Goal: Information Seeking & Learning: Check status

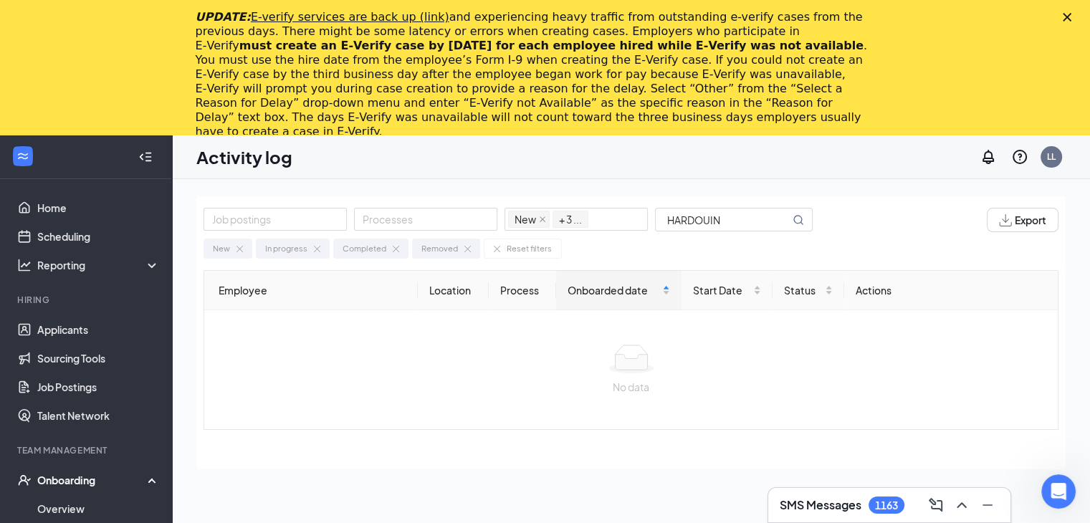
click at [1071, 18] on icon "Close" at bounding box center [1066, 17] width 9 height 9
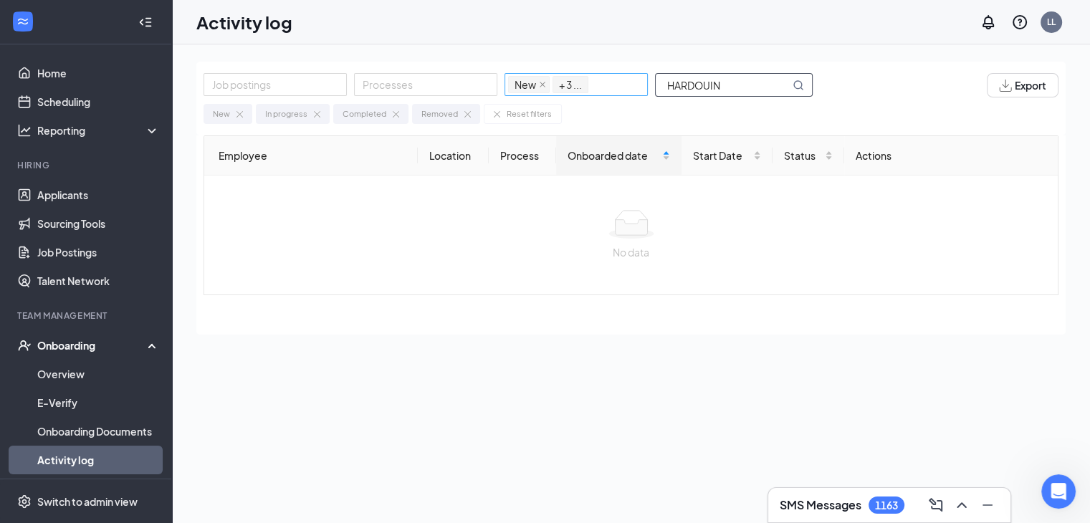
drag, startPoint x: 726, startPoint y: 82, endPoint x: 623, endPoint y: 95, distance: 104.7
click at [623, 95] on div "Job postings Processes New In progress Completed Removed + 3 ... HARDOUIN" at bounding box center [514, 85] width 623 height 24
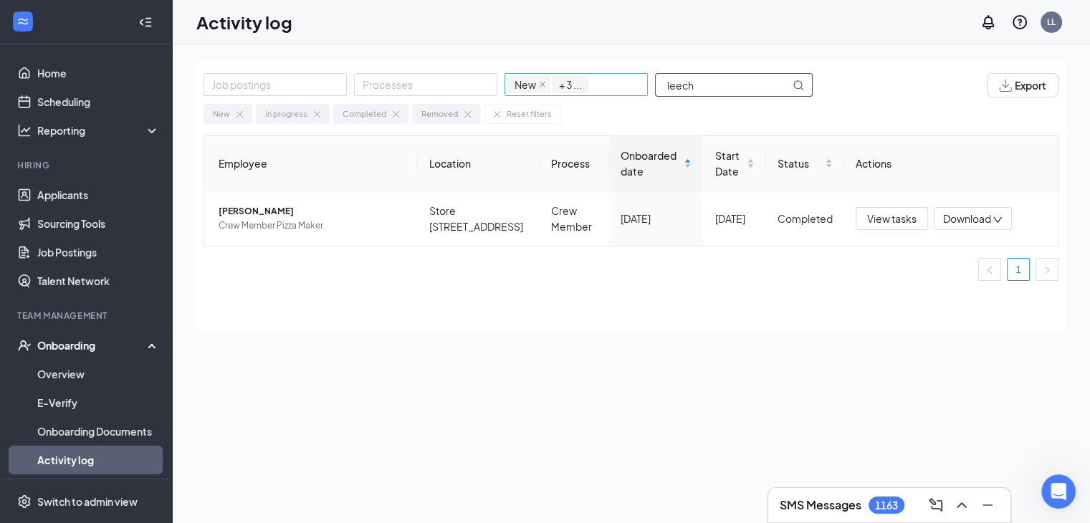
type input "leech"
click at [273, 221] on span "Crew Member Pizza Maker" at bounding box center [313, 226] width 188 height 14
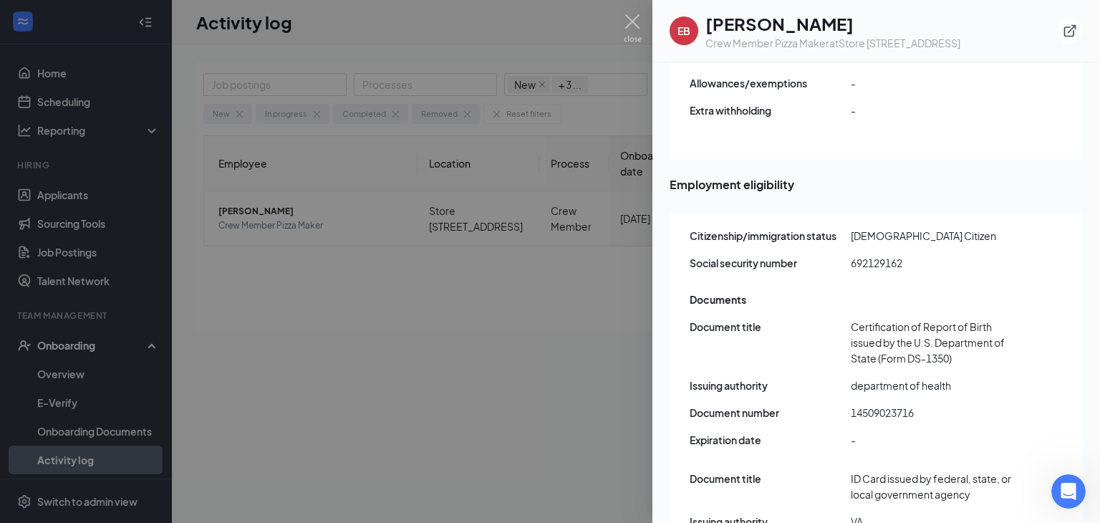
scroll to position [1934, 0]
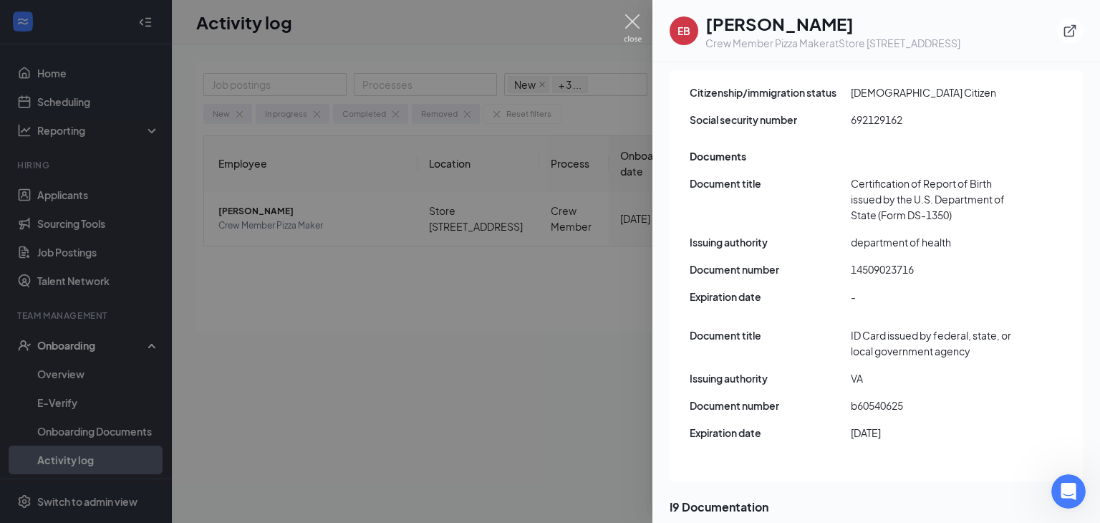
click at [634, 17] on img at bounding box center [633, 28] width 18 height 28
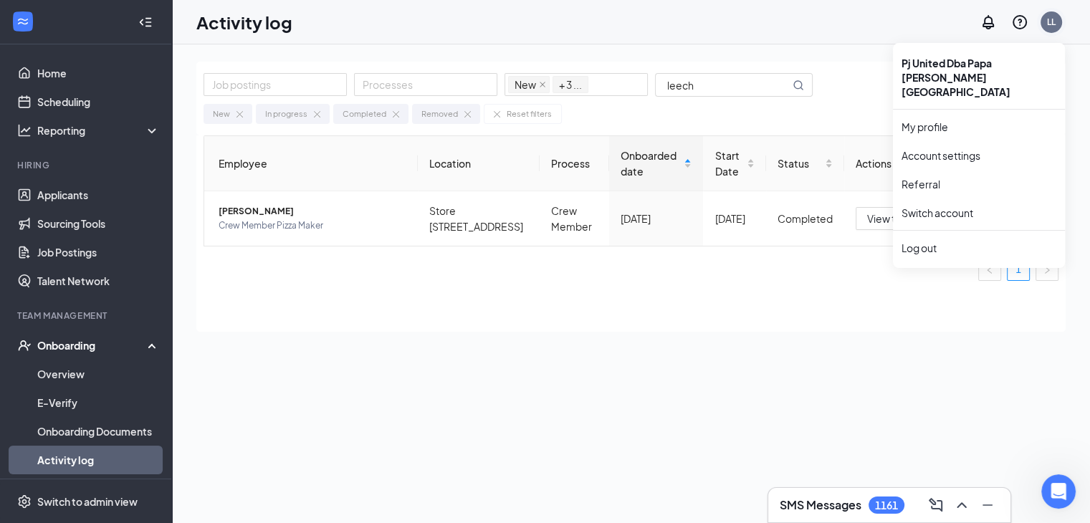
click at [1053, 22] on div "LL" at bounding box center [1051, 22] width 9 height 12
click at [946, 206] on link "Switch account" at bounding box center [937, 212] width 72 height 13
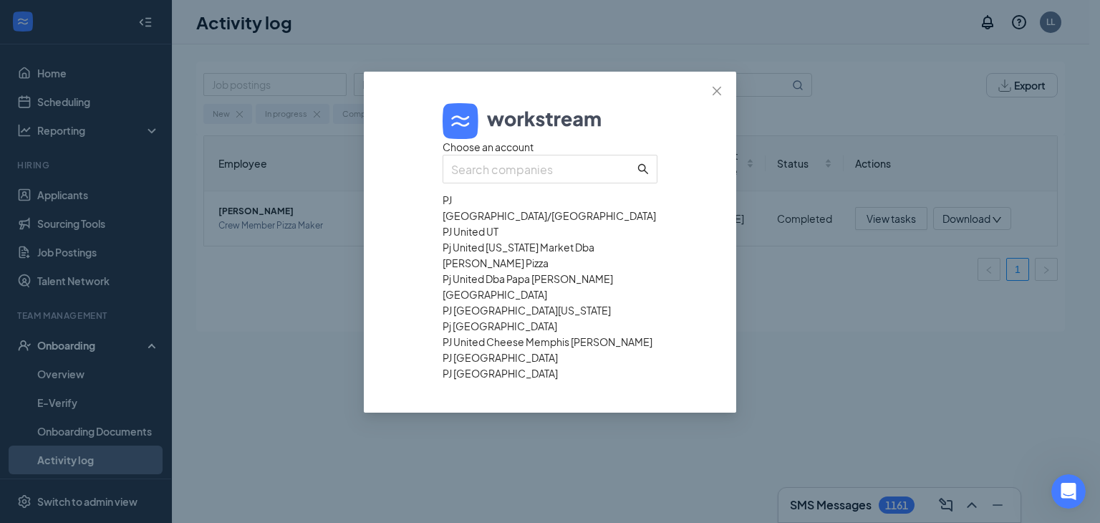
click at [502, 224] on div "PJ [GEOGRAPHIC_DATA]/[GEOGRAPHIC_DATA]" at bounding box center [550, 208] width 215 height 32
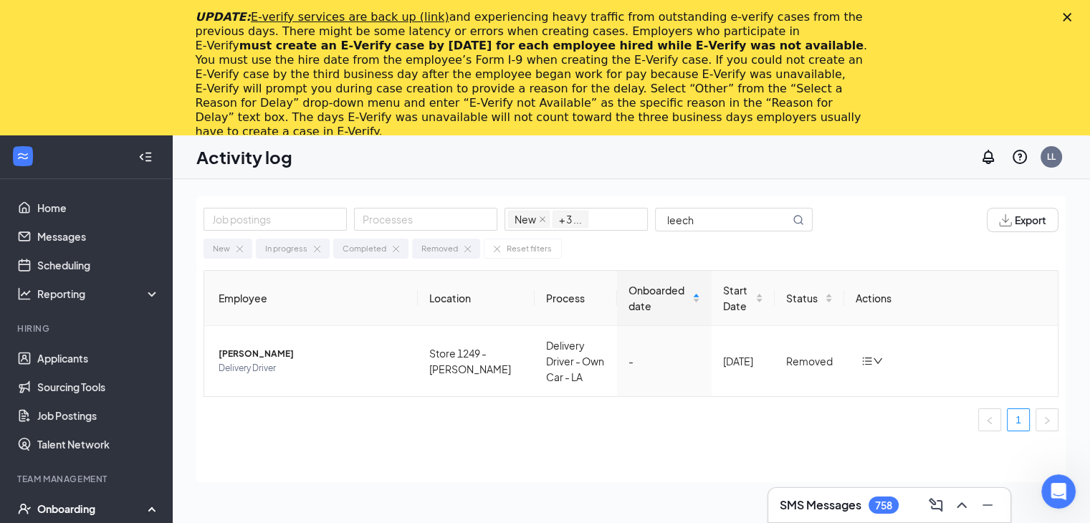
click at [1071, 13] on icon "Close" at bounding box center [1066, 17] width 9 height 9
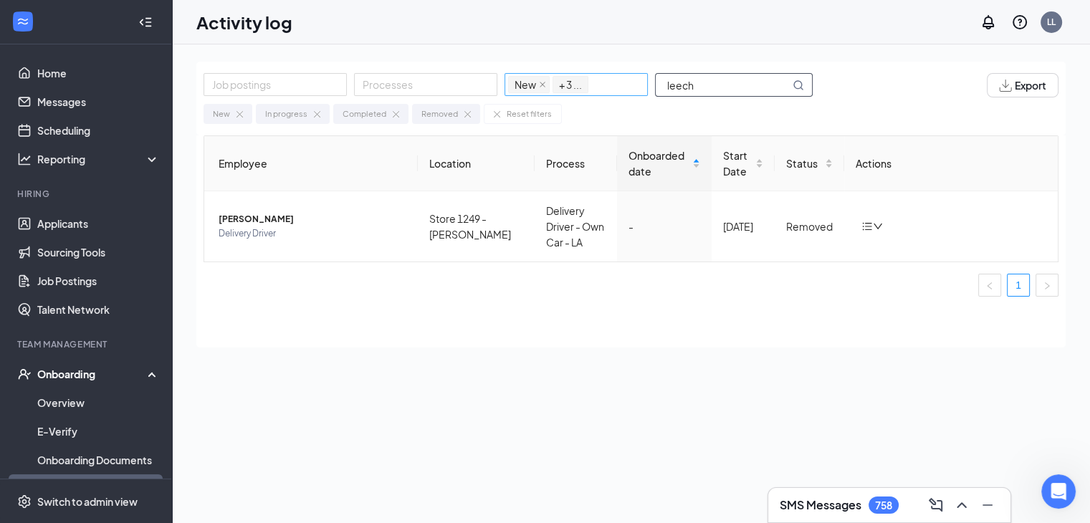
drag, startPoint x: 701, startPoint y: 87, endPoint x: 591, endPoint y: 90, distance: 109.6
click at [592, 90] on div "Job postings Processes New In progress Completed Removed + 3 ... leech" at bounding box center [514, 85] width 623 height 24
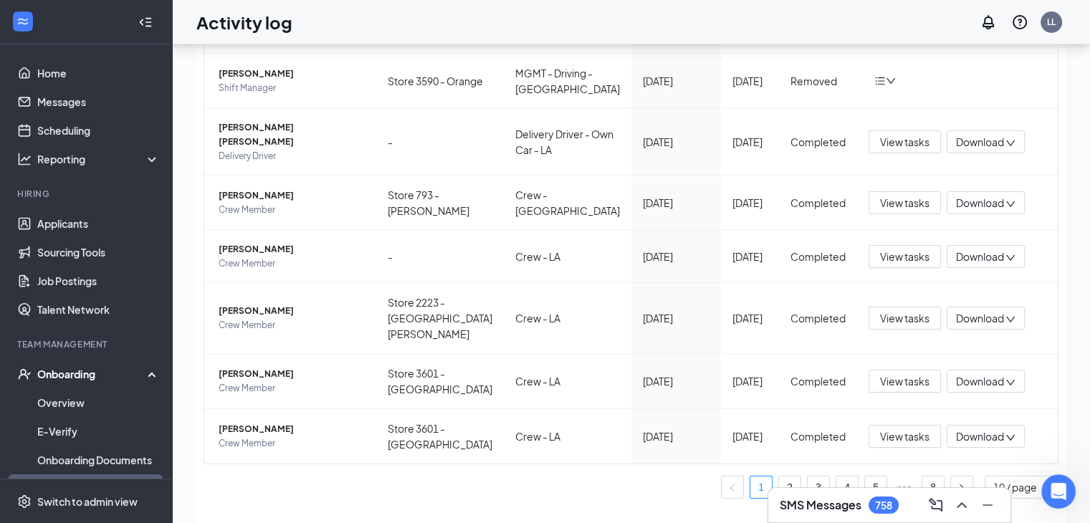
scroll to position [64, 0]
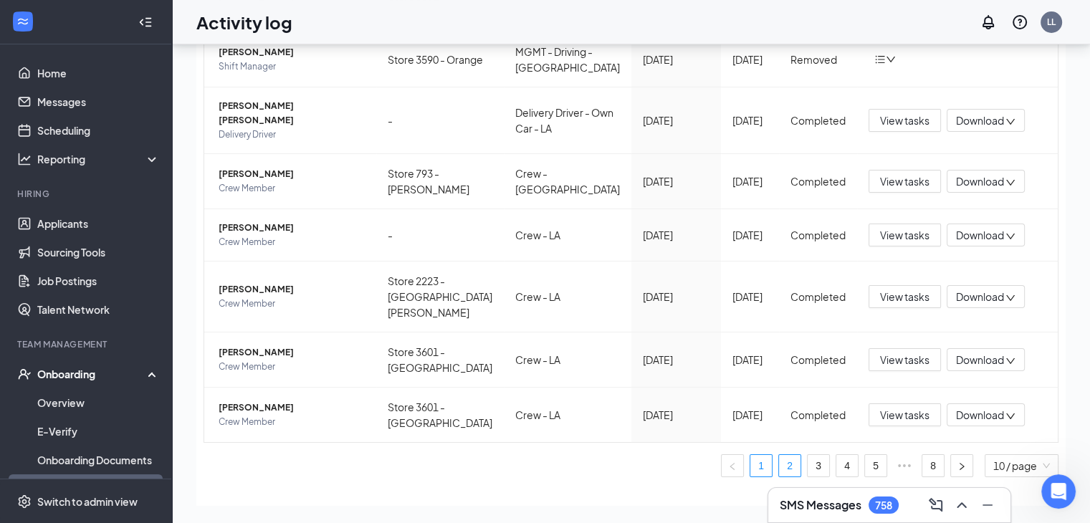
click at [779, 455] on link "2" at bounding box center [789, 465] width 21 height 21
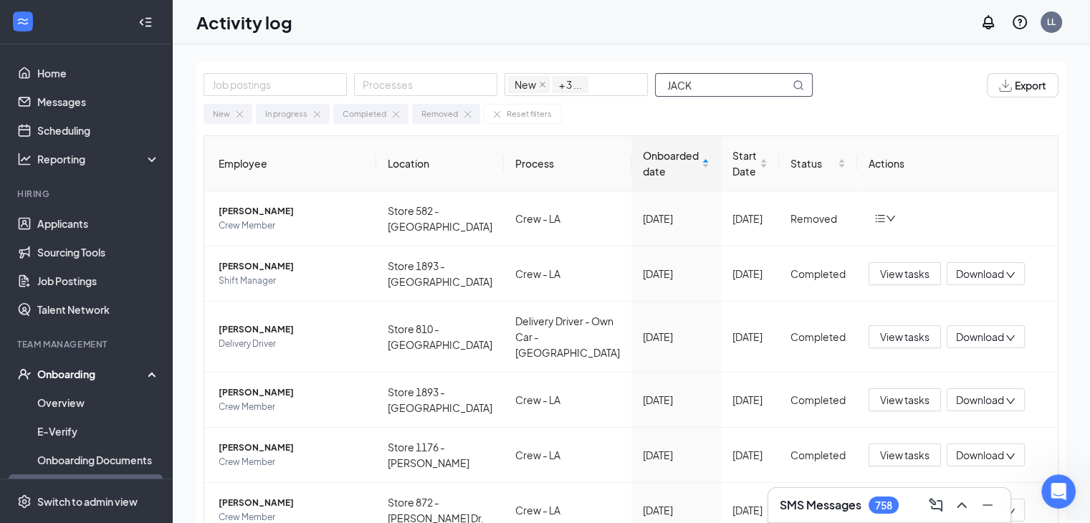
drag, startPoint x: 705, startPoint y: 82, endPoint x: 558, endPoint y: 101, distance: 148.0
click at [585, 96] on div "Job postings Processes New In progress Completed Removed + 3 ... JACK" at bounding box center [514, 85] width 623 height 24
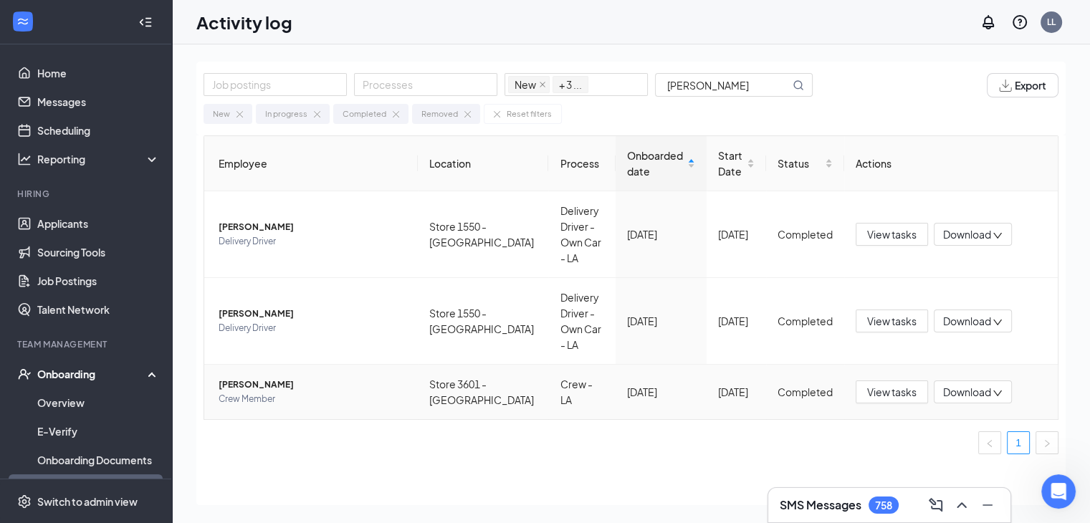
click at [246, 378] on span "Calvin Jack" at bounding box center [313, 385] width 188 height 14
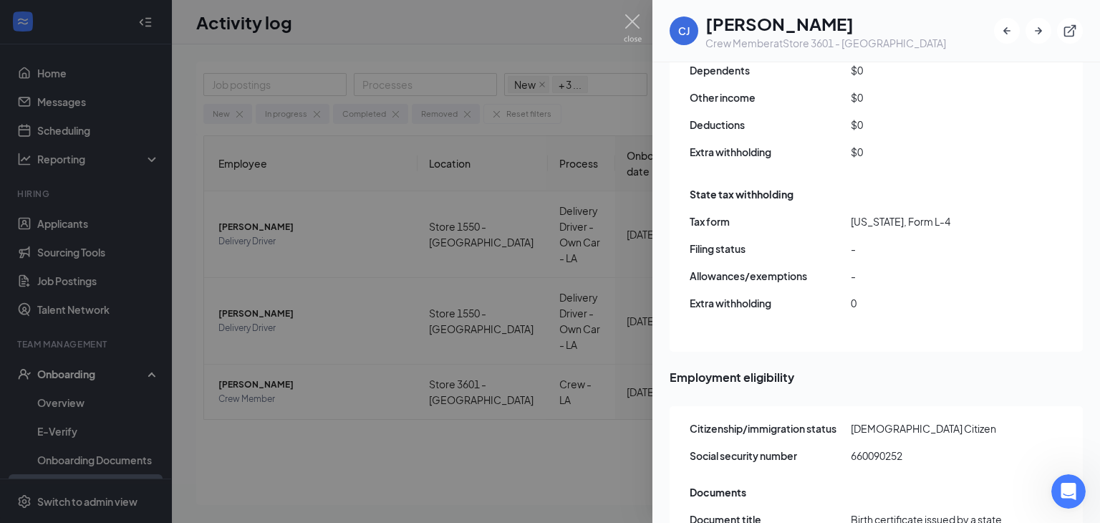
scroll to position [2078, 0]
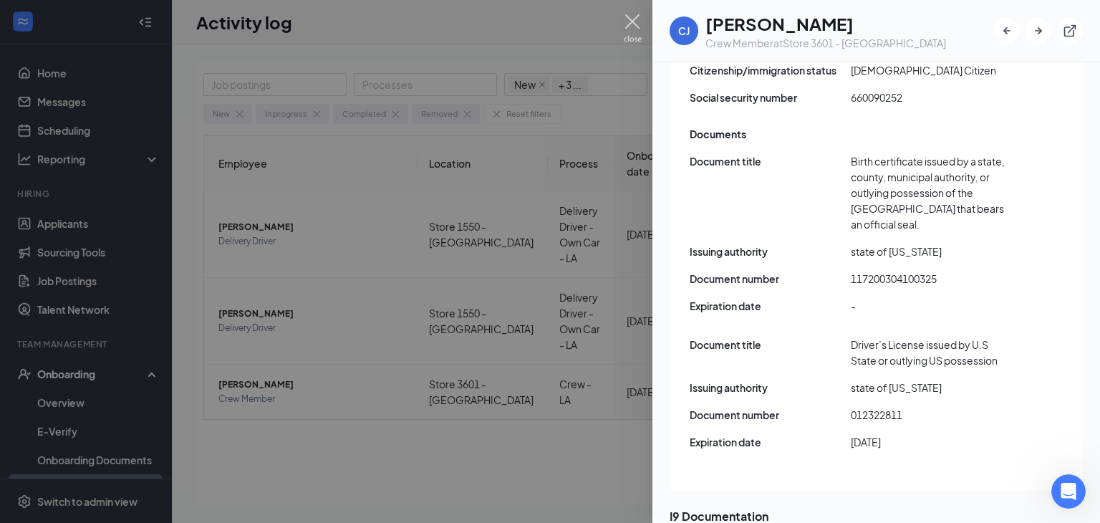
click at [633, 18] on img at bounding box center [633, 28] width 18 height 28
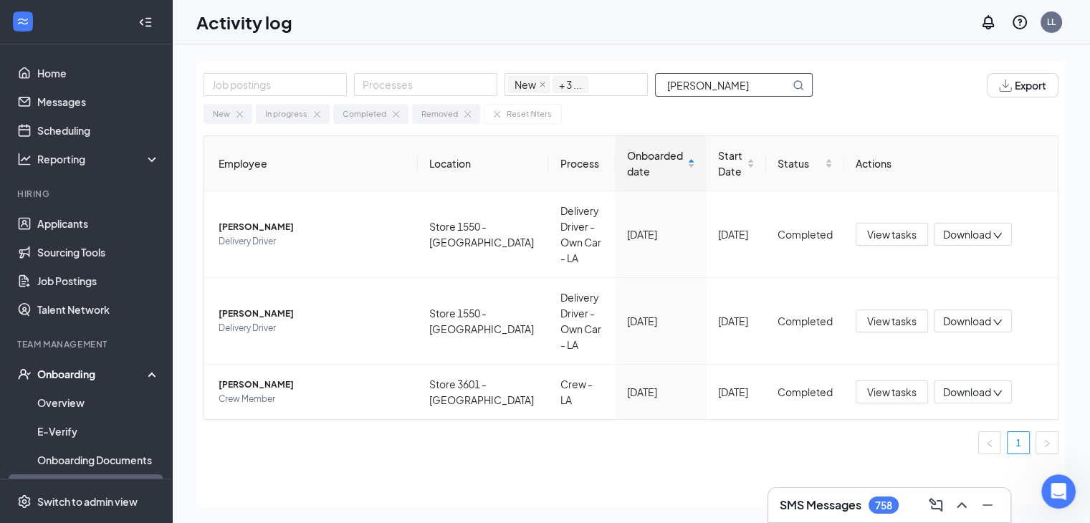
drag, startPoint x: 696, startPoint y: 81, endPoint x: 550, endPoint y: 102, distance: 147.6
click at [550, 102] on div "Job postings Processes New In progress Completed Removed + 3 ... CALVIN Export …" at bounding box center [630, 99] width 869 height 74
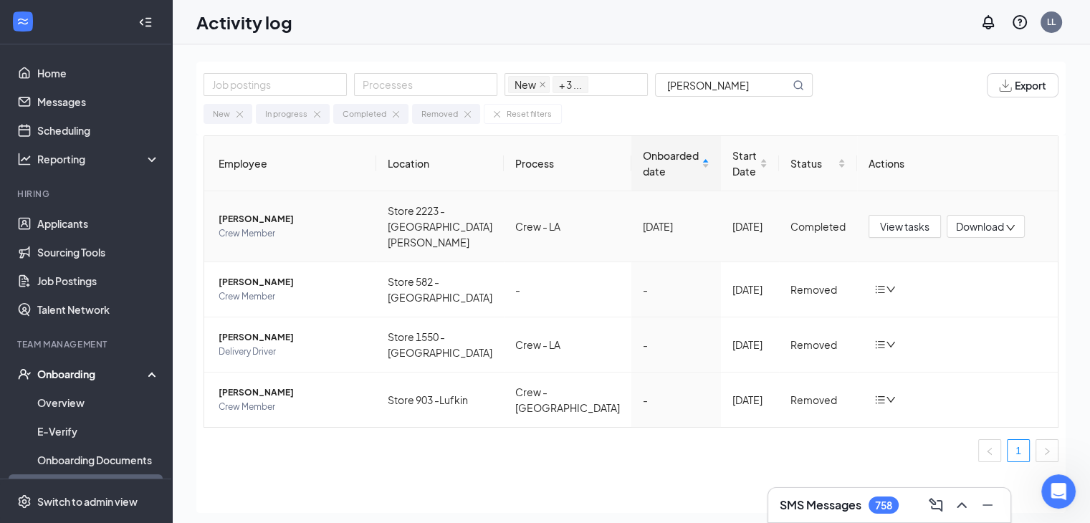
click at [261, 226] on span "Crew Member" at bounding box center [292, 233] width 146 height 14
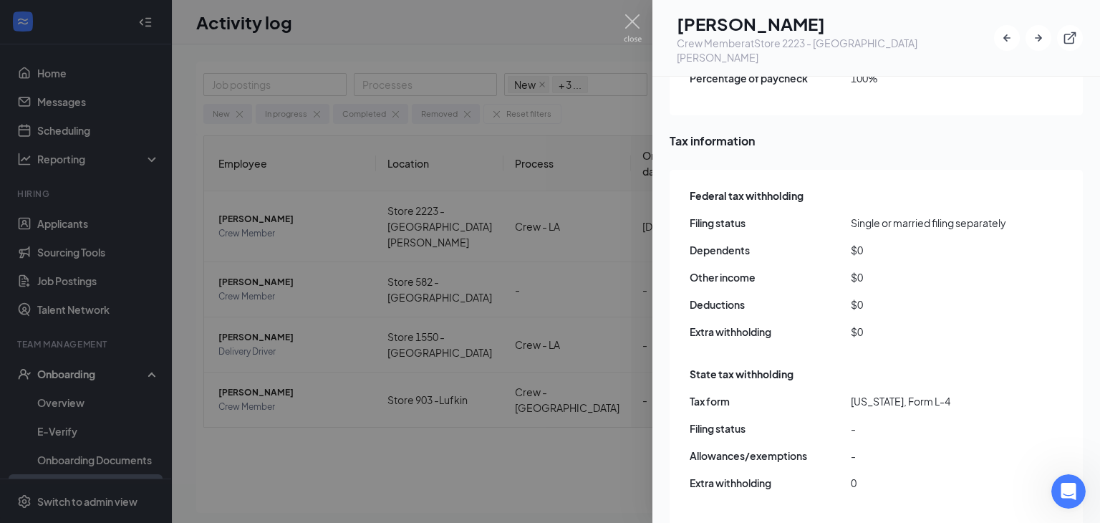
scroll to position [1863, 0]
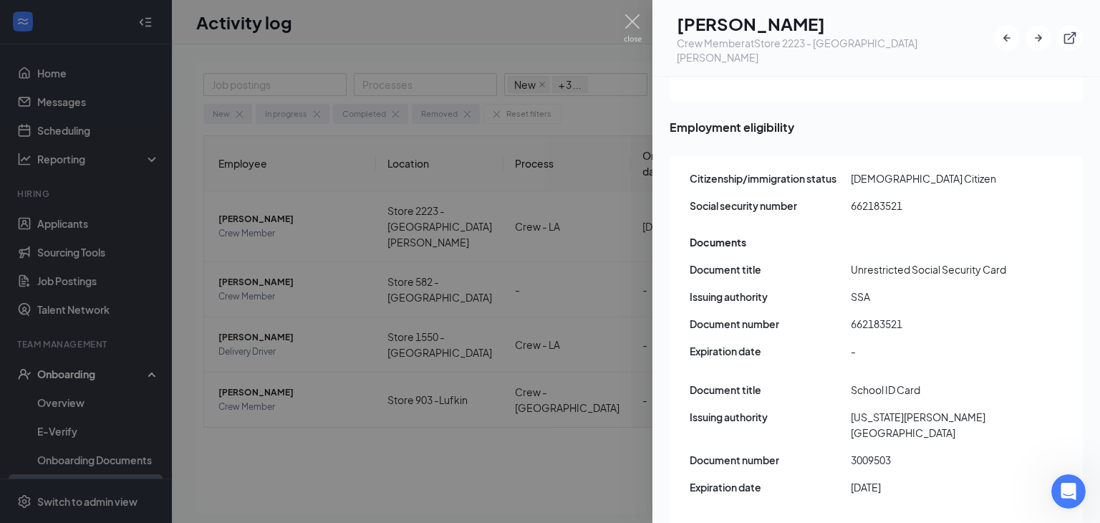
click at [597, 107] on div at bounding box center [550, 261] width 1100 height 523
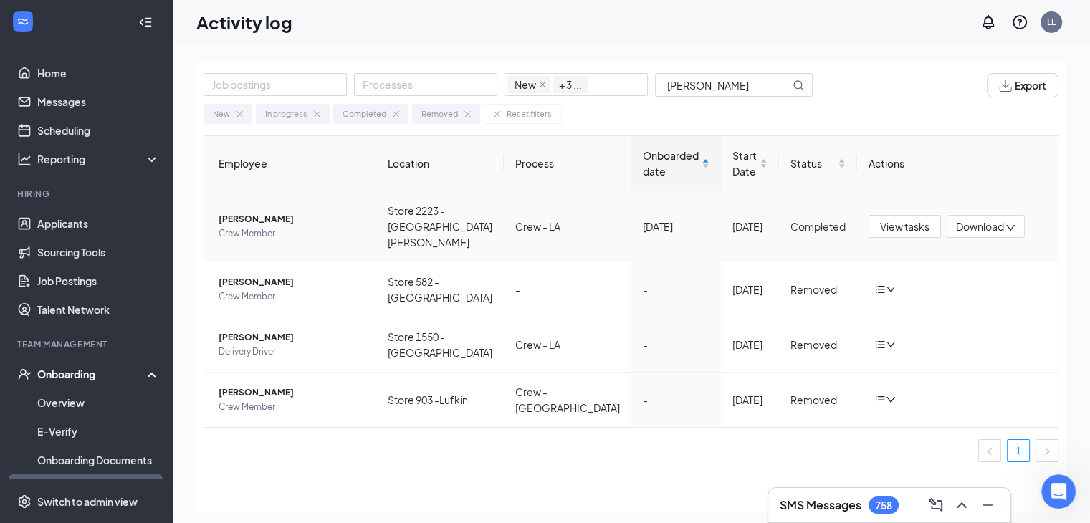
click at [257, 213] on span "Jalissa N Mosley" at bounding box center [292, 219] width 146 height 14
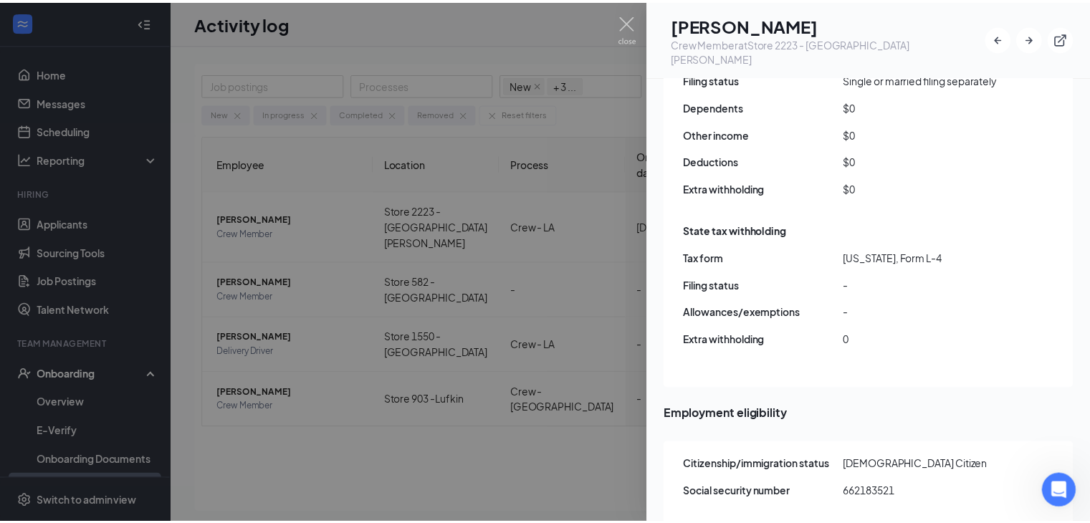
scroll to position [1863, 0]
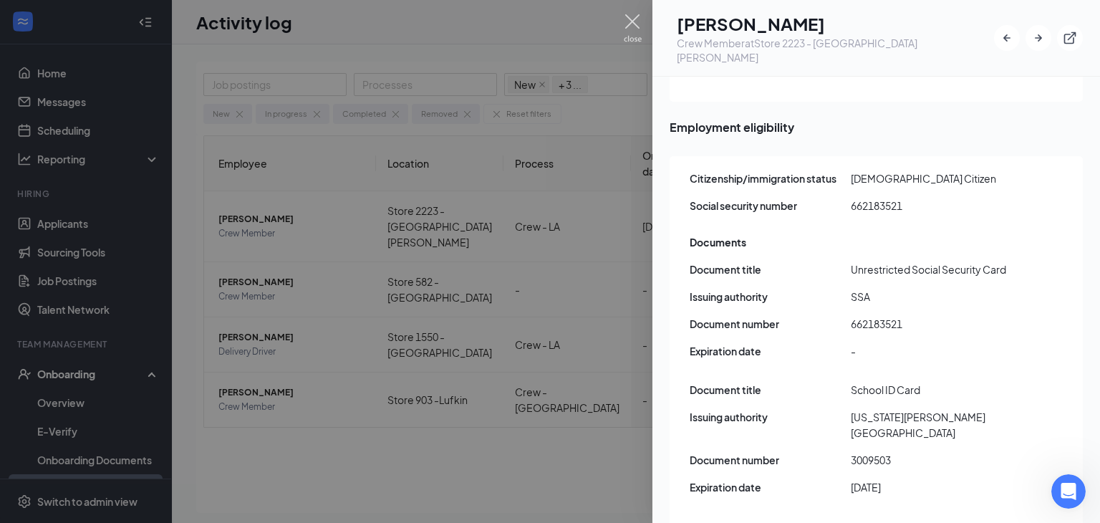
click at [628, 20] on img at bounding box center [633, 28] width 18 height 28
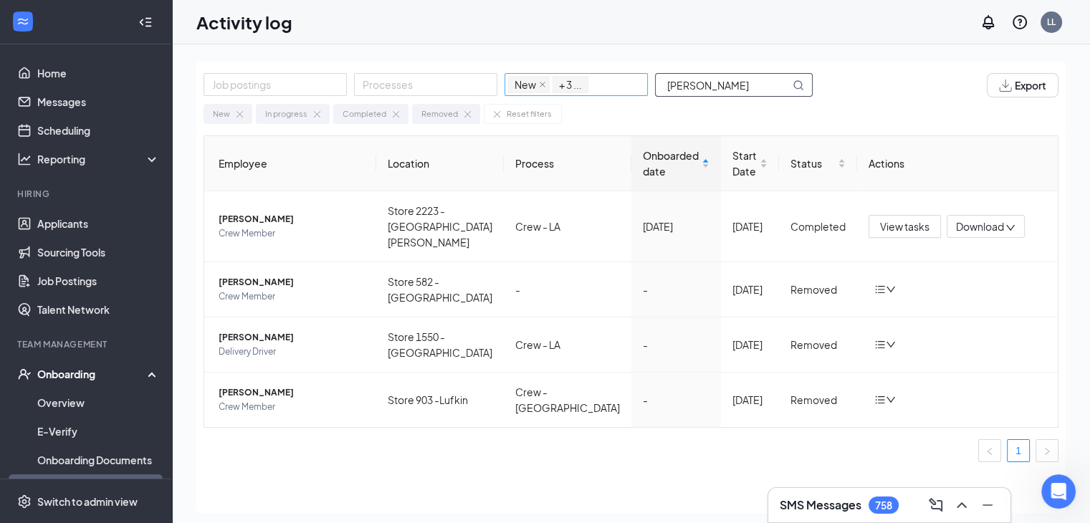
drag, startPoint x: 710, startPoint y: 80, endPoint x: 530, endPoint y: 97, distance: 180.6
click at [530, 96] on div "Job postings Processes New In progress Completed Removed + 3 ... MOSLEY" at bounding box center [514, 85] width 623 height 24
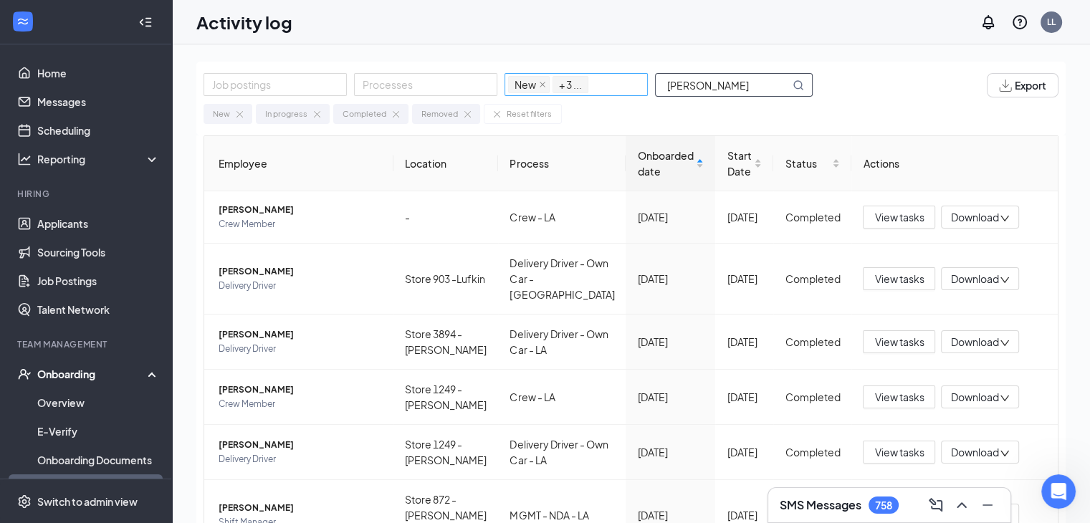
drag, startPoint x: 719, startPoint y: 77, endPoint x: 623, endPoint y: 96, distance: 98.6
click at [625, 95] on div "Job postings Processes New In progress Completed Removed + 3 ... WILLIAMS" at bounding box center [514, 85] width 623 height 24
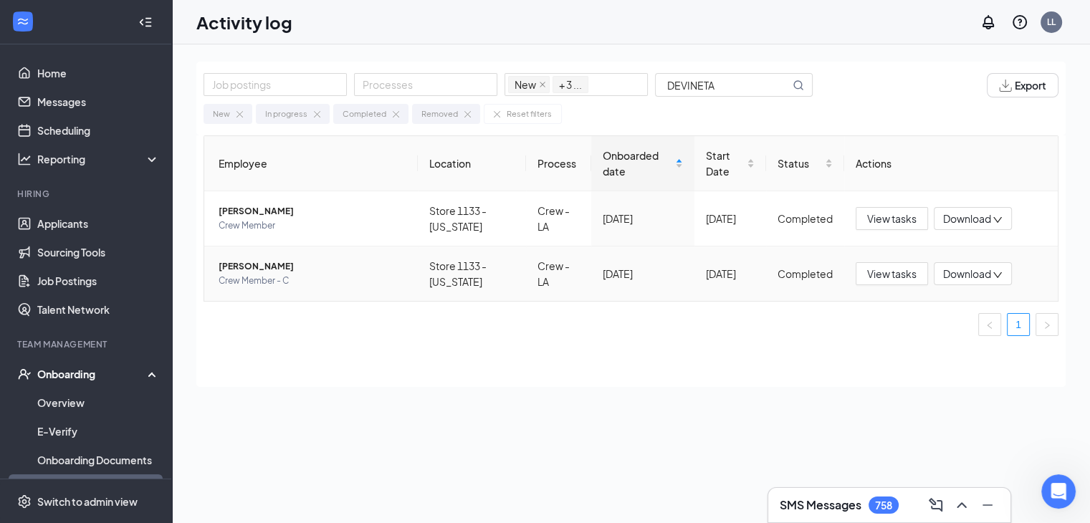
click at [249, 269] on span "Devineta Williams" at bounding box center [313, 266] width 188 height 14
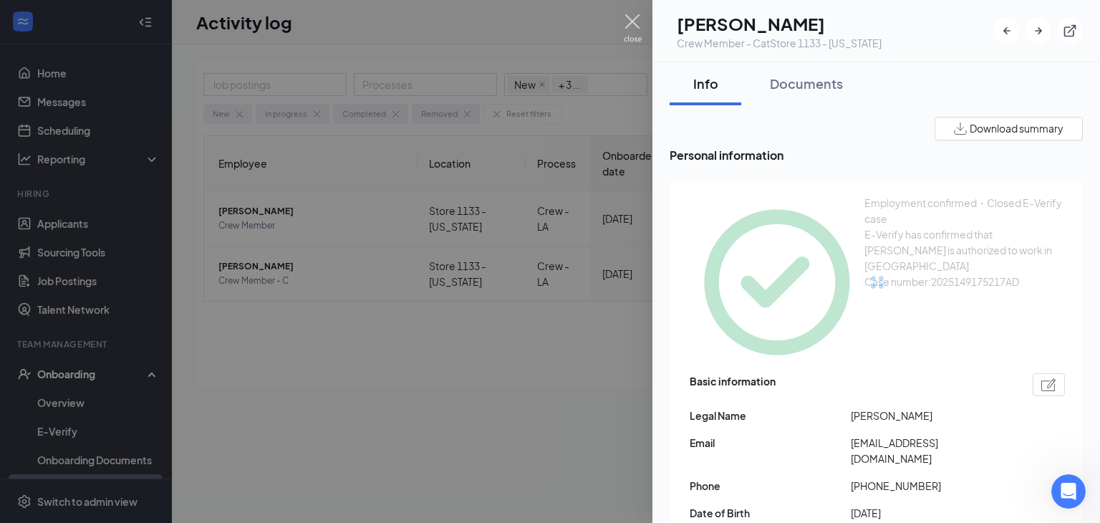
click at [632, 18] on img at bounding box center [633, 28] width 18 height 28
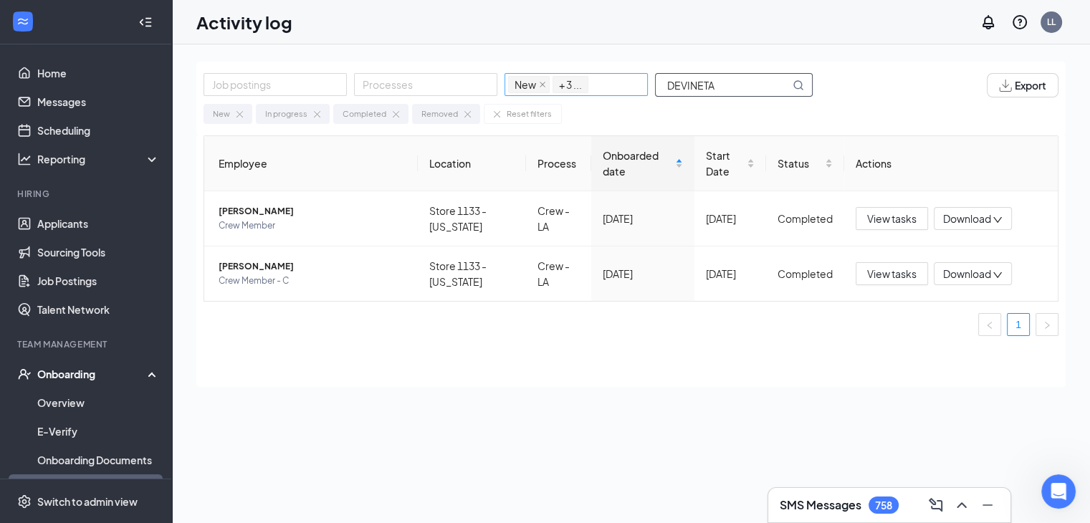
drag, startPoint x: 714, startPoint y: 84, endPoint x: 544, endPoint y: 95, distance: 170.1
click at [559, 92] on div "Job postings Processes New In progress Completed Removed + 3 ... DEVINETA" at bounding box center [514, 85] width 623 height 24
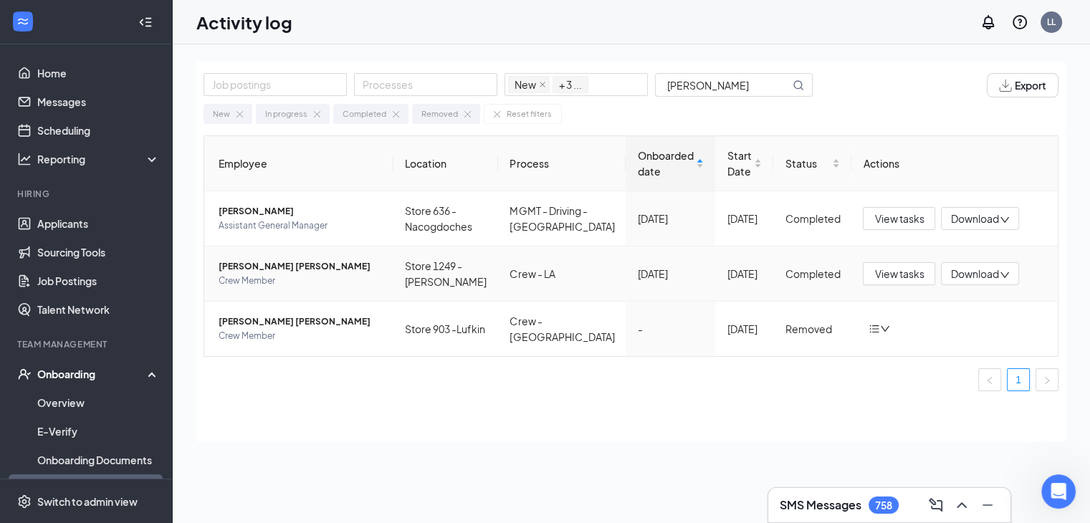
click at [272, 264] on span "Jasmyne Ty McDaniel" at bounding box center [300, 266] width 163 height 14
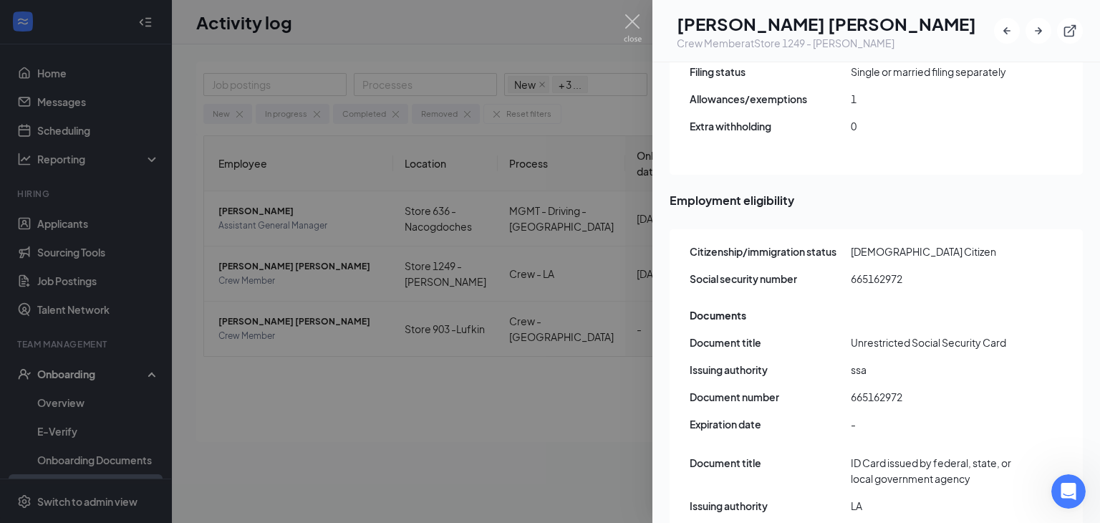
scroll to position [1934, 0]
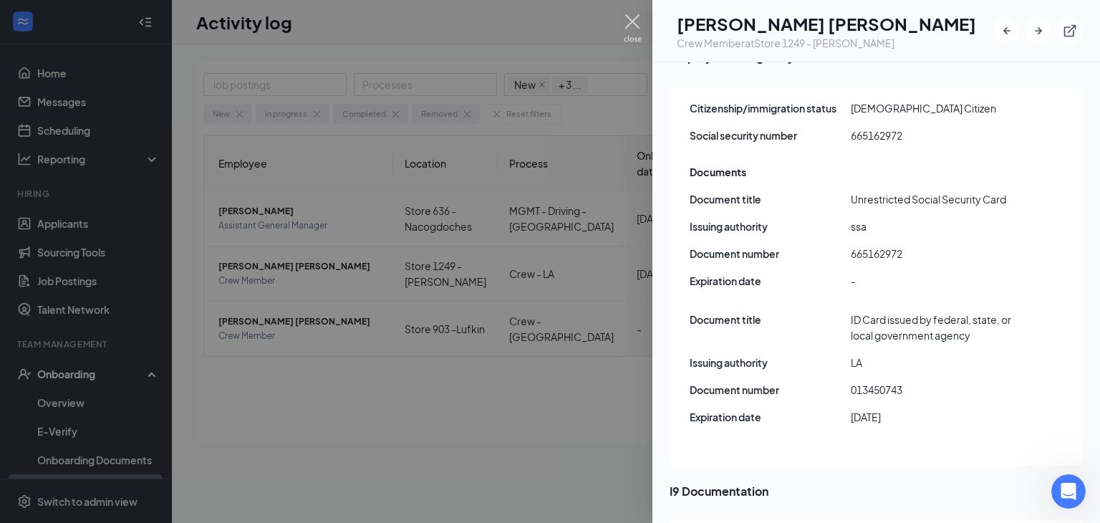
click at [635, 19] on img at bounding box center [633, 28] width 18 height 28
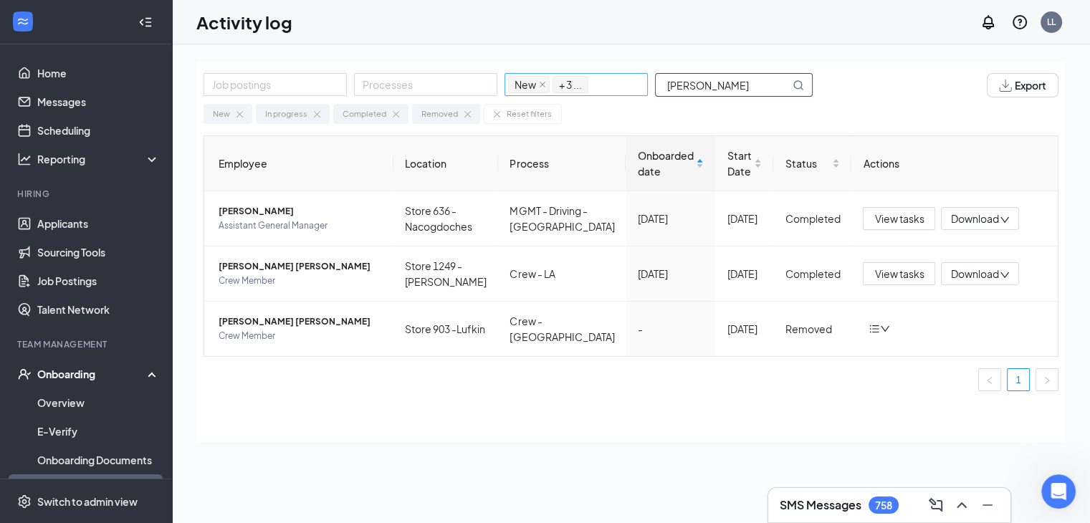
drag, startPoint x: 721, startPoint y: 83, endPoint x: 640, endPoint y: 82, distance: 81.0
click at [640, 82] on div "Job postings Processes New In progress Completed Removed + 3 ... MCDANIEL" at bounding box center [514, 85] width 623 height 24
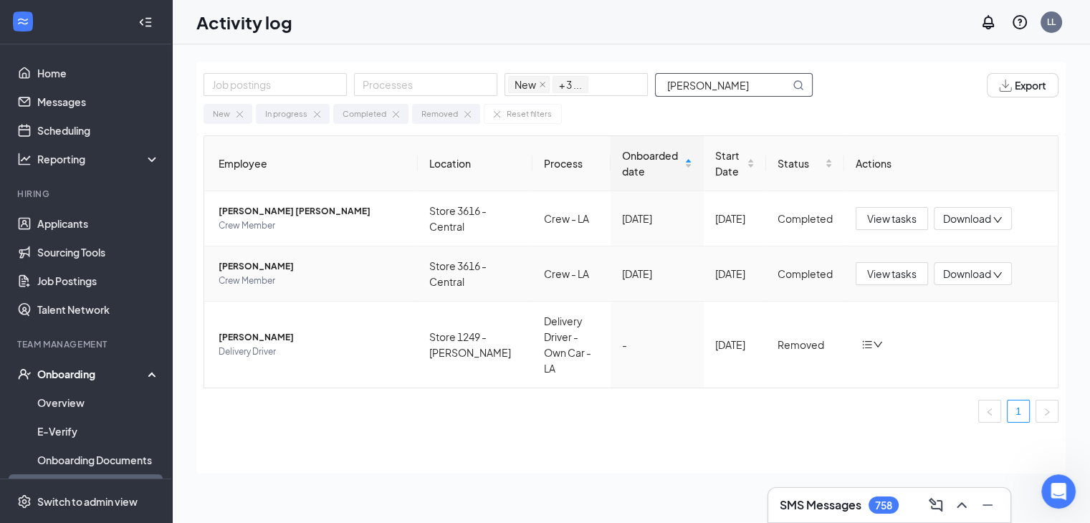
click at [246, 267] on span "Jewell A Pourciau" at bounding box center [313, 266] width 188 height 14
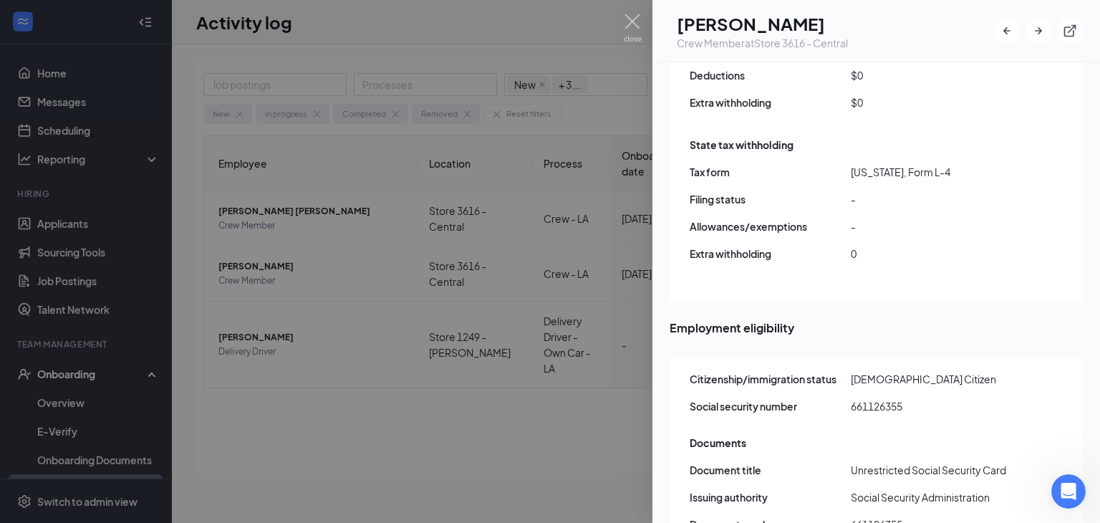
scroll to position [2006, 0]
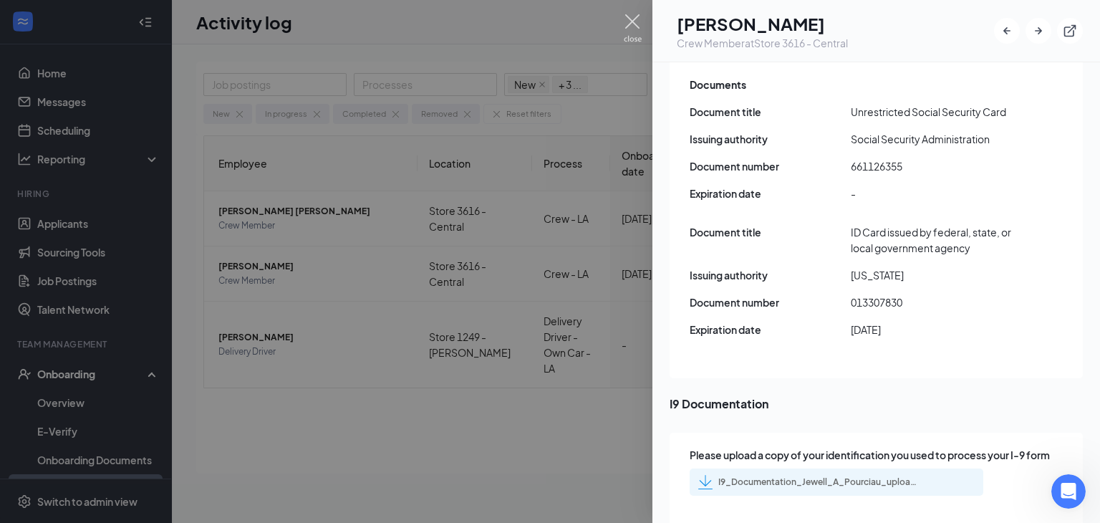
click at [633, 17] on img at bounding box center [633, 28] width 18 height 28
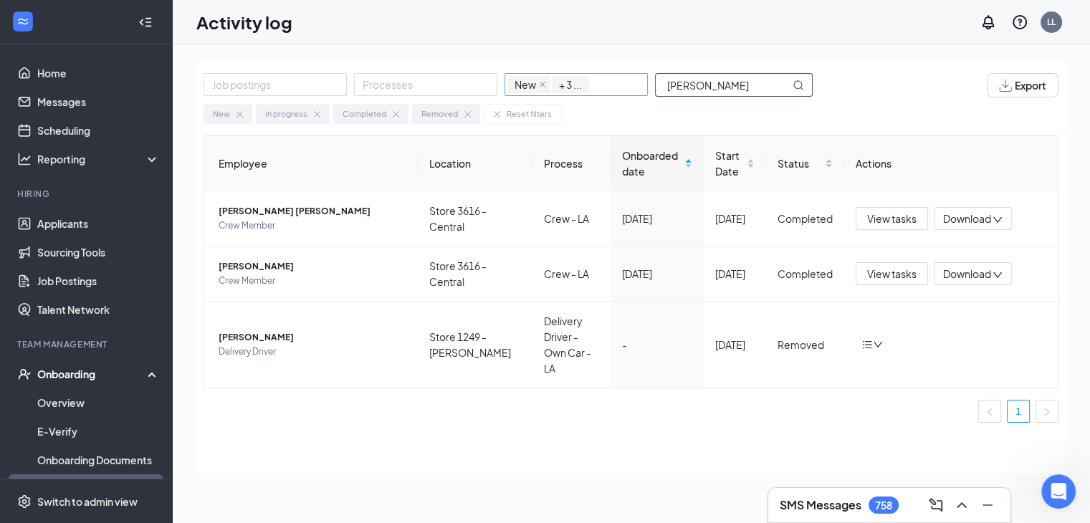
drag, startPoint x: 722, startPoint y: 81, endPoint x: 630, endPoint y: 90, distance: 92.1
click at [630, 90] on div "Job postings Processes New In progress Completed Removed + 3 ... POURCIAU" at bounding box center [514, 85] width 623 height 24
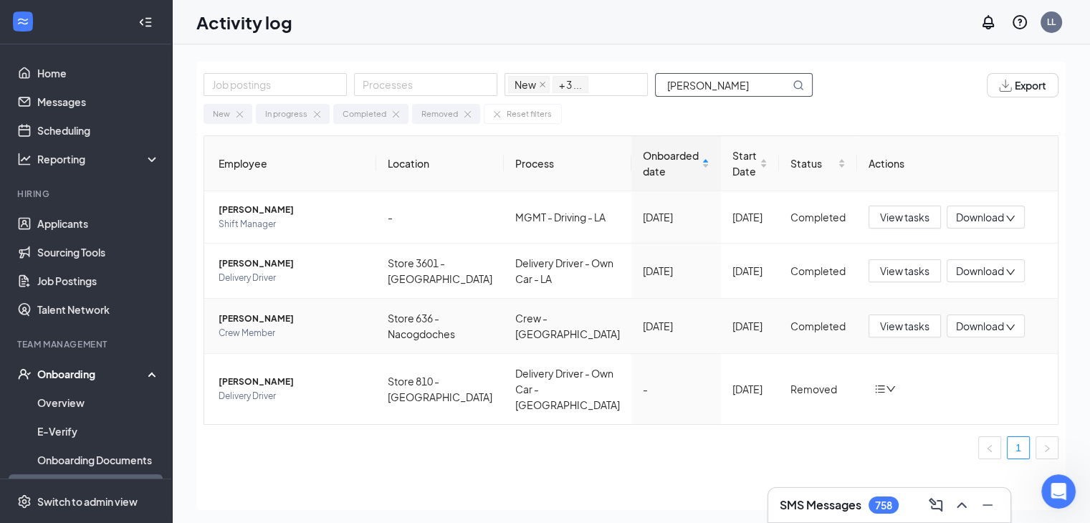
click at [244, 326] on span "Randi Greer" at bounding box center [292, 319] width 146 height 14
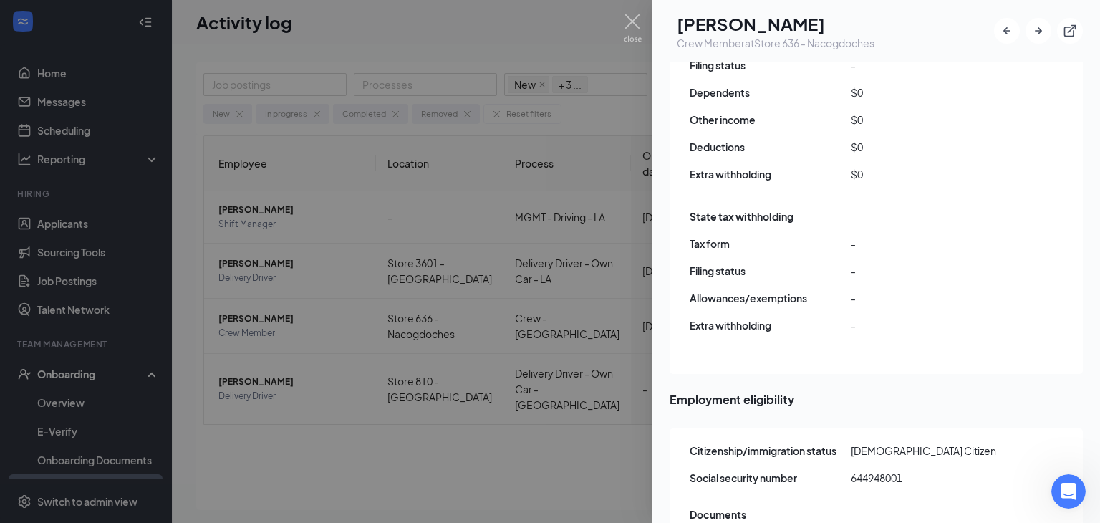
scroll to position [1934, 0]
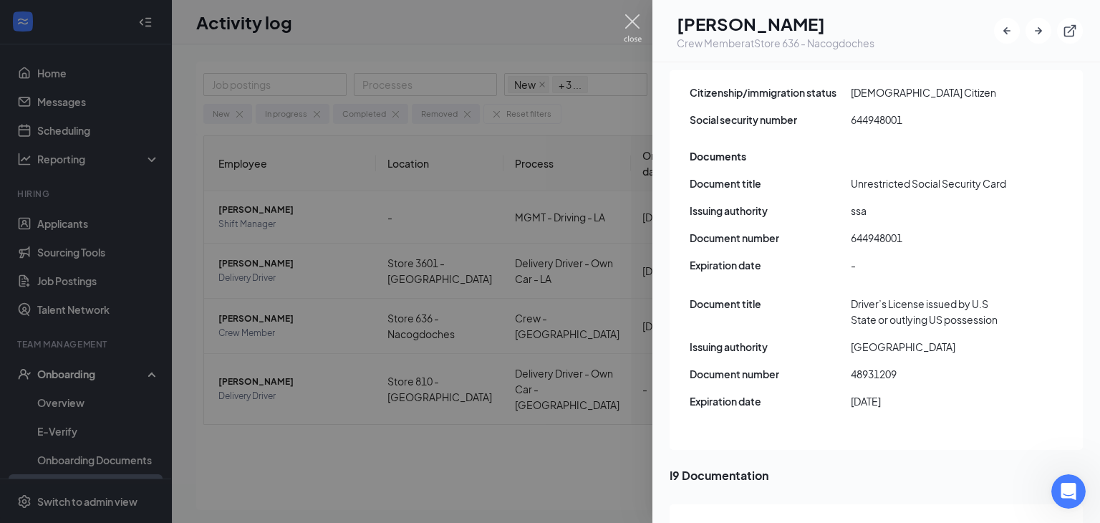
click at [630, 17] on img at bounding box center [633, 28] width 18 height 28
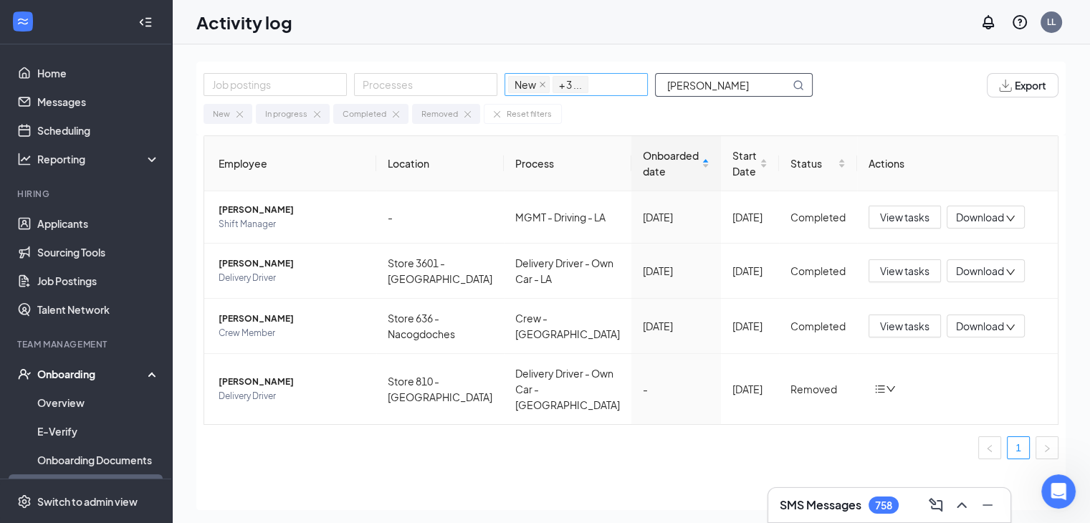
drag, startPoint x: 706, startPoint y: 83, endPoint x: 585, endPoint y: 88, distance: 121.2
click at [588, 87] on div "Job postings Processes New In progress Completed Removed + 3 ... GREER" at bounding box center [514, 85] width 623 height 24
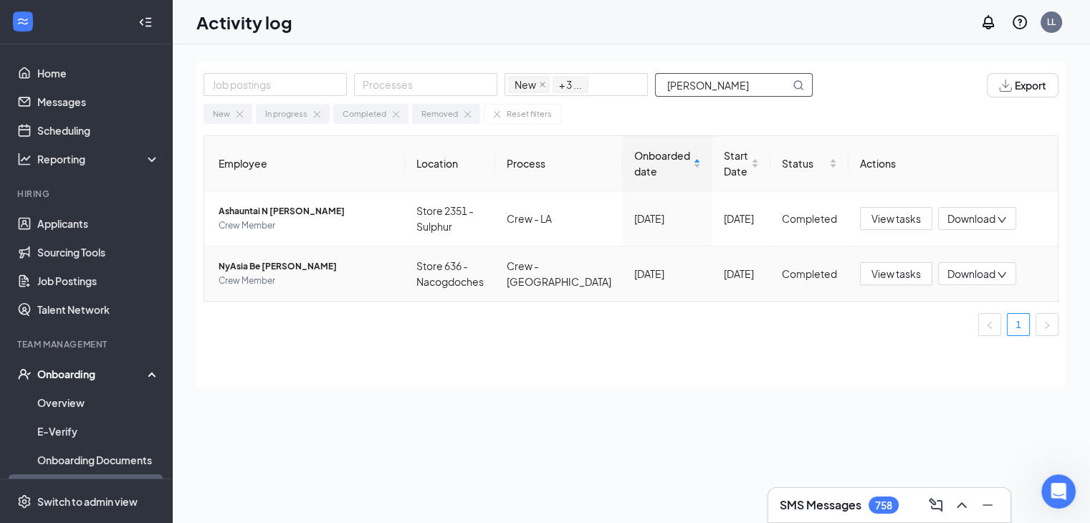
type input "DODD"
click at [248, 269] on span "NyAsia Be Dodd" at bounding box center [306, 266] width 175 height 14
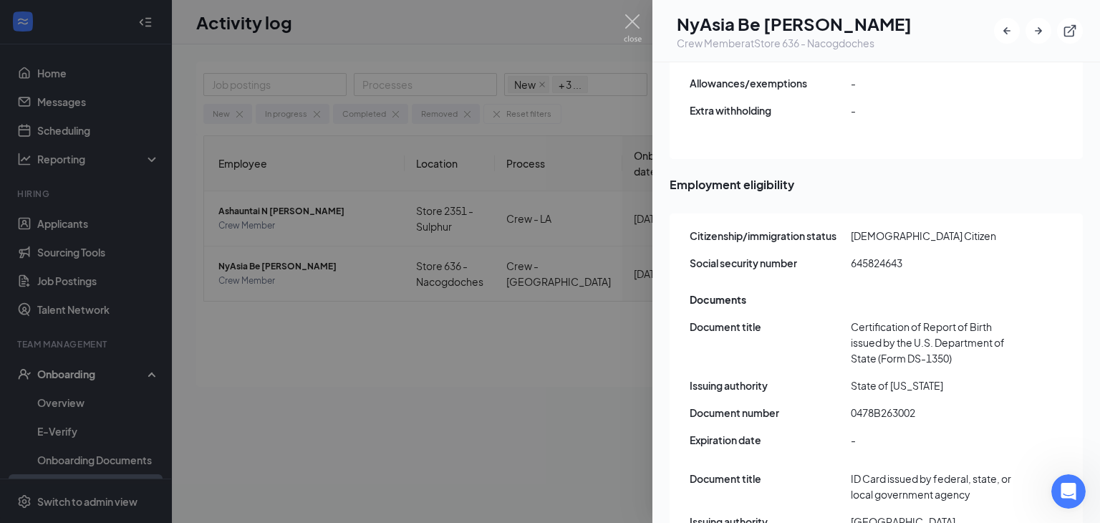
scroll to position [1934, 0]
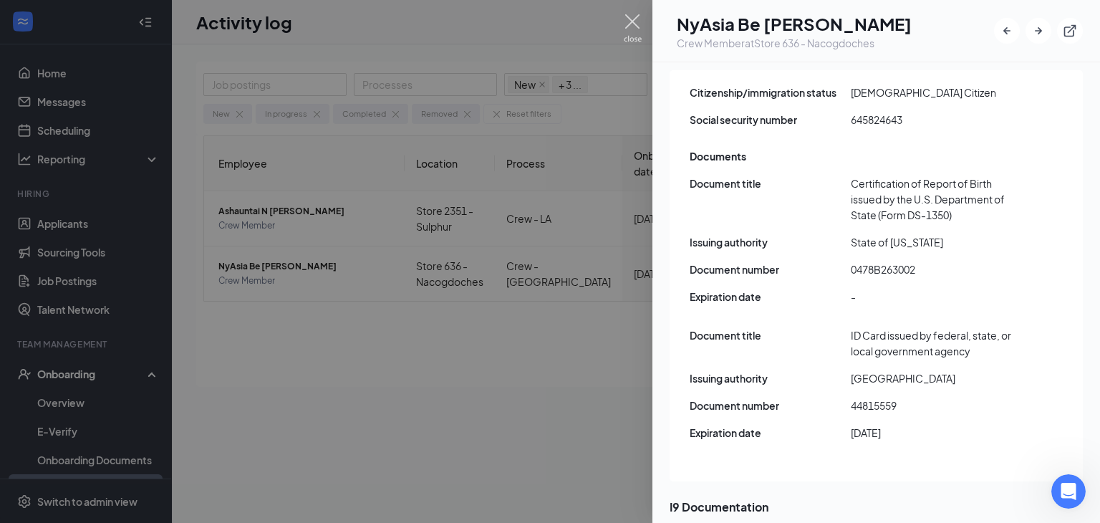
click at [633, 14] on img at bounding box center [633, 28] width 18 height 28
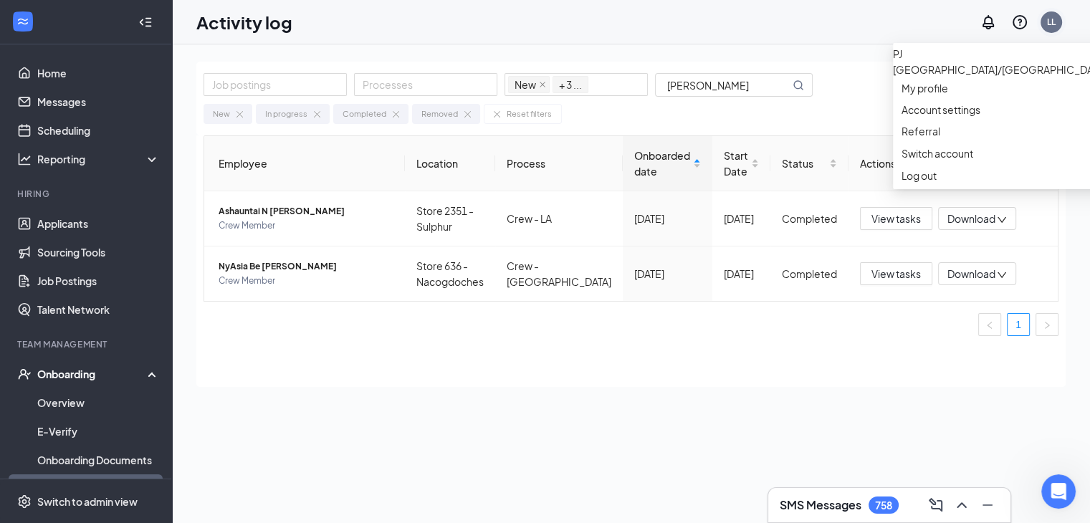
click at [1052, 22] on div "LL" at bounding box center [1051, 22] width 9 height 12
click at [938, 160] on link "Switch account" at bounding box center [937, 153] width 72 height 13
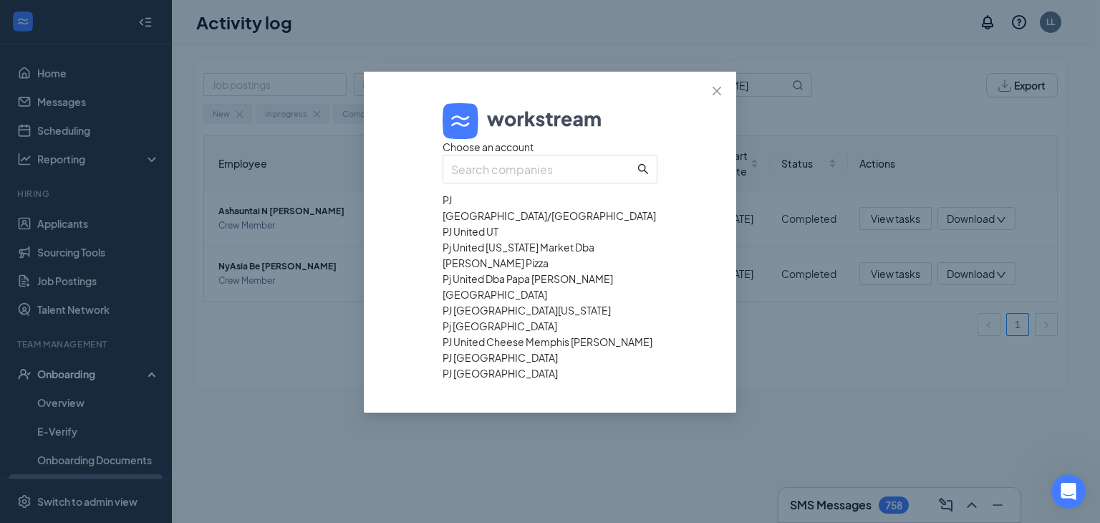
click at [519, 239] on div "PJ United UT" at bounding box center [550, 232] width 215 height 16
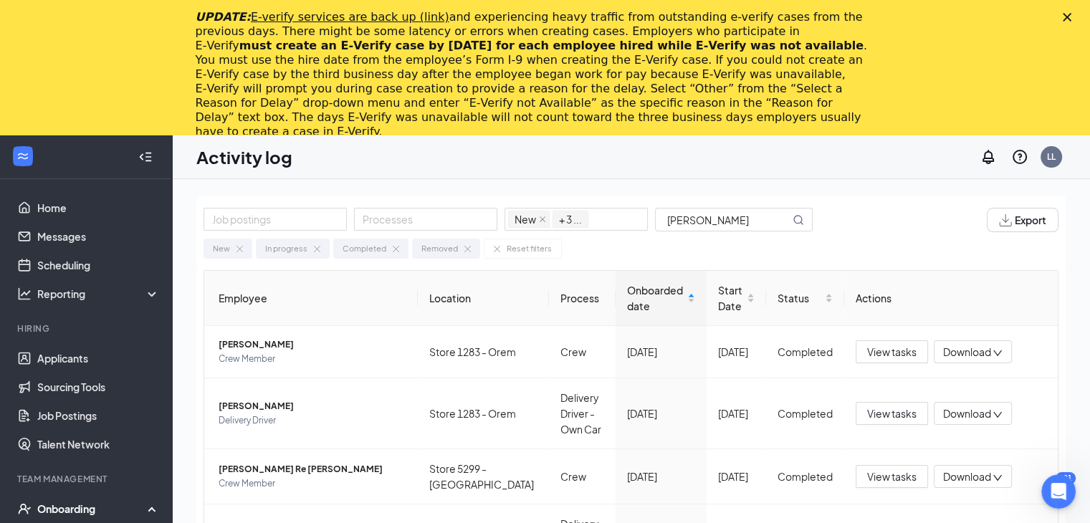
click at [1071, 13] on icon "Close" at bounding box center [1066, 17] width 9 height 9
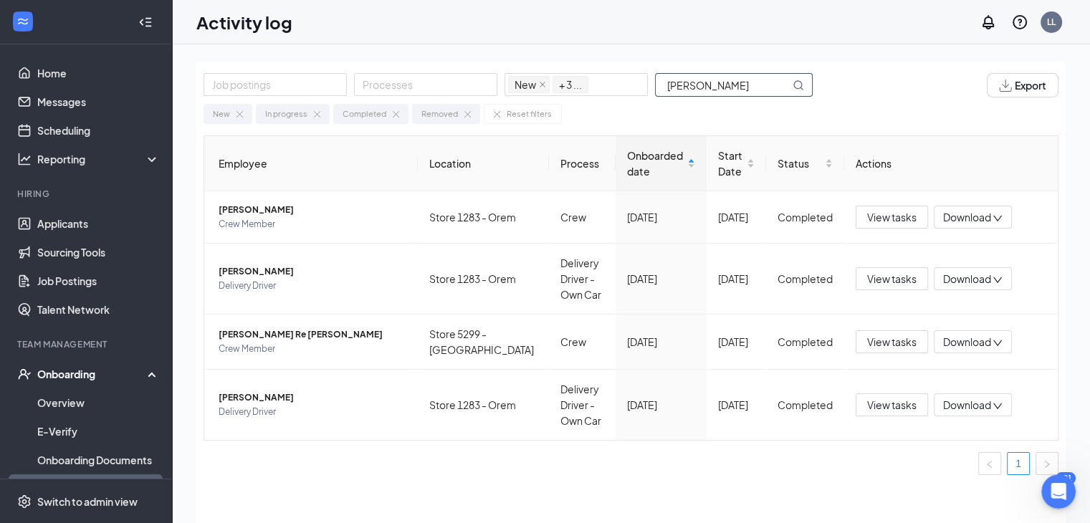
drag, startPoint x: 706, startPoint y: 81, endPoint x: 536, endPoint y: 101, distance: 171.0
click at [536, 101] on div "Job postings Processes New In progress Completed Removed + 3 ... DODD Export Ne…" at bounding box center [630, 99] width 869 height 74
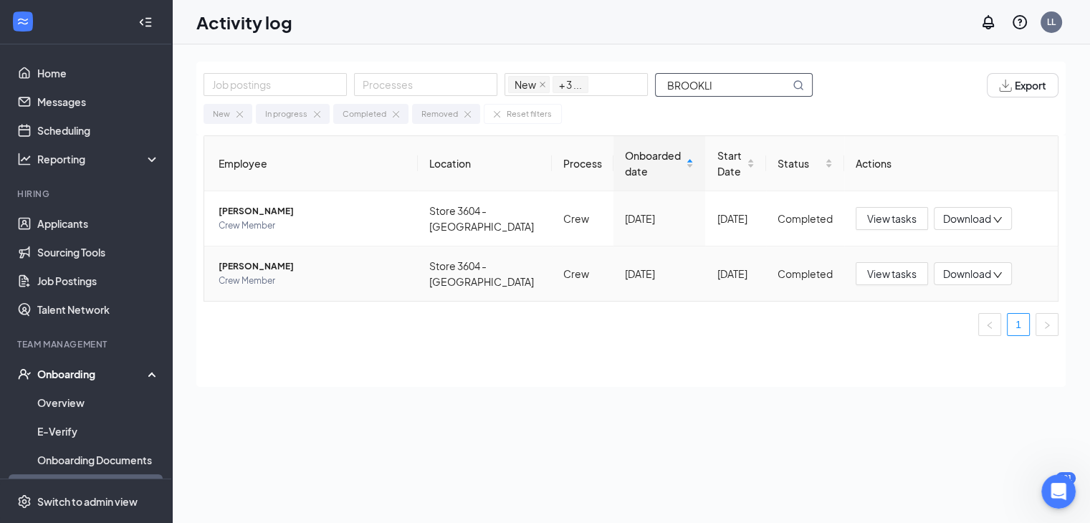
click at [252, 269] on span "Brooklin Smith" at bounding box center [313, 266] width 188 height 14
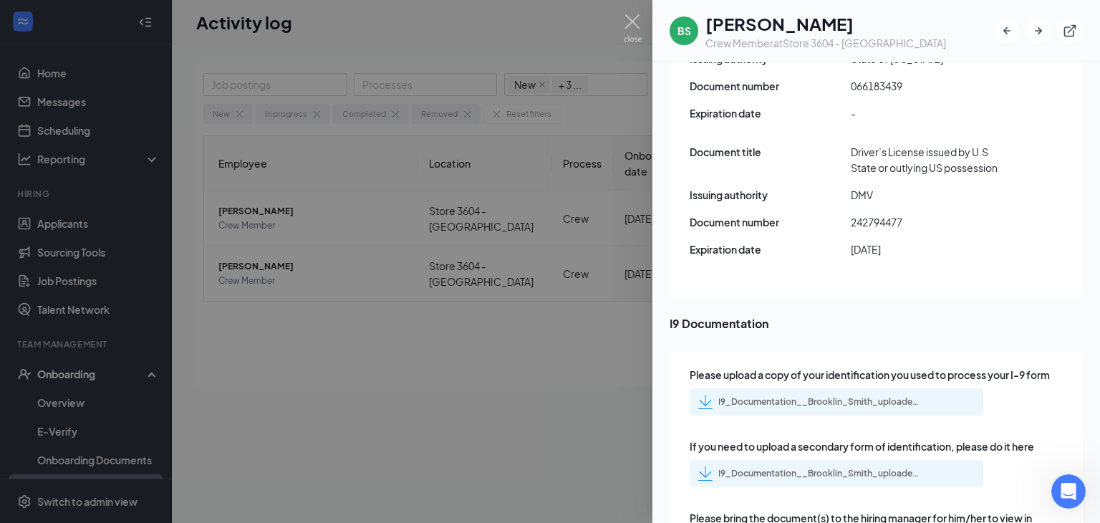
scroll to position [1934, 0]
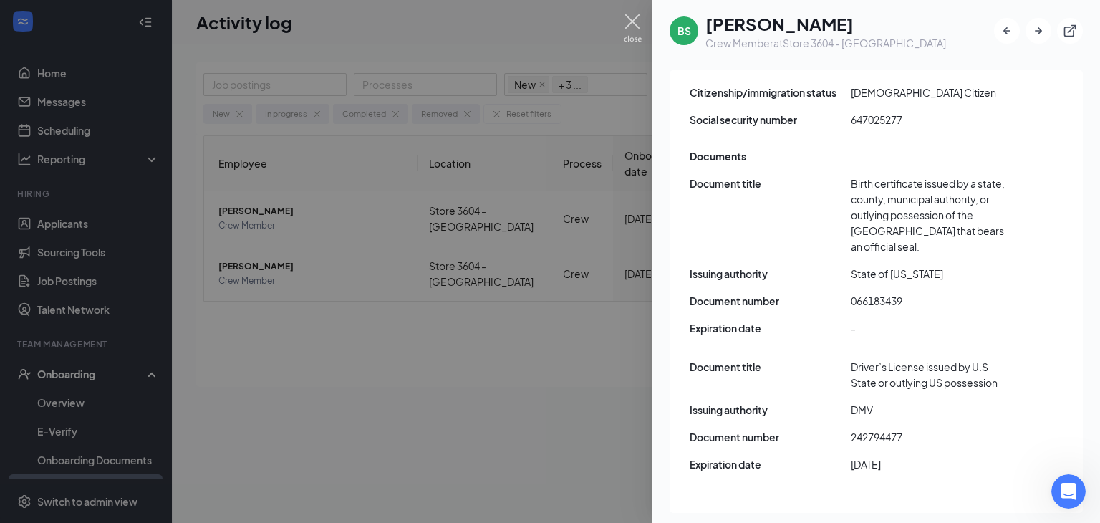
click at [631, 18] on img at bounding box center [633, 28] width 18 height 28
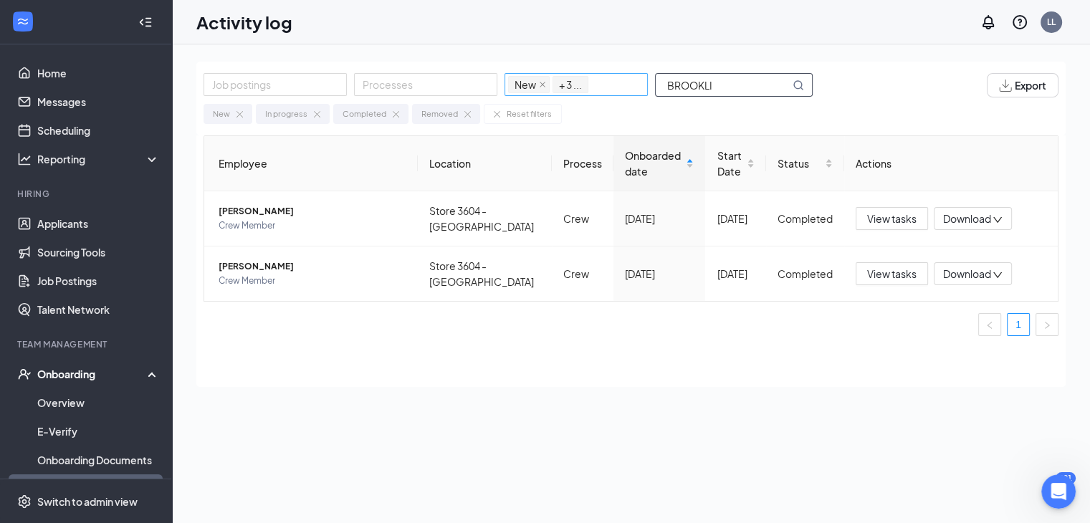
drag, startPoint x: 716, startPoint y: 82, endPoint x: 601, endPoint y: 93, distance: 115.2
click at [616, 90] on div "Job postings Processes New In progress Completed Removed + 3 ... BROOKLI" at bounding box center [514, 85] width 623 height 24
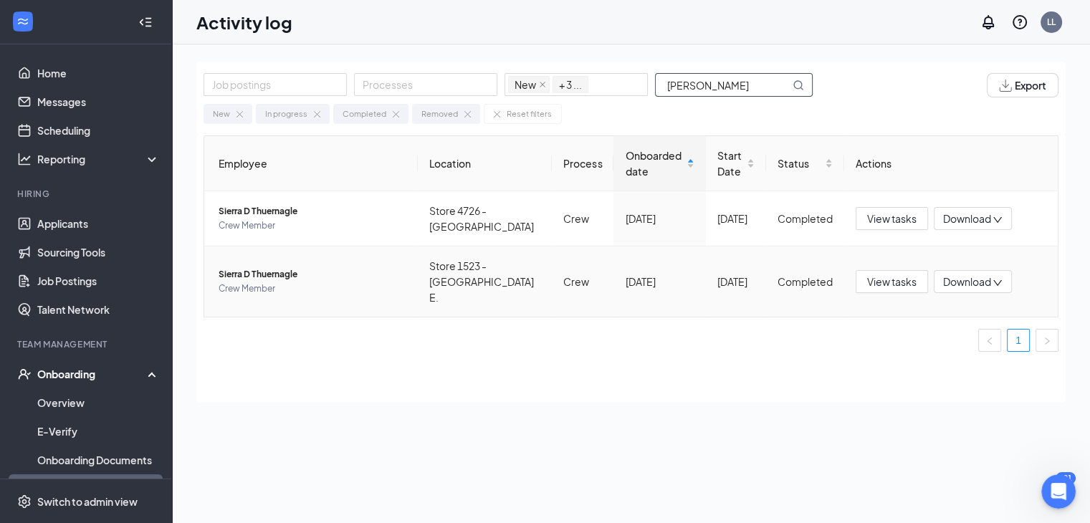
type input "THUE"
click at [257, 267] on span "Sierra D Thuernagle" at bounding box center [313, 274] width 188 height 14
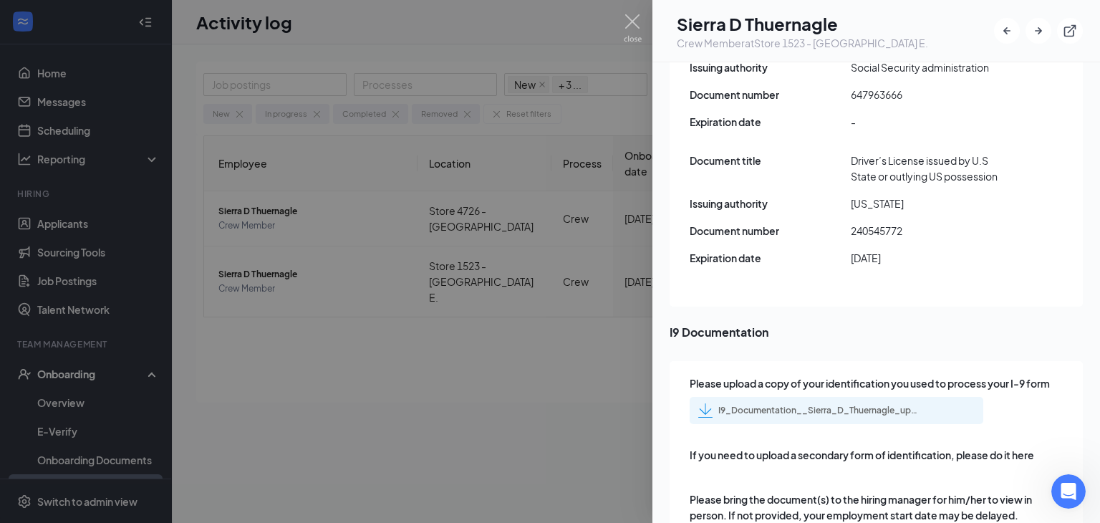
scroll to position [1863, 0]
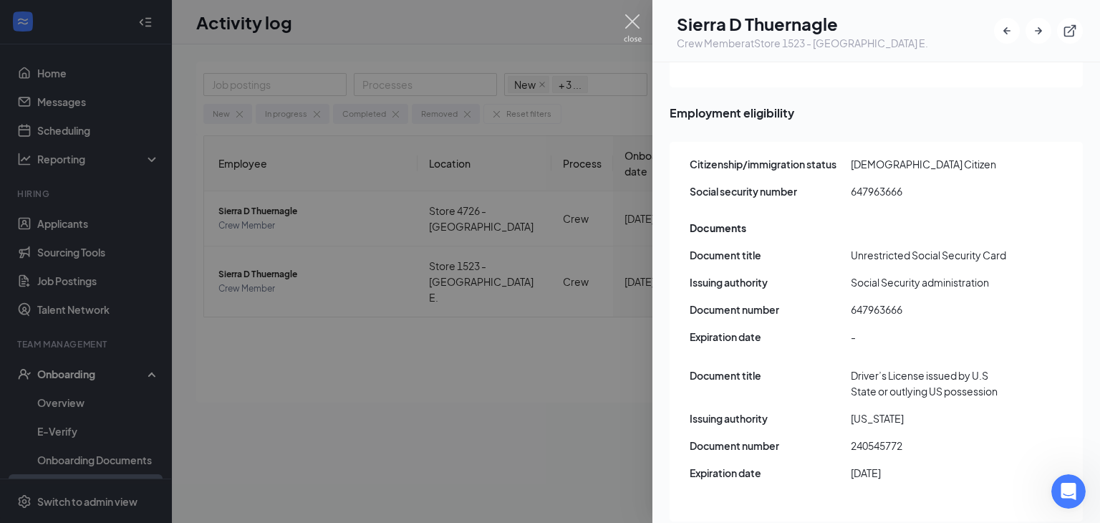
click at [633, 16] on img at bounding box center [633, 28] width 18 height 28
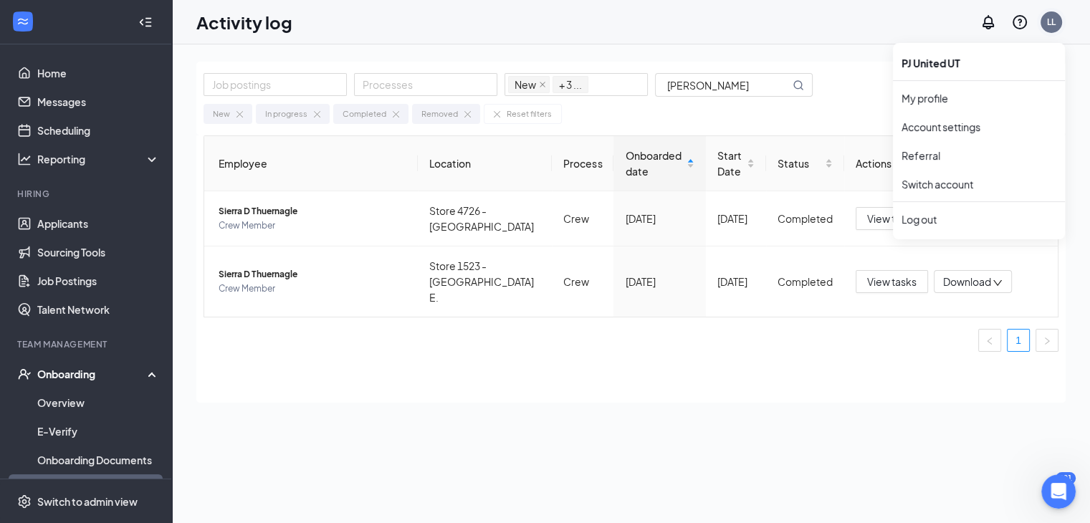
click at [1050, 21] on div "LL" at bounding box center [1051, 22] width 9 height 12
click at [949, 181] on link "Switch account" at bounding box center [937, 184] width 72 height 13
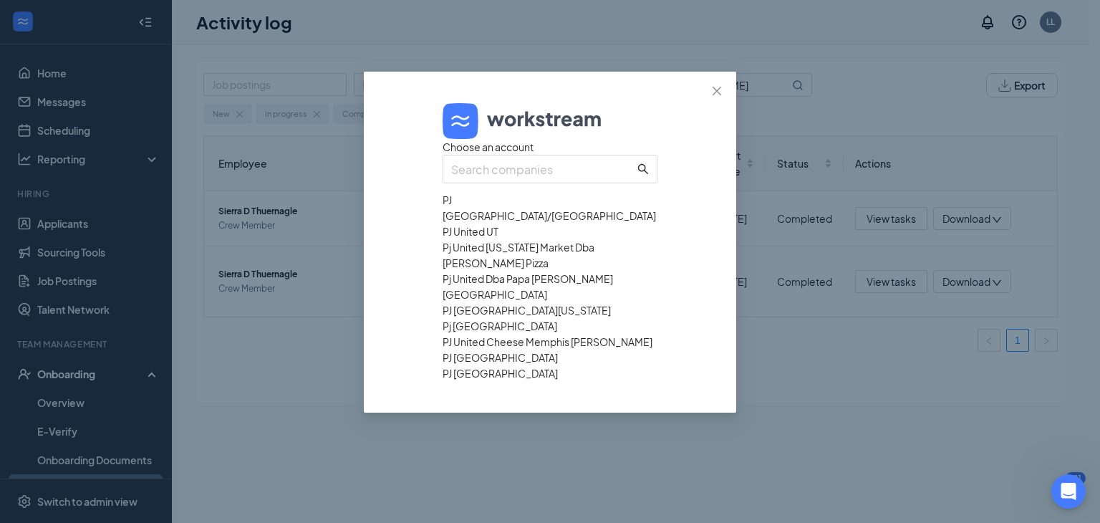
click at [524, 365] on div "PJ [GEOGRAPHIC_DATA]" at bounding box center [550, 358] width 215 height 16
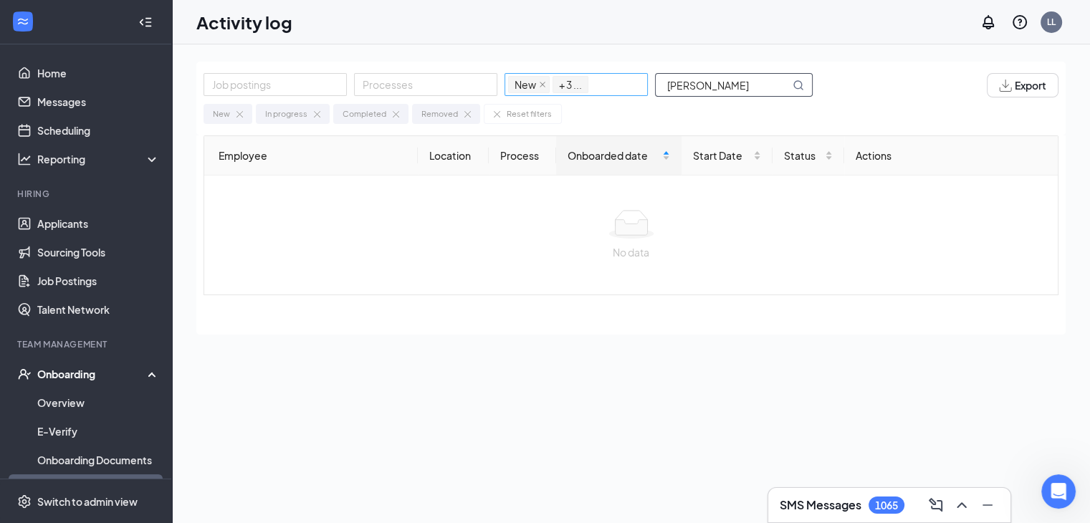
drag, startPoint x: 695, startPoint y: 86, endPoint x: 615, endPoint y: 89, distance: 79.6
click at [615, 89] on div "Job postings Processes New In progress Completed Removed + 3 ... THUE" at bounding box center [514, 85] width 623 height 24
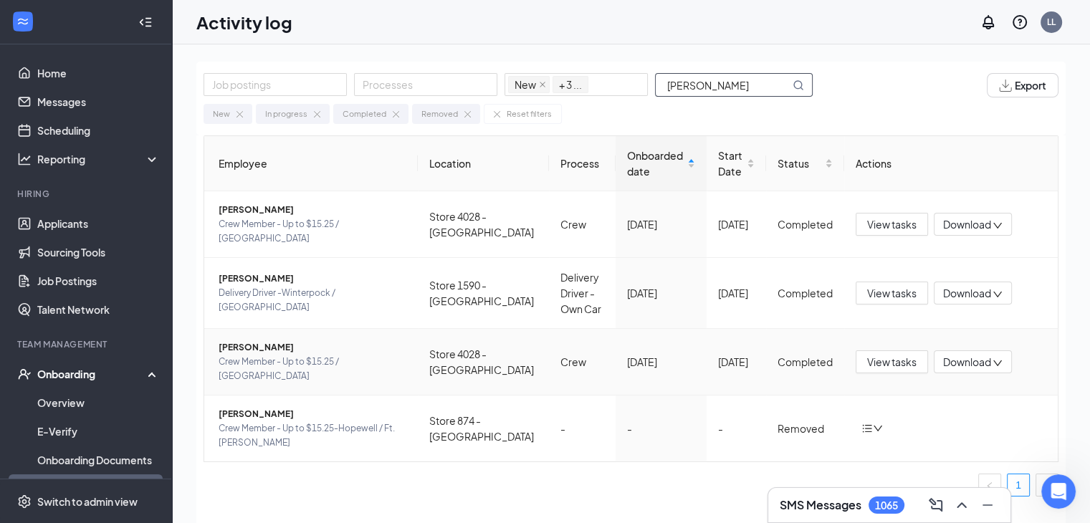
click at [282, 355] on span "Crew Member - Up to $15.25 / Meadowdale" at bounding box center [313, 369] width 188 height 29
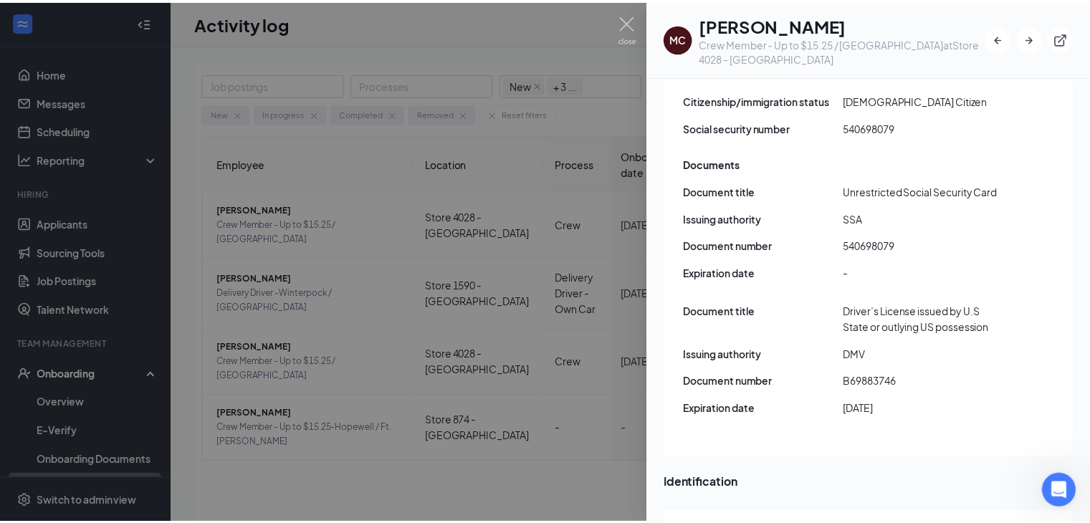
scroll to position [2006, 0]
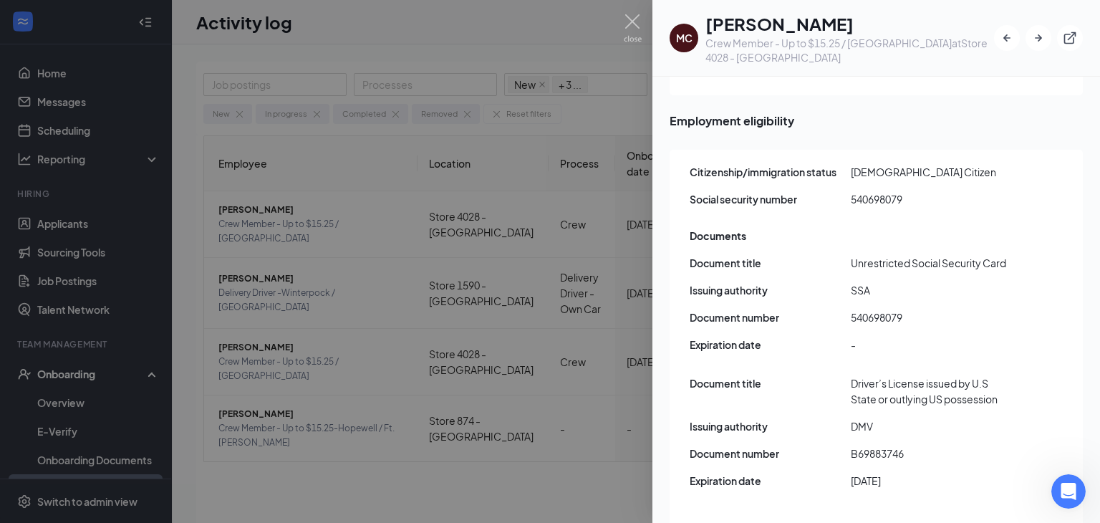
click at [596, 35] on div at bounding box center [550, 261] width 1100 height 523
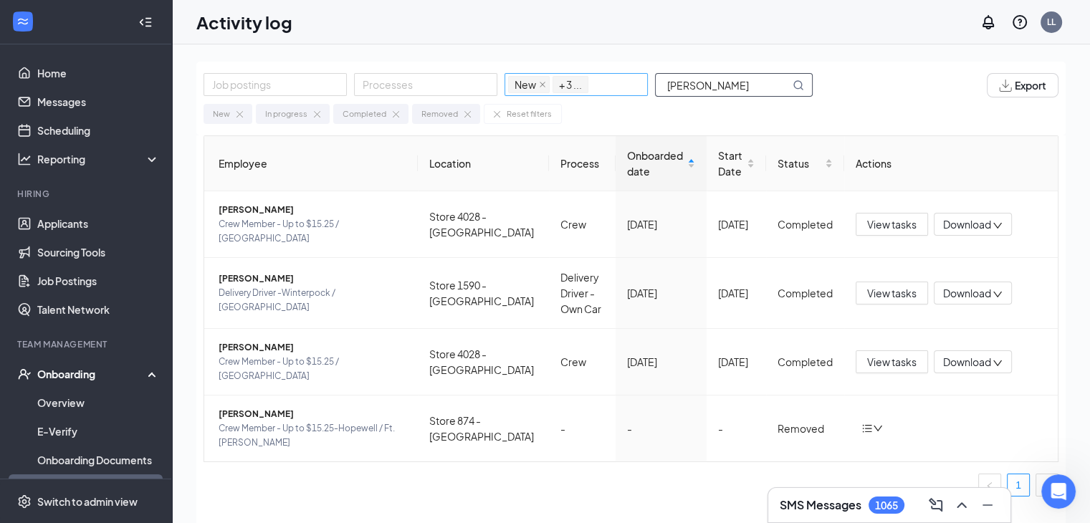
drag, startPoint x: 720, startPoint y: 82, endPoint x: 605, endPoint y: 87, distance: 115.4
click at [605, 87] on div "Job postings Processes New In progress Completed Removed + 3 ... COOPER" at bounding box center [514, 85] width 623 height 24
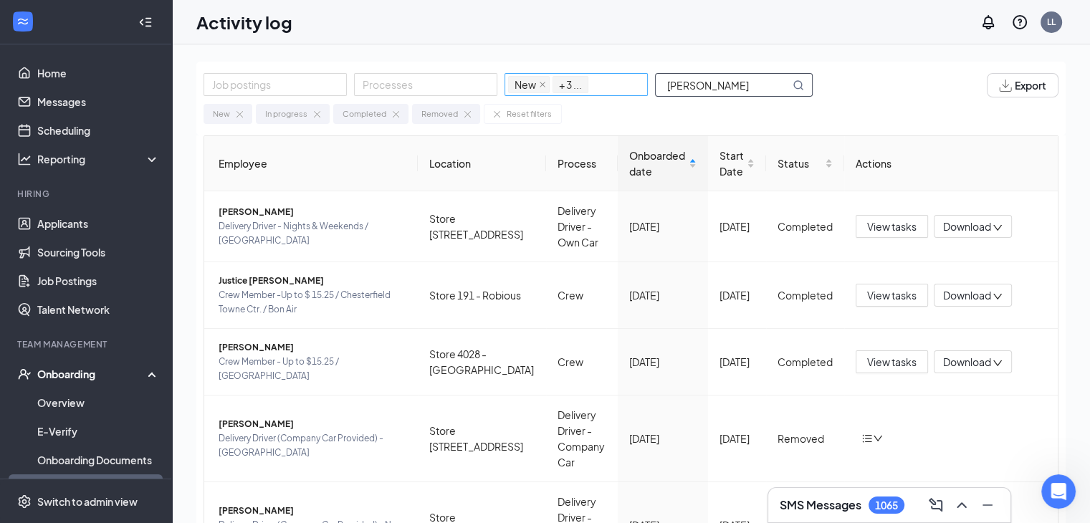
drag, startPoint x: 724, startPoint y: 80, endPoint x: 622, endPoint y: 92, distance: 103.2
click at [625, 91] on div "Job postings Processes New In progress Completed Removed + 3 ... JOHNSON" at bounding box center [514, 85] width 623 height 24
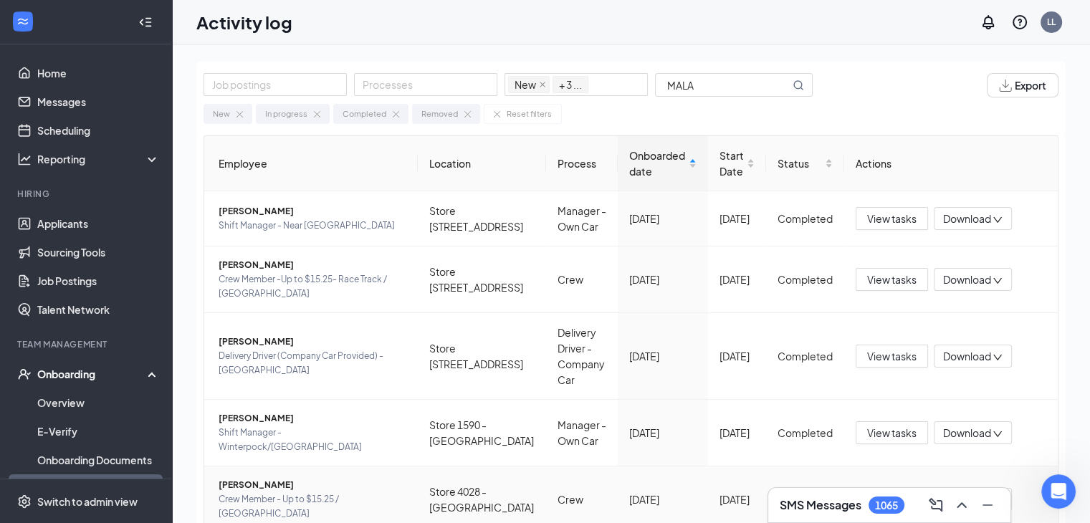
click at [264, 491] on span "Malachi N Johnson" at bounding box center [313, 485] width 188 height 14
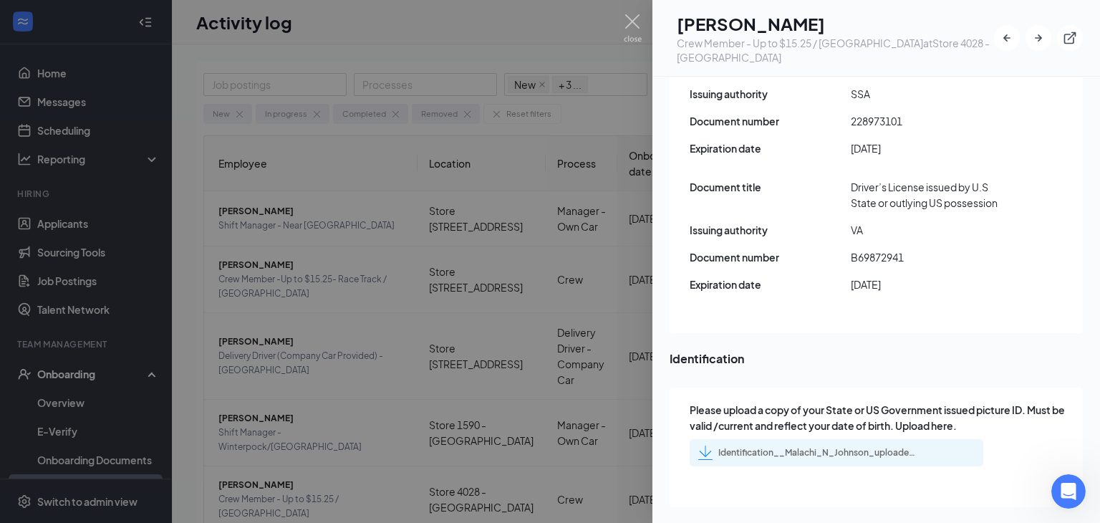
scroll to position [2078, 0]
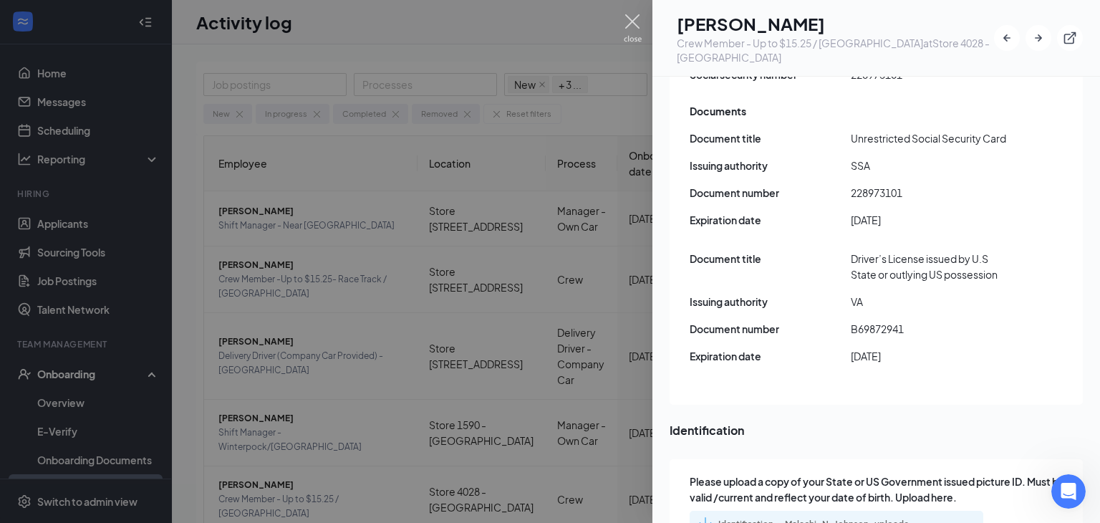
click at [634, 17] on img at bounding box center [633, 28] width 18 height 28
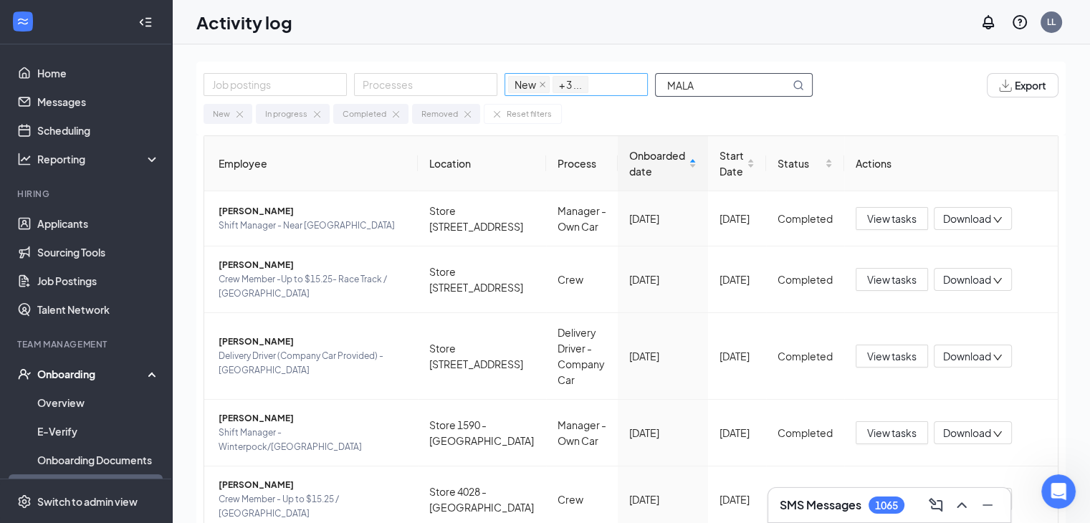
drag, startPoint x: 709, startPoint y: 80, endPoint x: 570, endPoint y: 93, distance: 139.6
click at [577, 91] on div "Job postings Processes New In progress Completed Removed + 3 ... MALA" at bounding box center [514, 85] width 623 height 24
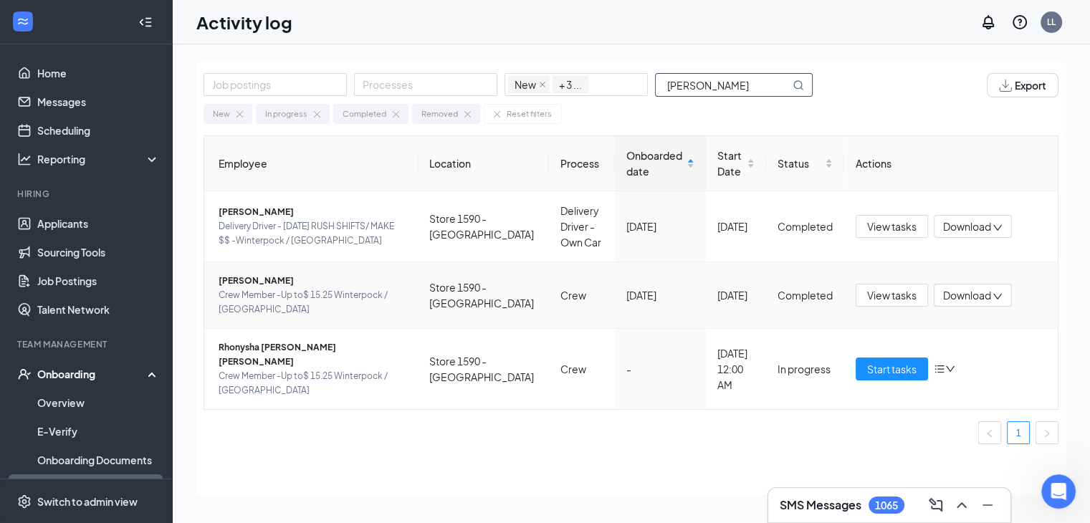
click at [264, 288] on span "Rayshon Barnhill Duncan" at bounding box center [313, 281] width 188 height 14
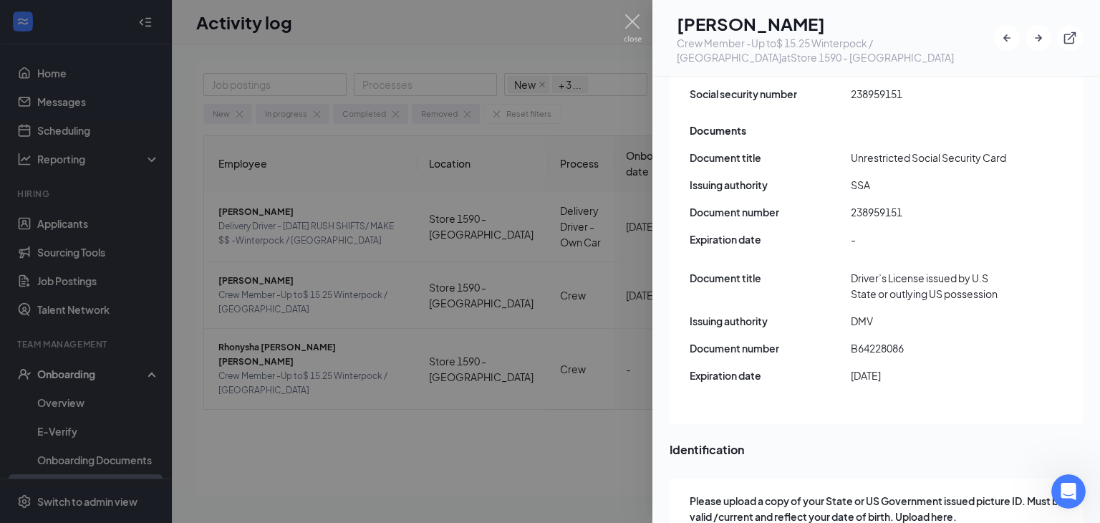
scroll to position [1863, 0]
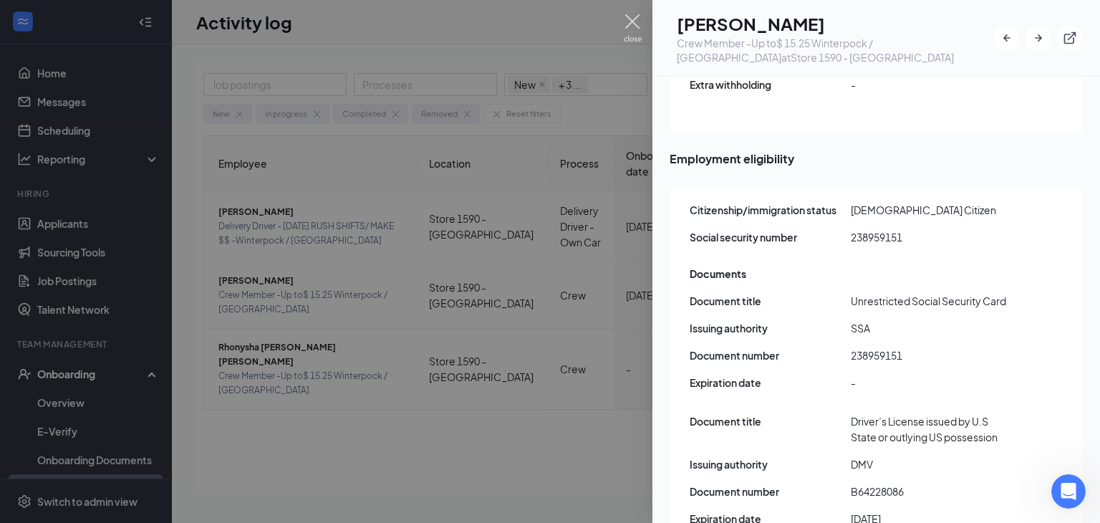
click at [633, 18] on img at bounding box center [633, 28] width 18 height 28
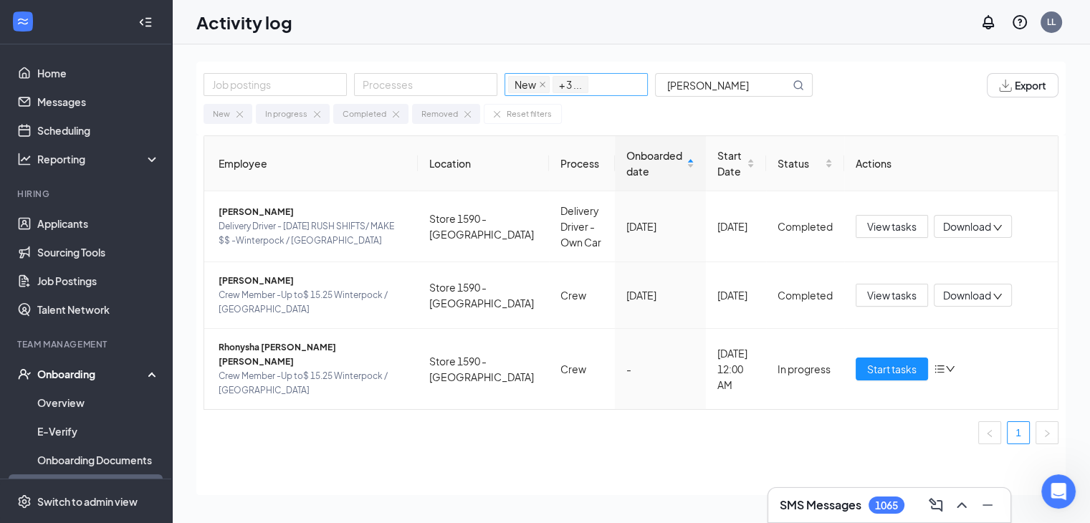
drag, startPoint x: 724, startPoint y: 87, endPoint x: 608, endPoint y: 87, distance: 116.8
click at [608, 87] on div "Job postings Processes New In progress Completed Removed + 3 ... BARNHILL" at bounding box center [514, 85] width 623 height 24
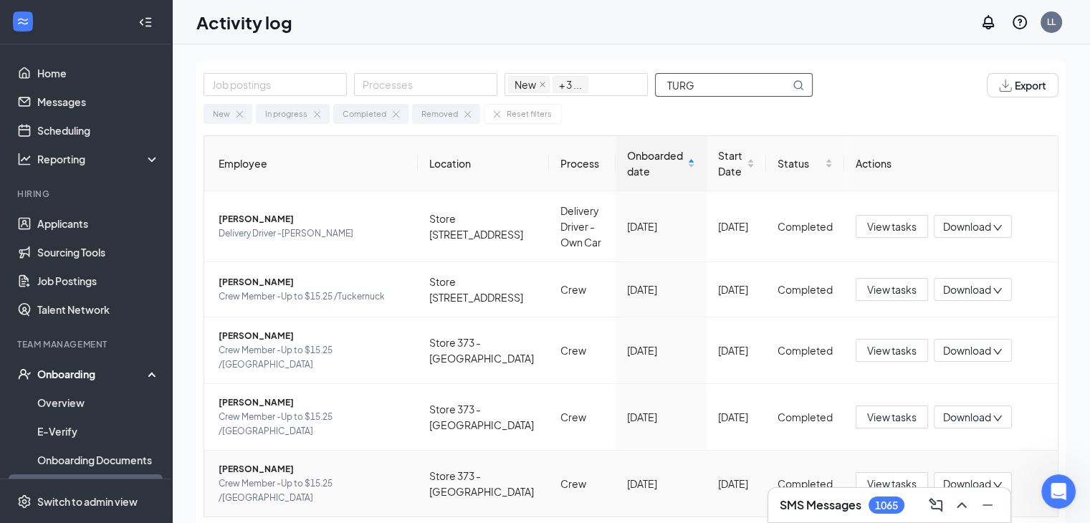
type input "TURG"
click at [266, 462] on span "Reagan M Turgeon" at bounding box center [313, 469] width 188 height 14
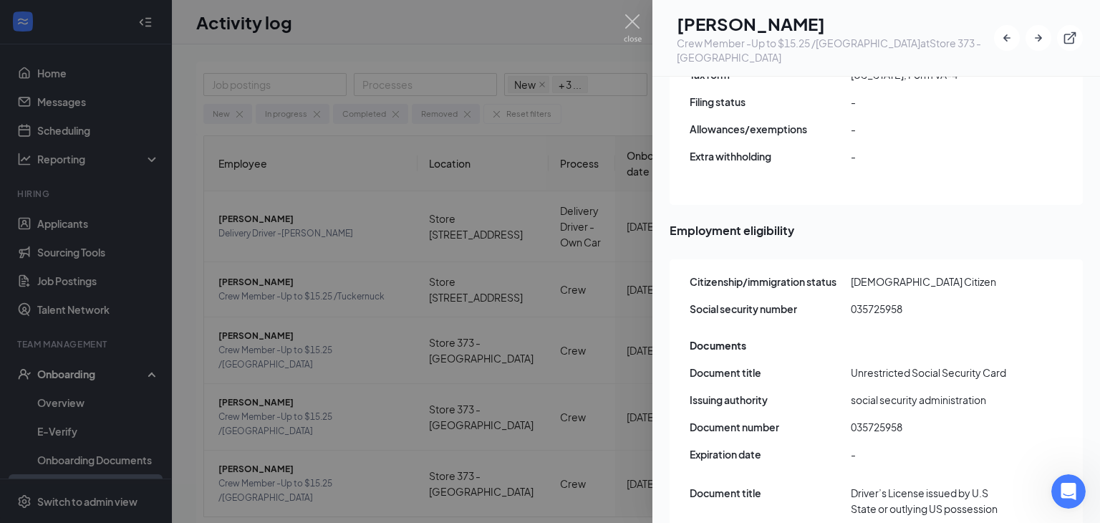
scroll to position [1863, 0]
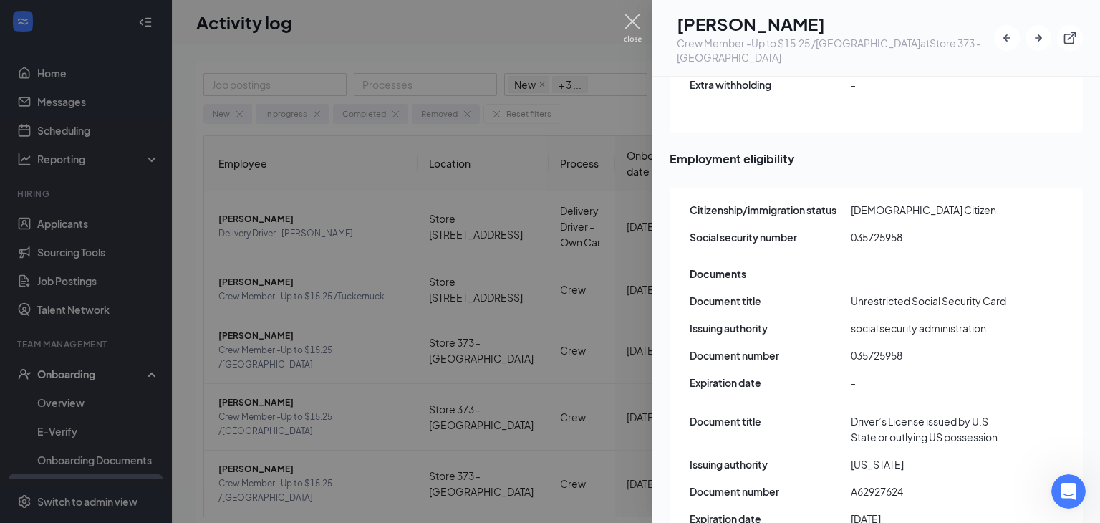
click at [630, 18] on img at bounding box center [633, 28] width 18 height 28
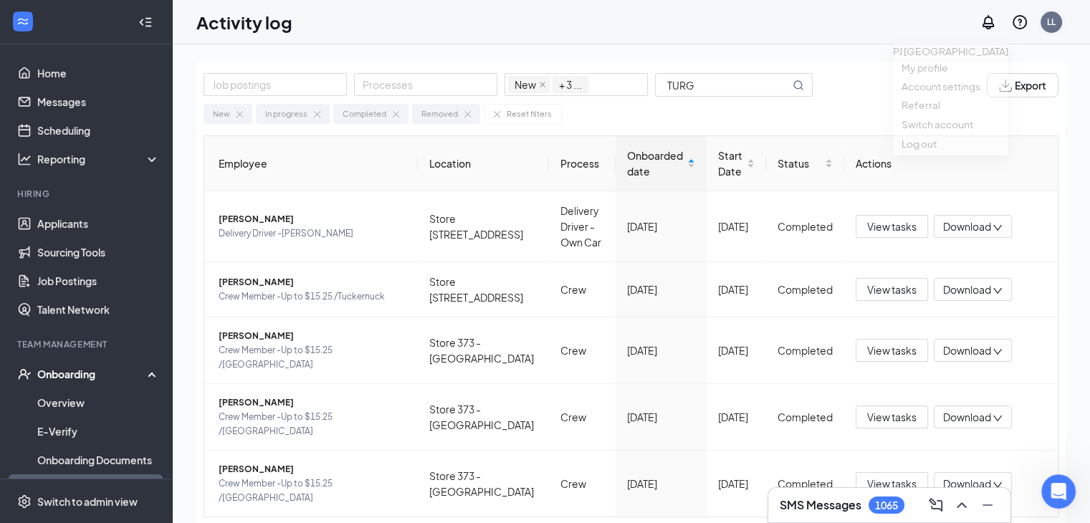
click at [1052, 22] on div "LL" at bounding box center [1051, 22] width 9 height 12
click at [963, 144] on link "Switch account" at bounding box center [937, 137] width 72 height 13
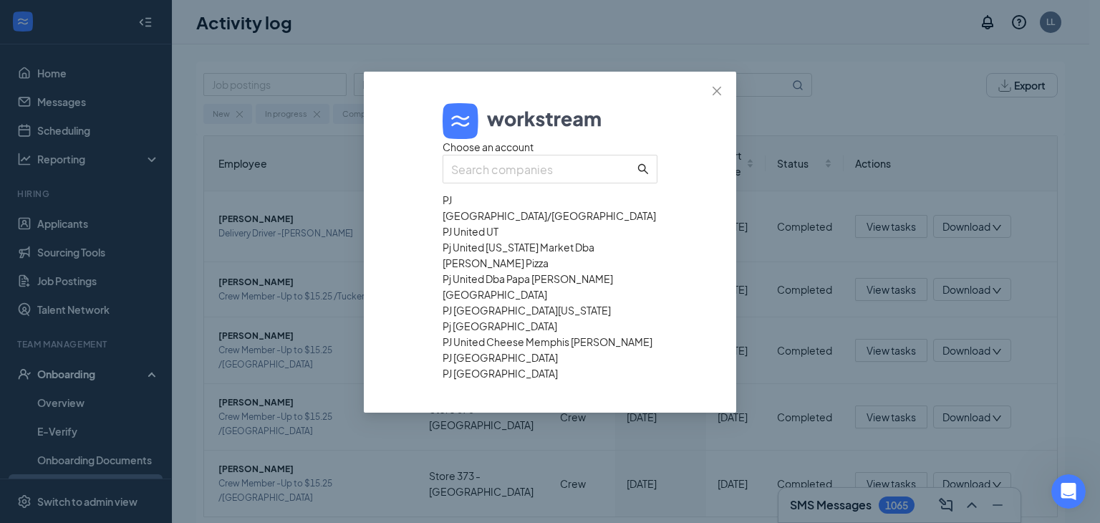
scroll to position [82, 0]
click at [476, 224] on div "PJ United UT" at bounding box center [550, 232] width 215 height 16
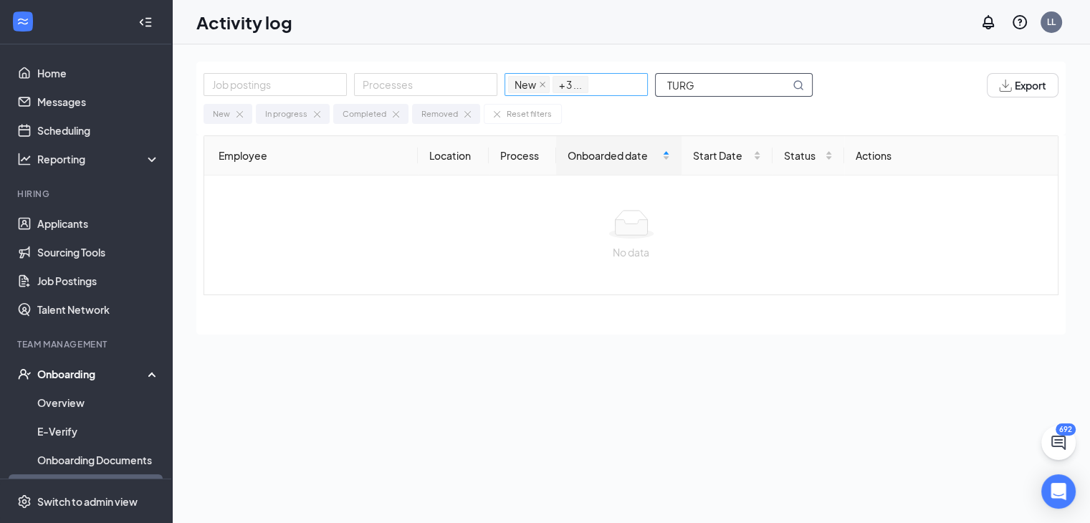
drag, startPoint x: 696, startPoint y: 82, endPoint x: 620, endPoint y: 87, distance: 76.1
click at [625, 85] on div "Job postings Processes New In progress Completed Removed + 3 ... [GEOGRAPHIC_DA…" at bounding box center [514, 85] width 623 height 24
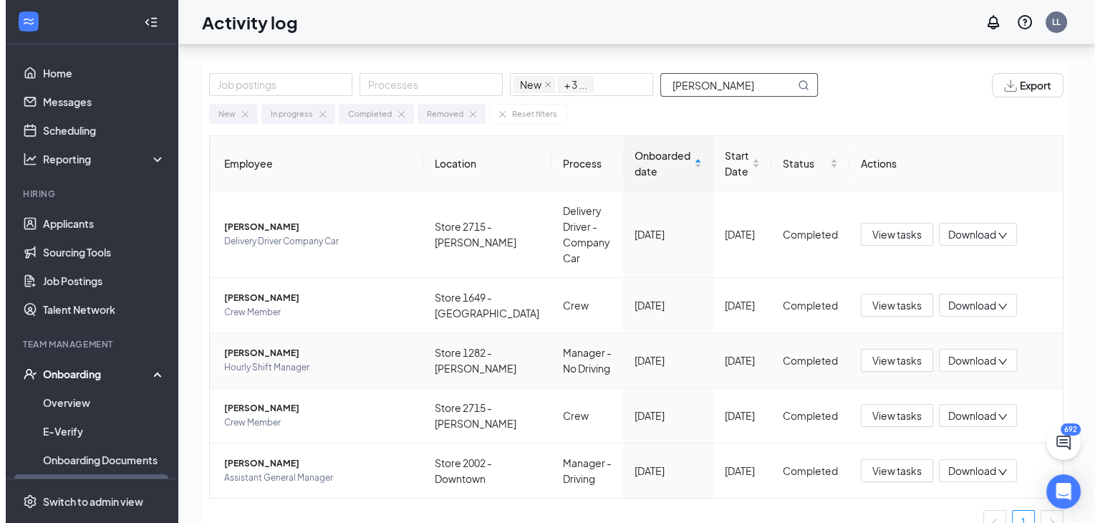
scroll to position [64, 0]
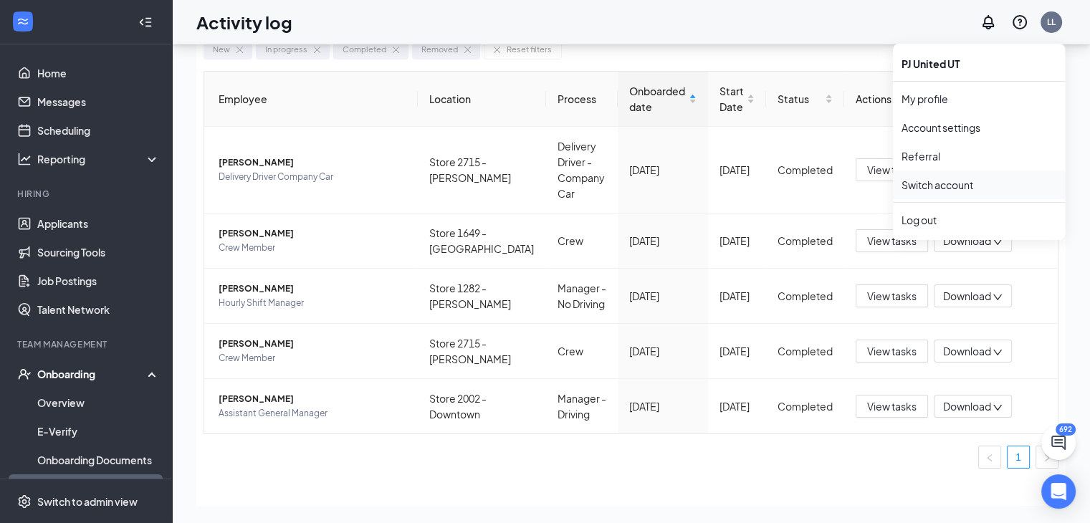
type input "[PERSON_NAME]"
click at [943, 178] on link "Switch account" at bounding box center [937, 184] width 72 height 13
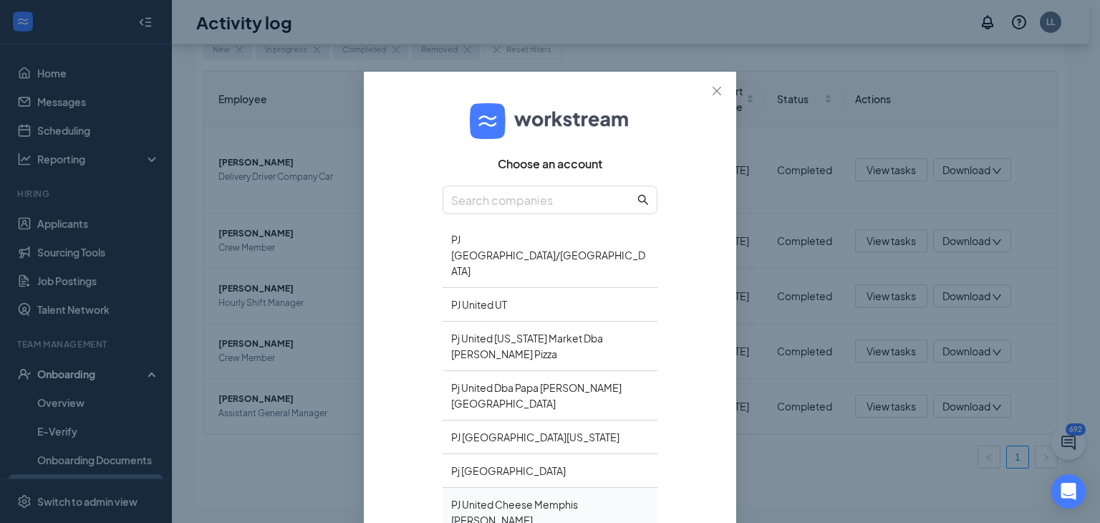
click at [562, 488] on div "PJ United Cheese Memphis [PERSON_NAME]" at bounding box center [550, 512] width 215 height 49
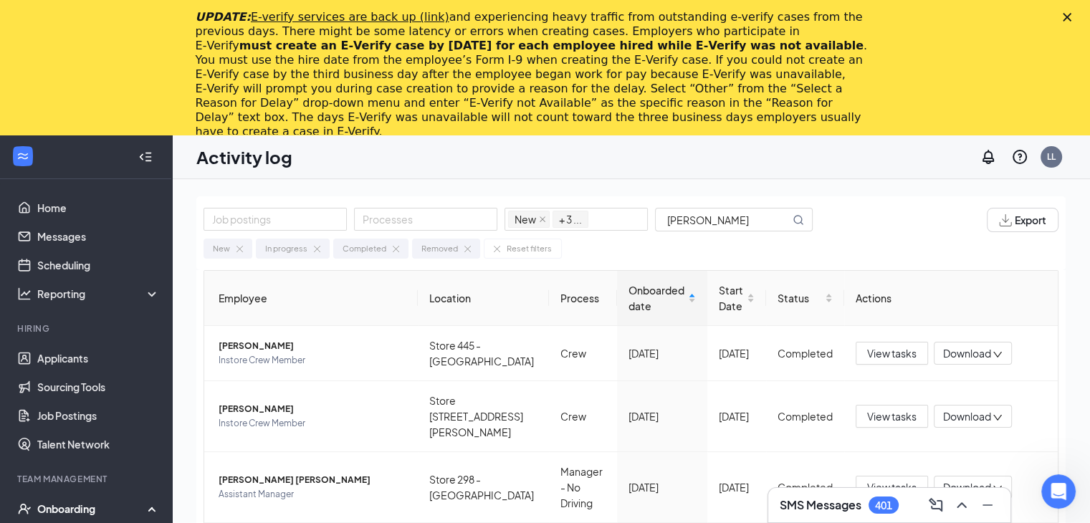
click at [1071, 14] on icon "Close" at bounding box center [1066, 17] width 9 height 9
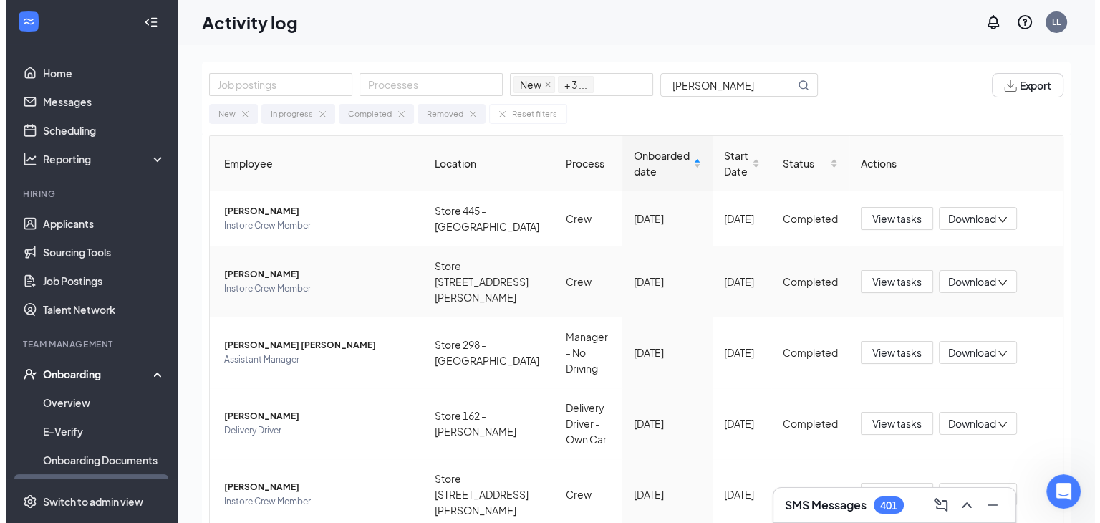
scroll to position [123, 0]
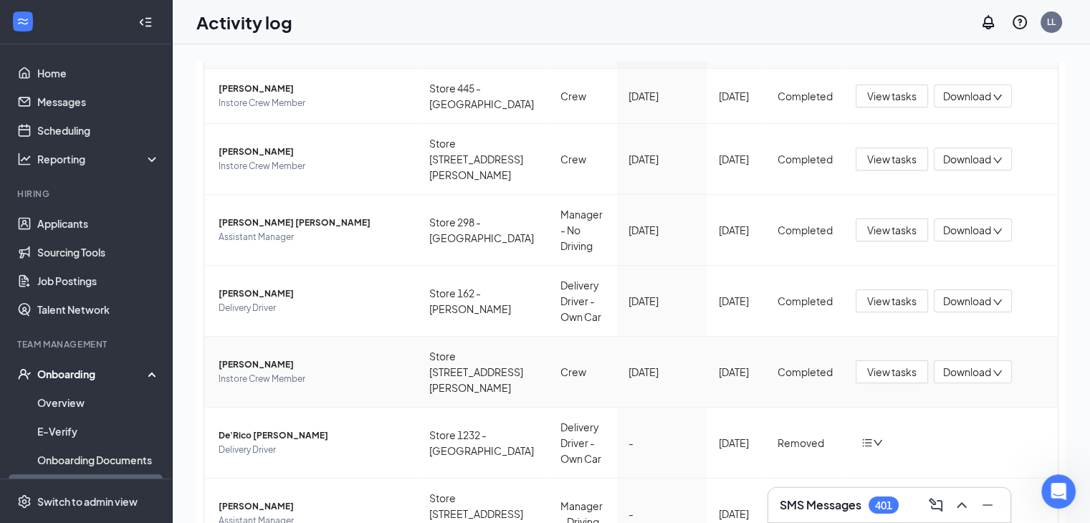
click at [256, 357] on span "[PERSON_NAME]" at bounding box center [313, 364] width 188 height 14
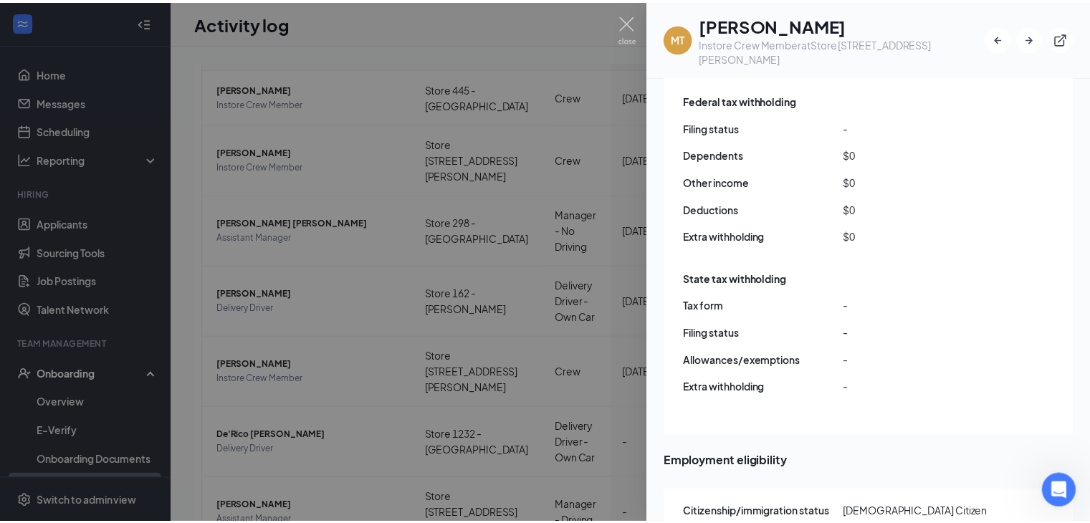
scroll to position [1791, 0]
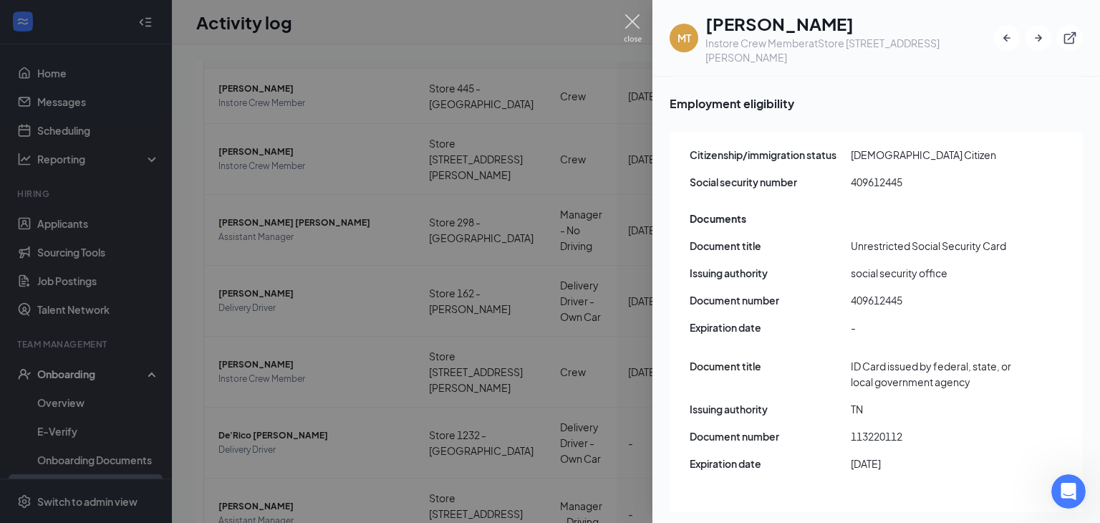
click at [631, 18] on img at bounding box center [633, 28] width 18 height 28
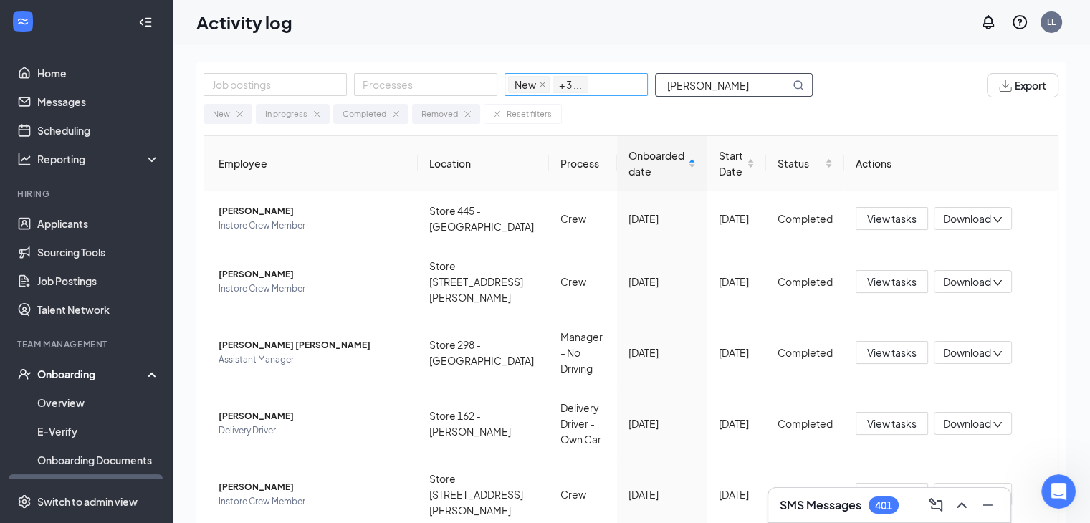
drag, startPoint x: 710, startPoint y: 82, endPoint x: 560, endPoint y: 93, distance: 150.2
click at [560, 93] on div "Job postings Processes New In progress Completed Removed + 3 ... TURNER" at bounding box center [514, 85] width 623 height 24
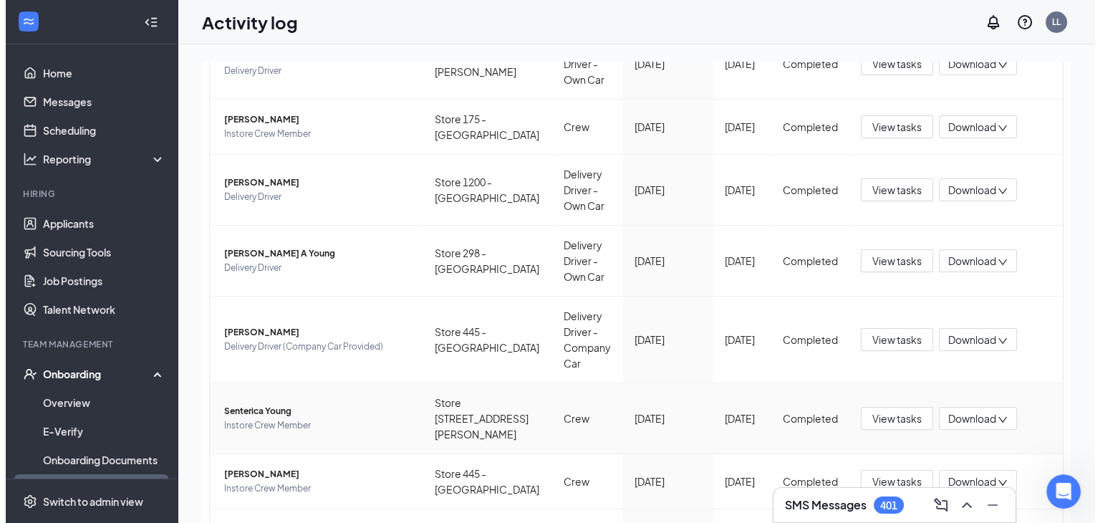
scroll to position [272, 0]
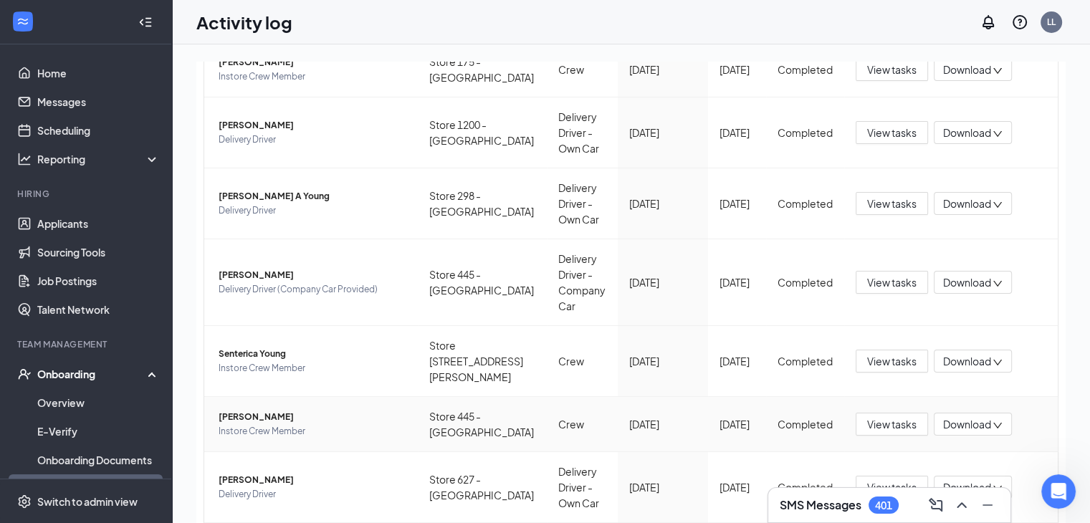
click at [246, 410] on span "Ryan Young" at bounding box center [313, 417] width 188 height 14
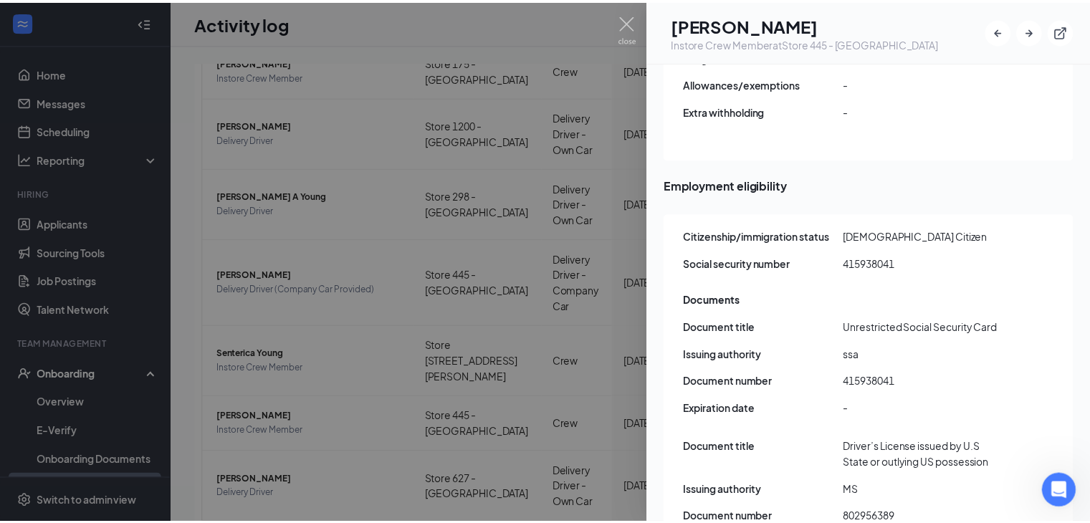
scroll to position [1863, 0]
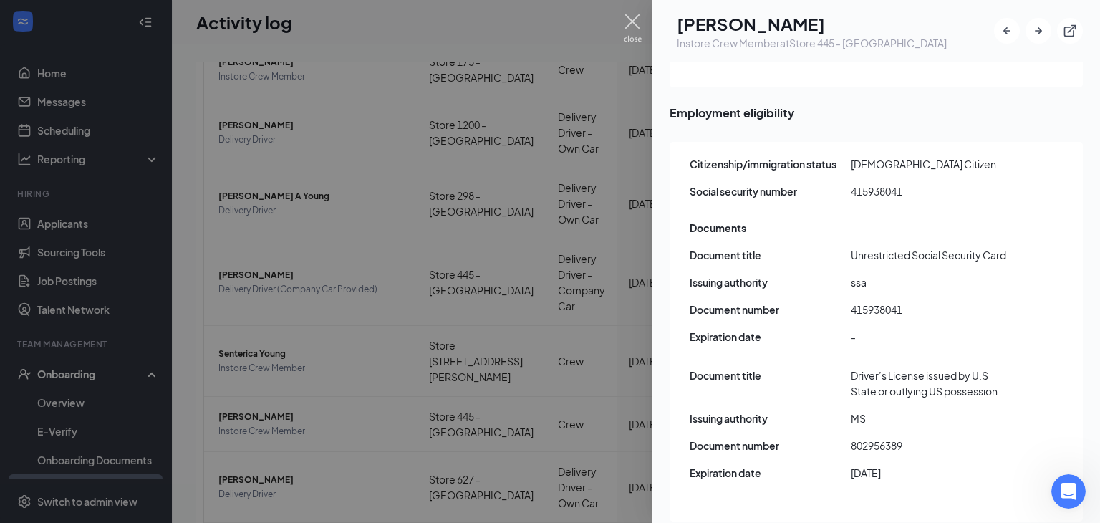
click at [630, 16] on img at bounding box center [633, 28] width 18 height 28
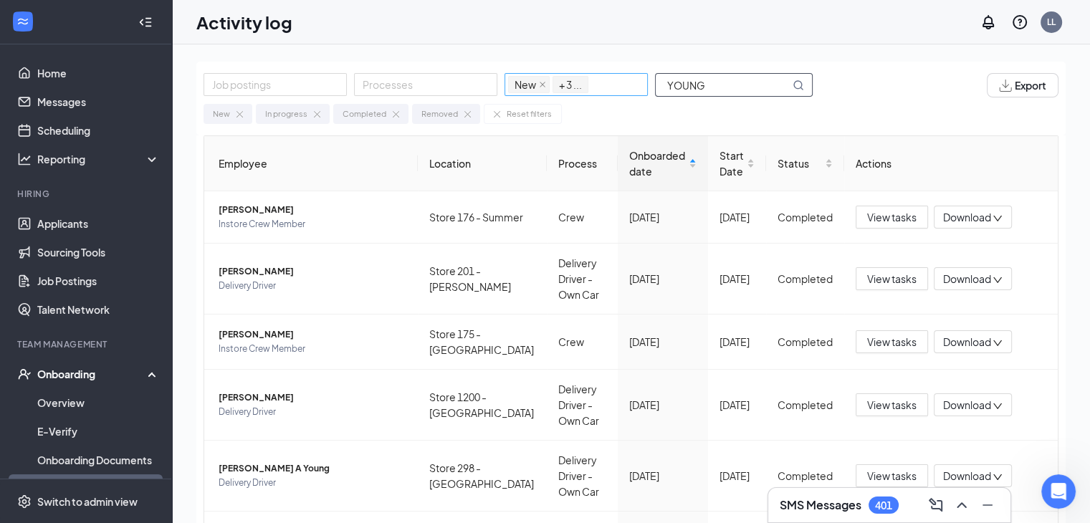
drag, startPoint x: 708, startPoint y: 82, endPoint x: 630, endPoint y: 85, distance: 77.4
click at [630, 85] on div "Job postings Processes New In progress Completed Removed + 3 ... YOUNG" at bounding box center [514, 85] width 623 height 24
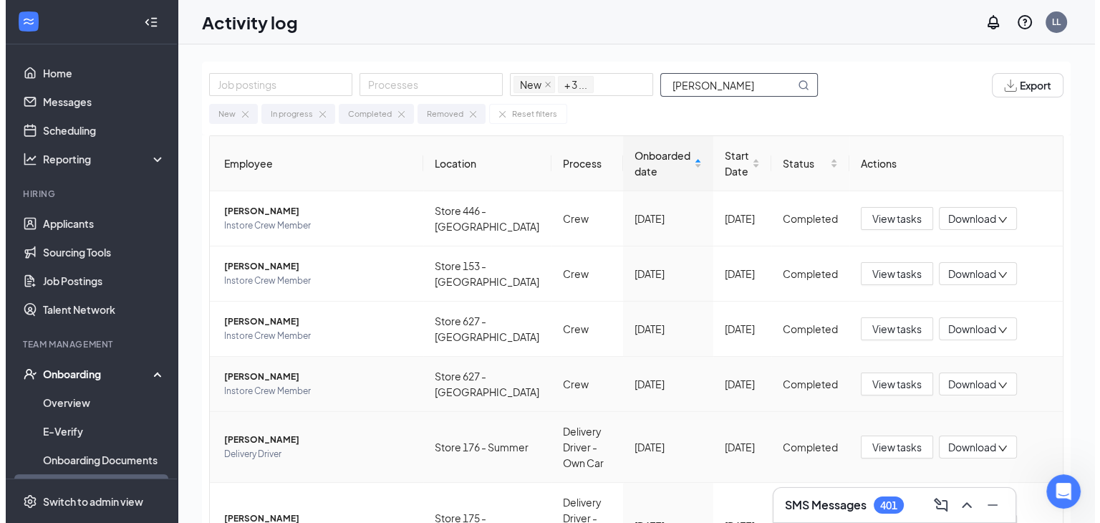
scroll to position [162, 0]
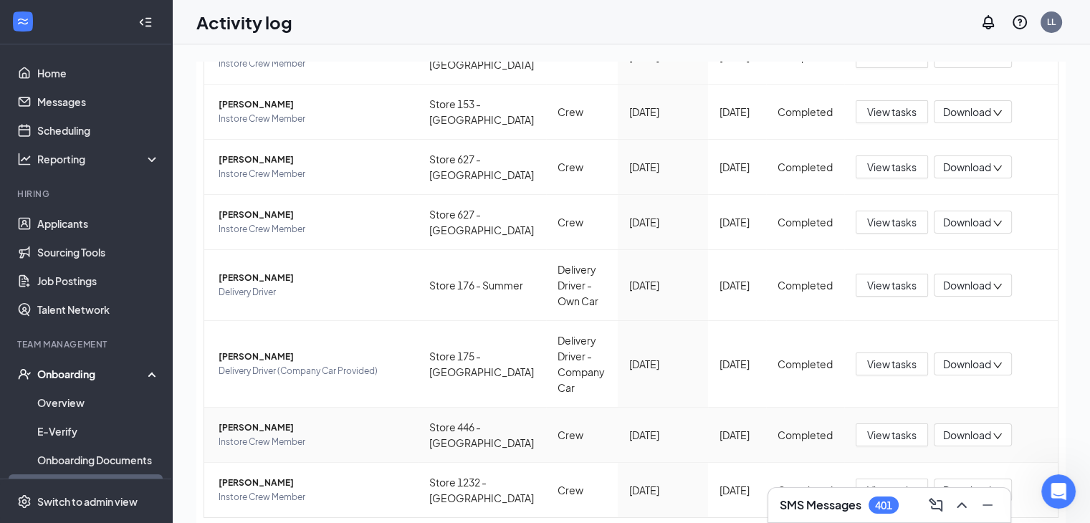
click at [281, 421] on span "Brandon A Roberts" at bounding box center [313, 428] width 188 height 14
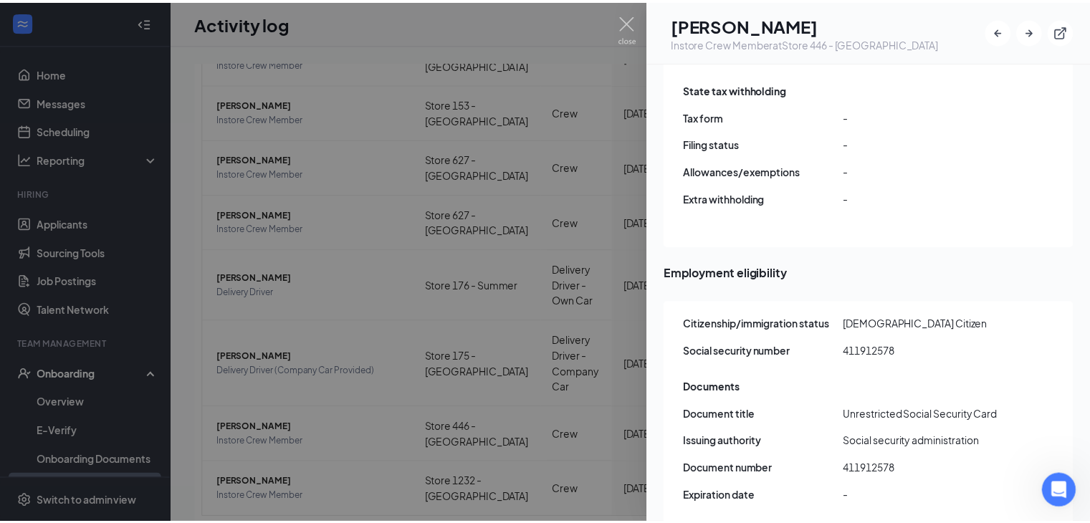
scroll to position [1934, 0]
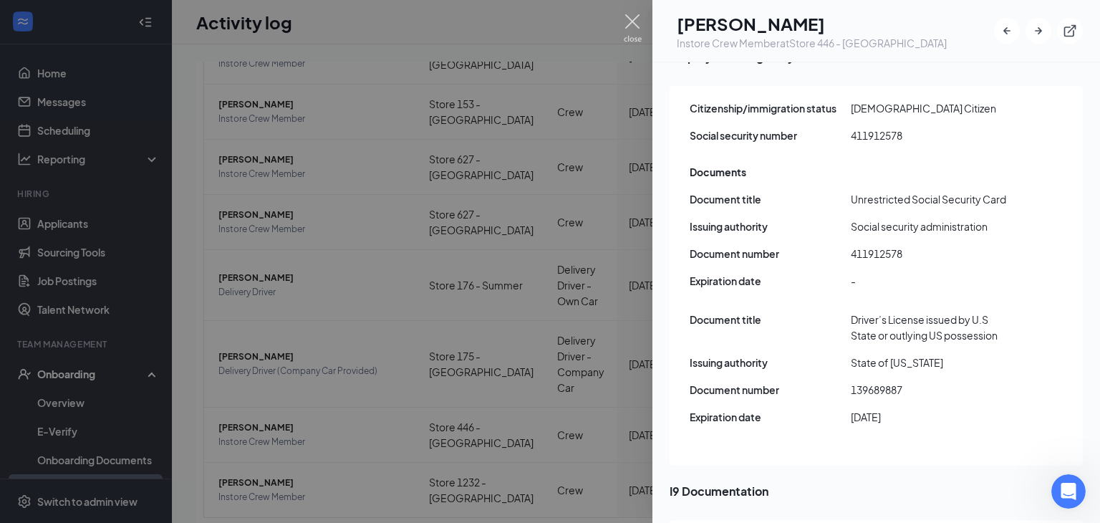
click at [631, 16] on img at bounding box center [633, 28] width 18 height 28
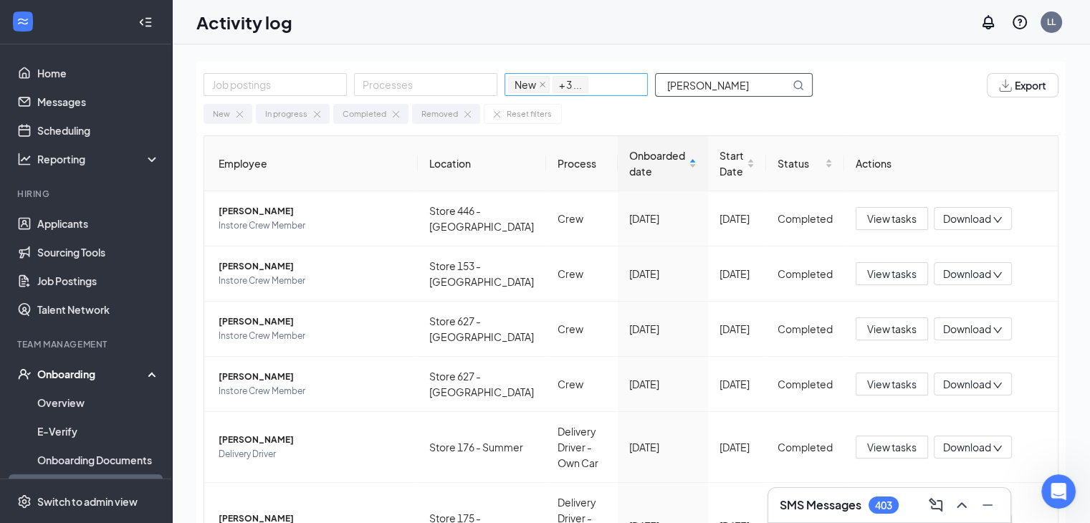
drag, startPoint x: 727, startPoint y: 80, endPoint x: 592, endPoint y: 95, distance: 136.2
click at [597, 92] on div "Job postings Processes New In progress Completed Removed + 3 ... ROBERTS" at bounding box center [514, 85] width 623 height 24
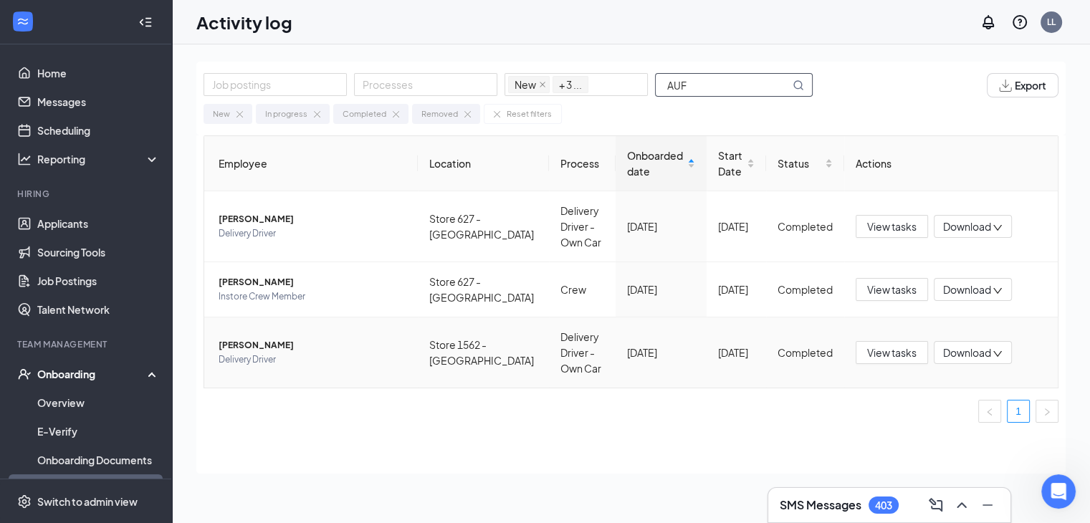
type input "AUF"
click at [244, 342] on span "Alecia H Aufdenkamp" at bounding box center [313, 345] width 188 height 14
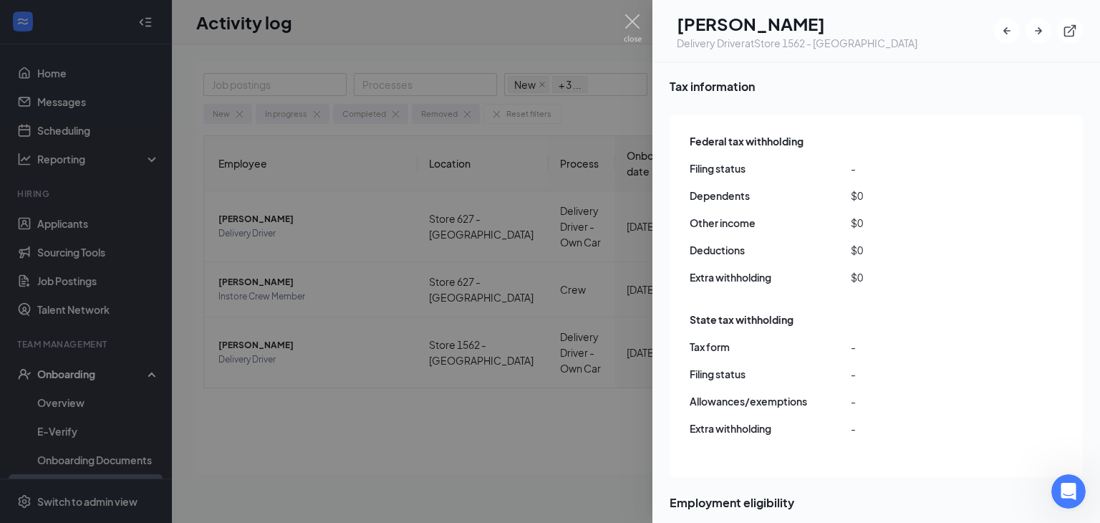
scroll to position [1863, 0]
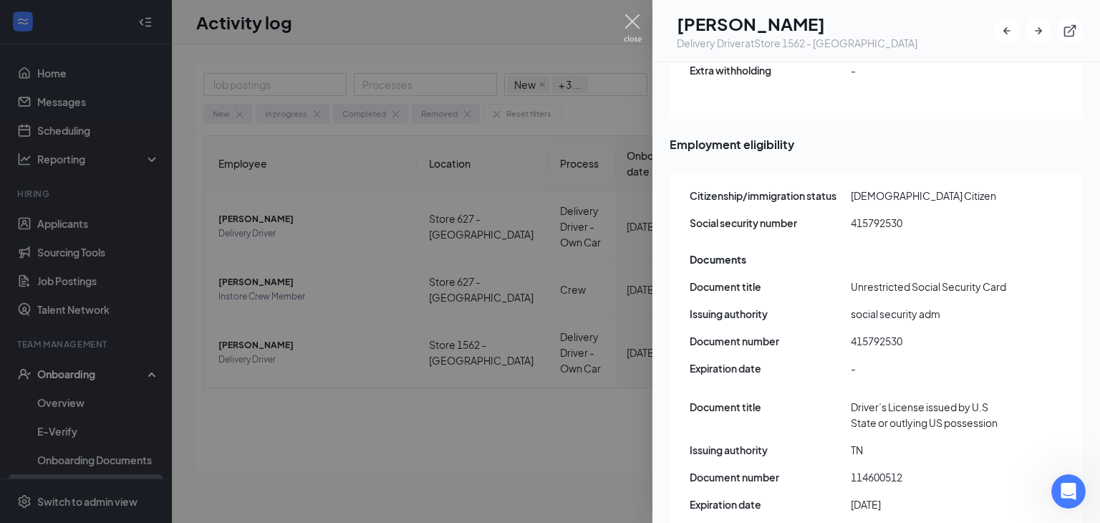
drag, startPoint x: 628, startPoint y: 18, endPoint x: 718, endPoint y: 27, distance: 90.0
click at [628, 18] on img at bounding box center [633, 28] width 18 height 28
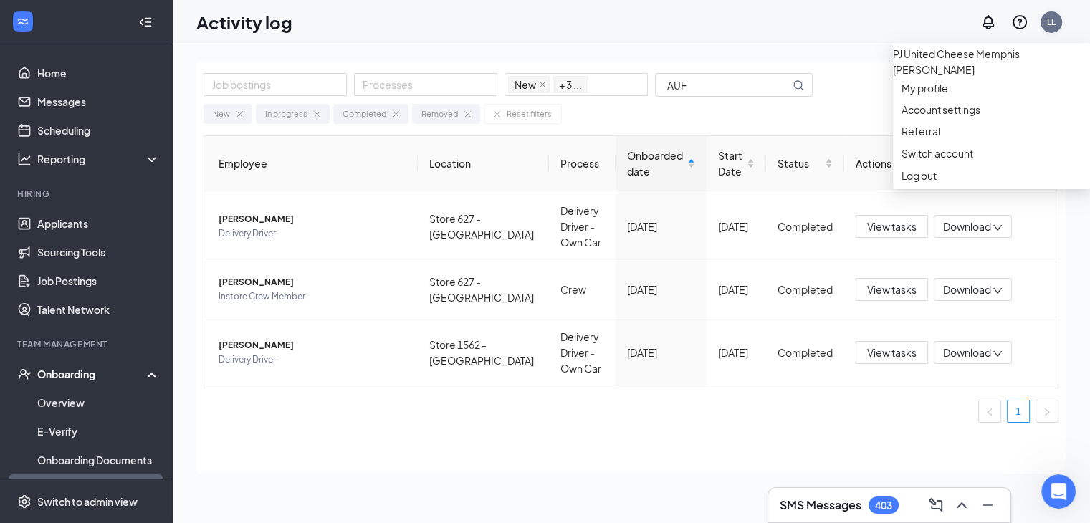
click at [1054, 21] on div "LL" at bounding box center [1051, 22] width 9 height 12
click at [957, 160] on link "Switch account" at bounding box center [937, 153] width 72 height 13
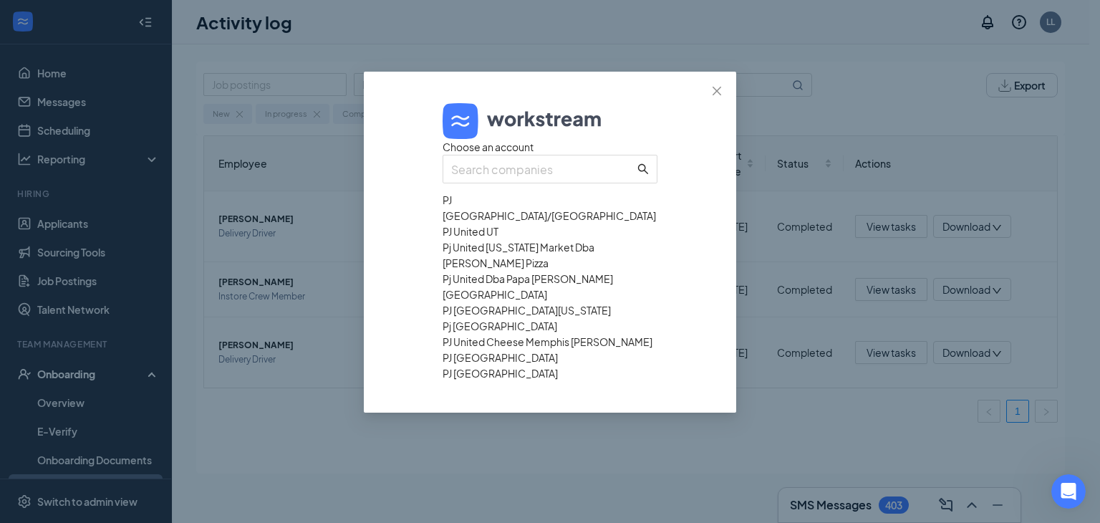
click at [495, 224] on div "PJ United TX/LA" at bounding box center [550, 208] width 215 height 32
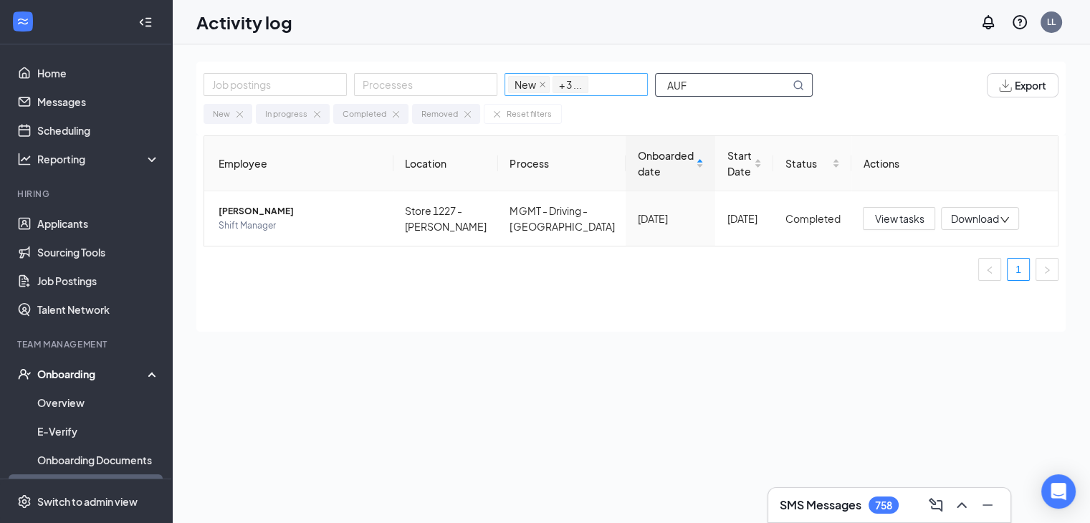
drag, startPoint x: 691, startPoint y: 81, endPoint x: 595, endPoint y: 94, distance: 96.1
click at [595, 94] on div "Job postings Processes New In progress Completed Removed + 3 ... AUF" at bounding box center [514, 85] width 623 height 24
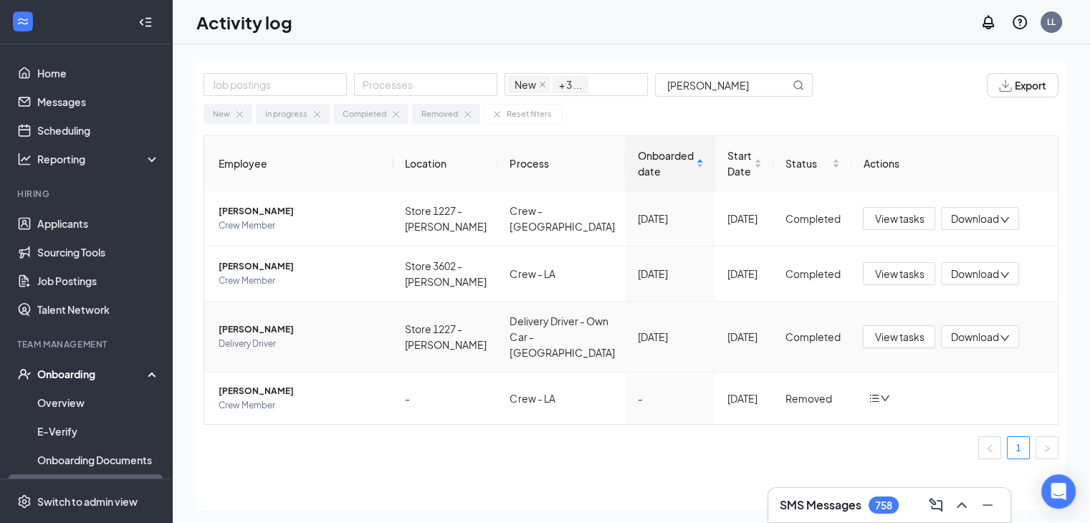
click at [237, 322] on span "Jarrod W Barber" at bounding box center [300, 329] width 163 height 14
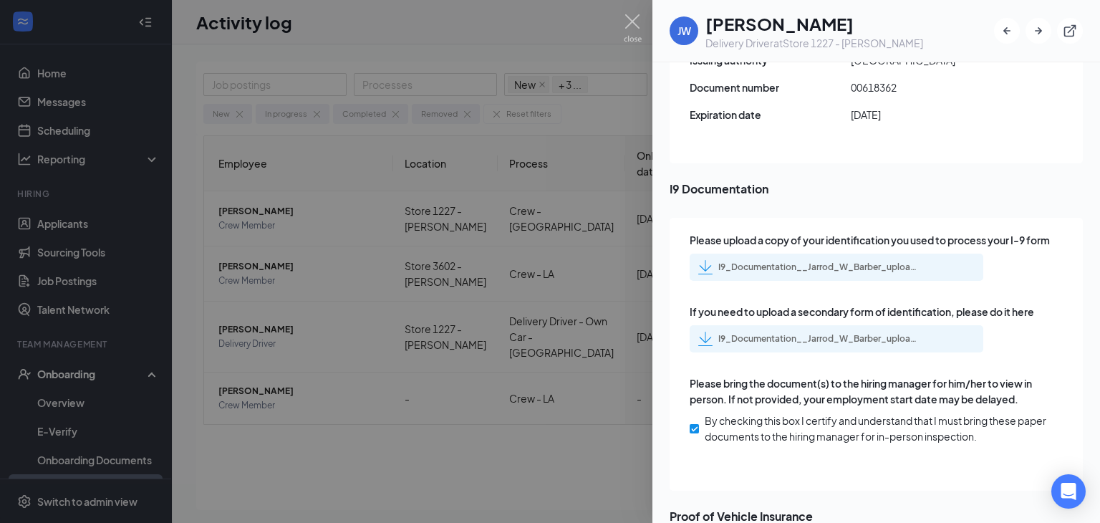
scroll to position [2579, 0]
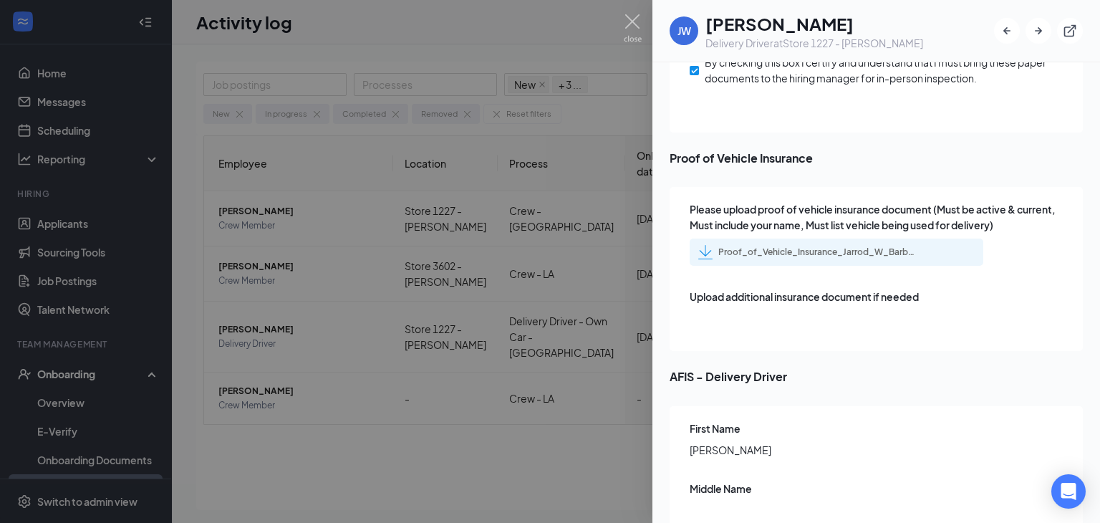
click at [812, 246] on div "Proof_of_Vehicle_Insurance_Jarrod_W_Barber_uploadedfile_20250415.pdf.pdf" at bounding box center [819, 251] width 201 height 11
click at [608, 126] on div at bounding box center [550, 261] width 1100 height 523
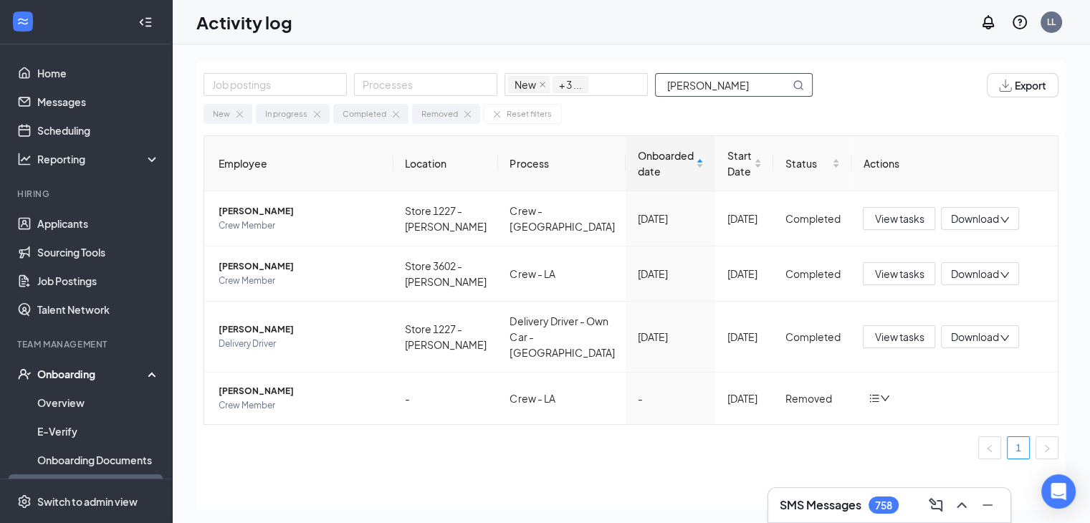
drag, startPoint x: 714, startPoint y: 87, endPoint x: 472, endPoint y: 106, distance: 242.2
click at [472, 105] on div "Job postings Processes New In progress Completed Removed + 3 ... BARBER Export …" at bounding box center [630, 99] width 869 height 74
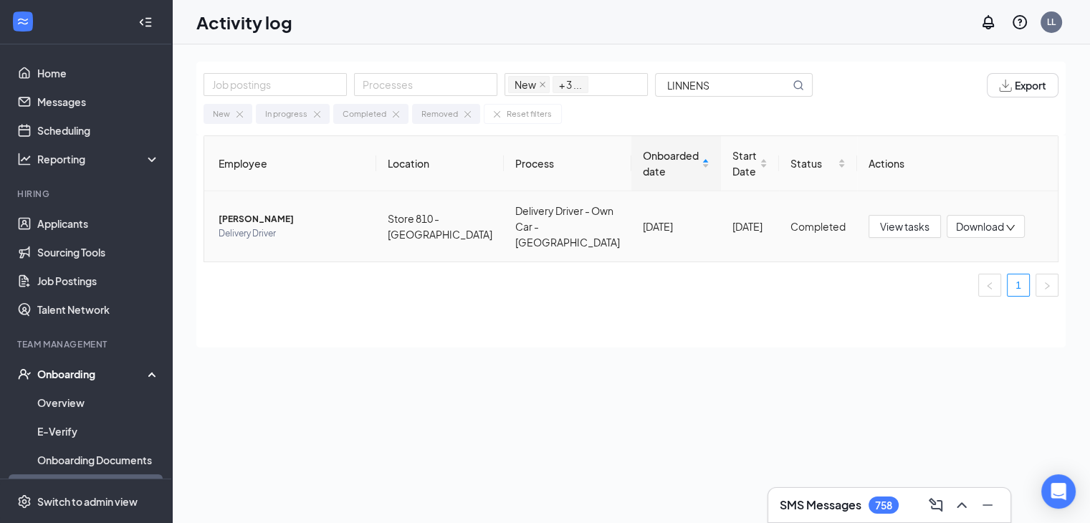
click at [238, 213] on span "James A Linnens" at bounding box center [292, 219] width 146 height 14
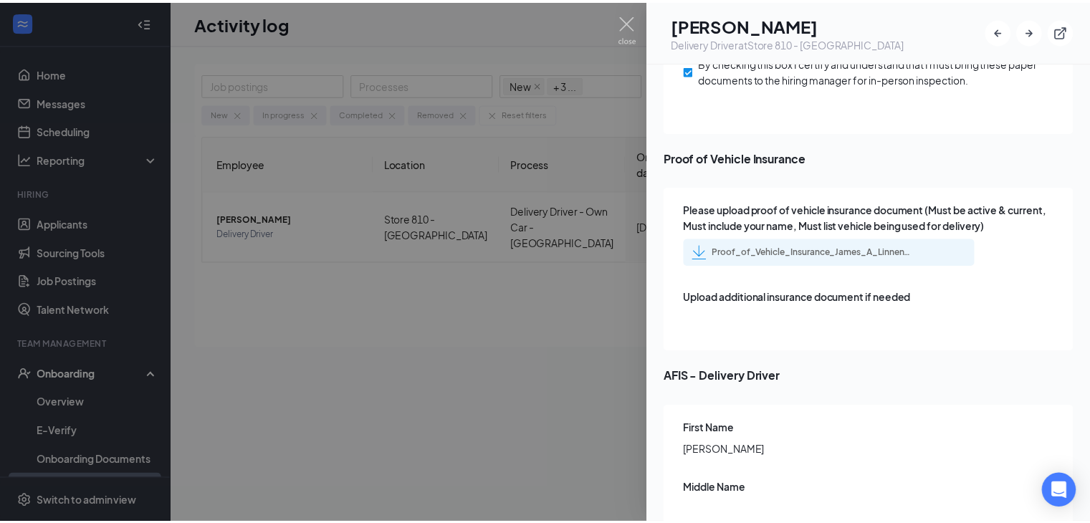
scroll to position [2436, 0]
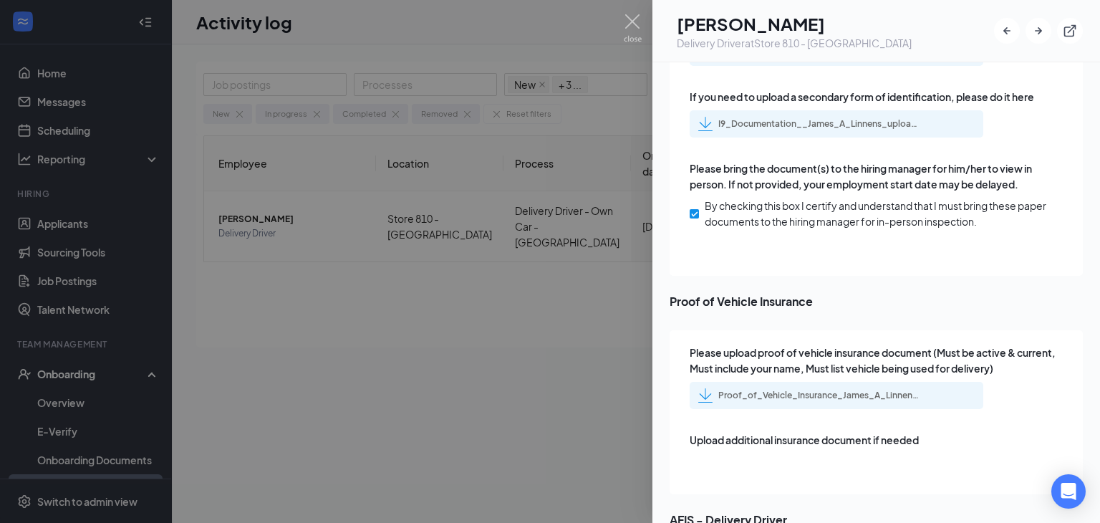
click at [820, 390] on div "Proof_of_Vehicle_Insurance_James_A_Linnens_uploadedfile_20250721.pdf.pdf" at bounding box center [819, 395] width 201 height 11
click at [630, 15] on img at bounding box center [633, 28] width 18 height 28
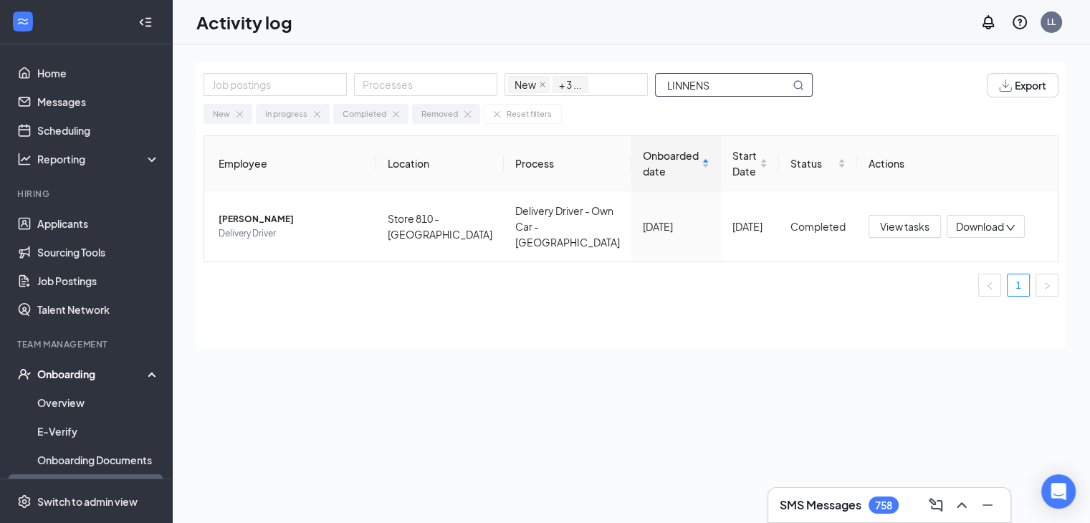
drag, startPoint x: 710, startPoint y: 84, endPoint x: 552, endPoint y: 98, distance: 158.3
click at [562, 95] on div "Job postings Processes New In progress Completed Removed + 3 ... LINNENS" at bounding box center [514, 85] width 623 height 24
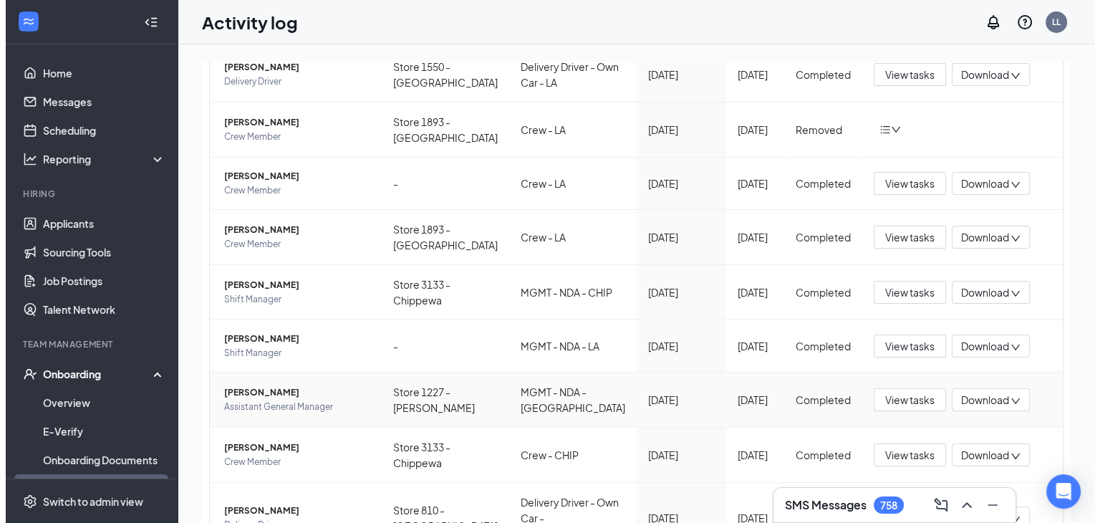
scroll to position [304, 0]
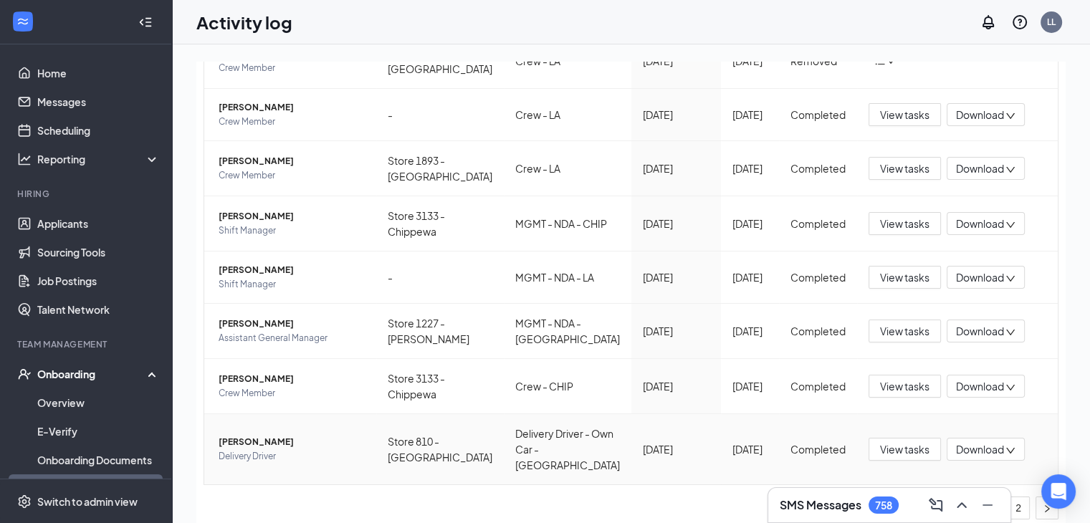
click at [249, 439] on span "Inadiya mitchell" at bounding box center [292, 442] width 146 height 14
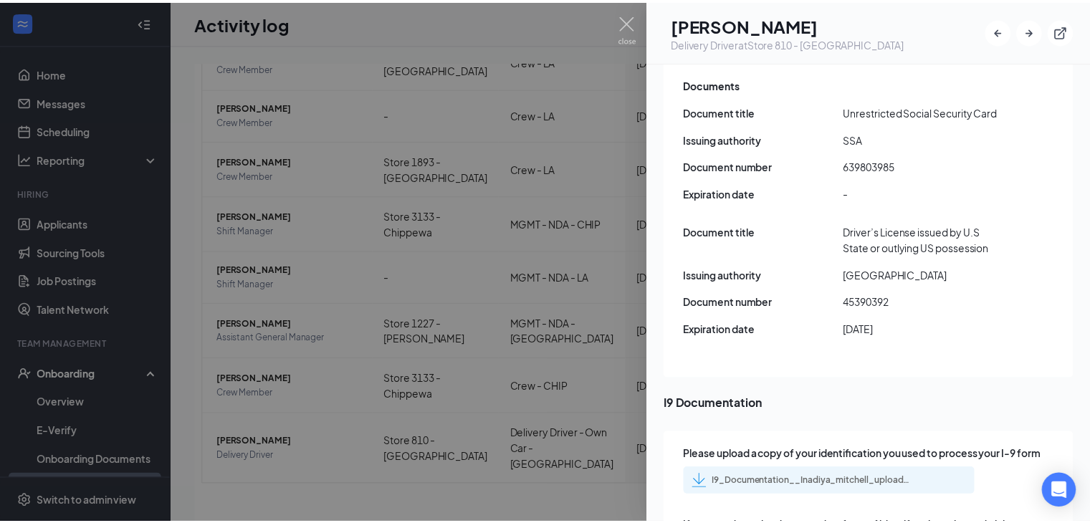
scroll to position [2364, 0]
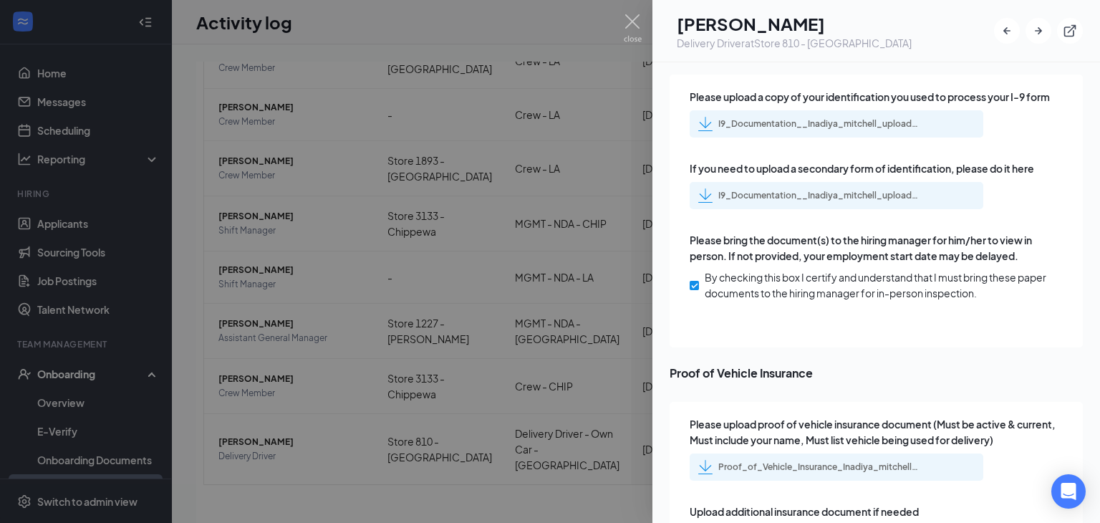
click at [801, 461] on div "Proof_of_Vehicle_Insurance_Inadiya_mitchell_uploadedfile_20250801.pdf.pdf" at bounding box center [819, 466] width 201 height 11
click at [633, 19] on img at bounding box center [633, 28] width 18 height 28
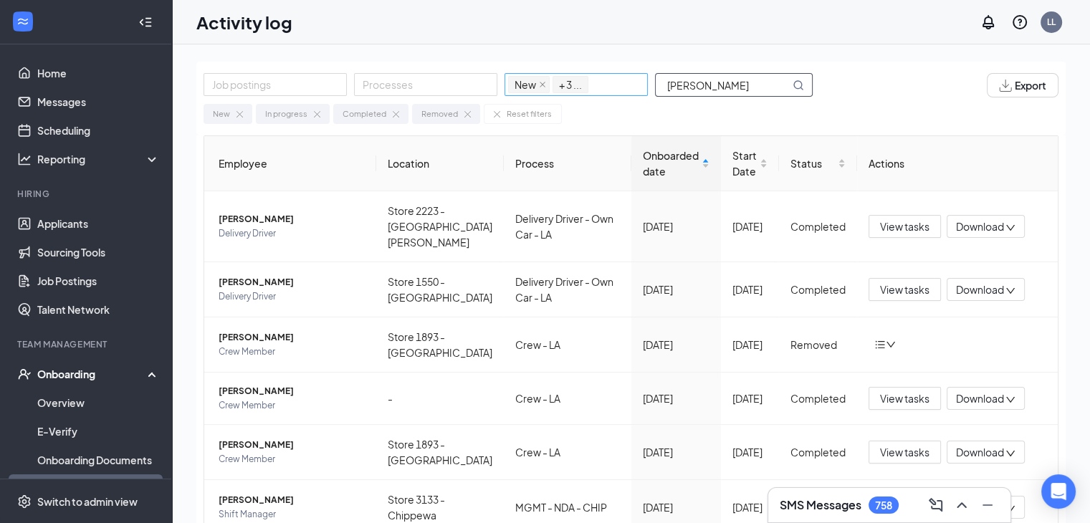
drag, startPoint x: 718, startPoint y: 79, endPoint x: 628, endPoint y: 86, distance: 90.5
click at [628, 86] on div "Job postings Processes New In progress Completed Removed + 3 ... MITCHELL" at bounding box center [514, 85] width 623 height 24
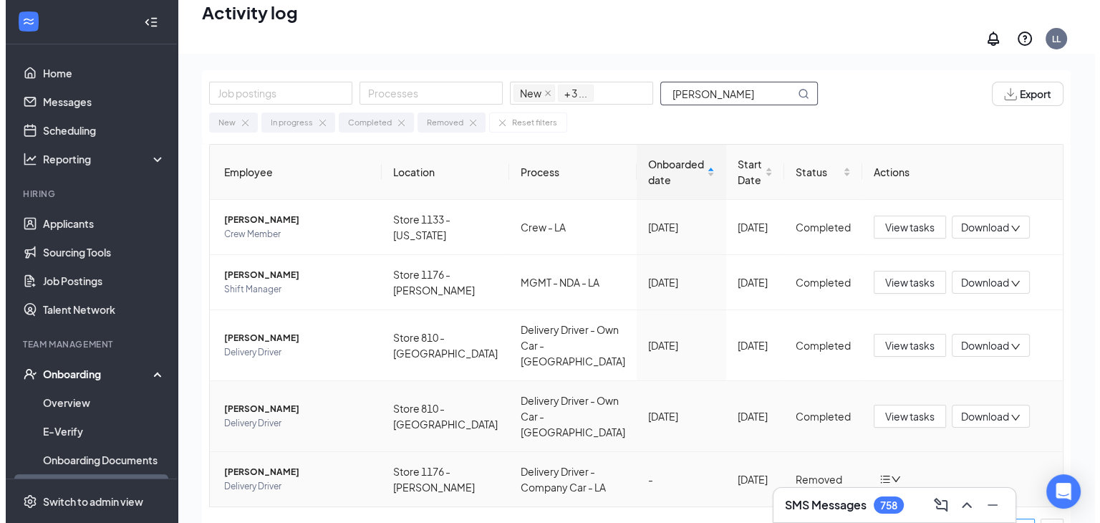
scroll to position [64, 0]
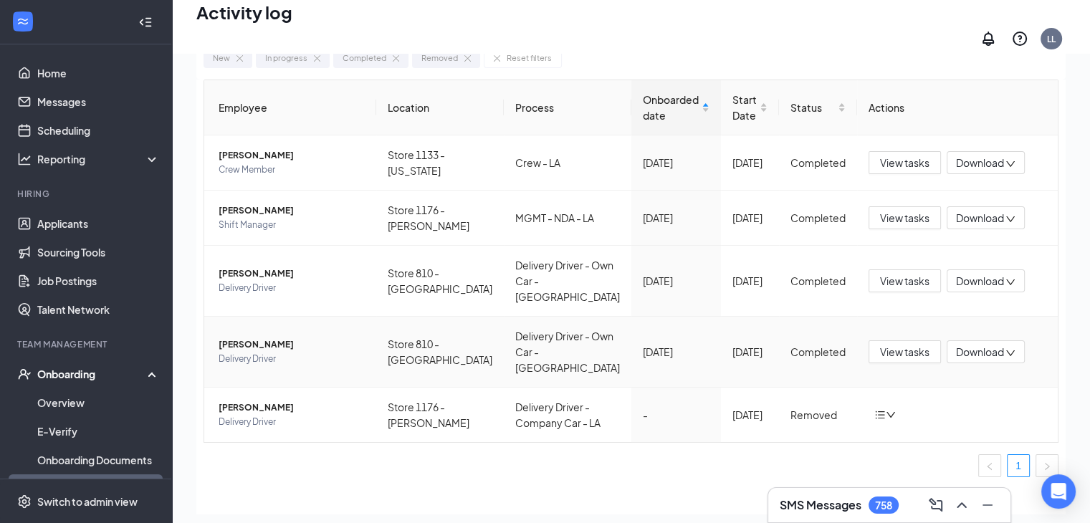
click at [252, 337] on span "Mason R Montgomery" at bounding box center [292, 344] width 146 height 14
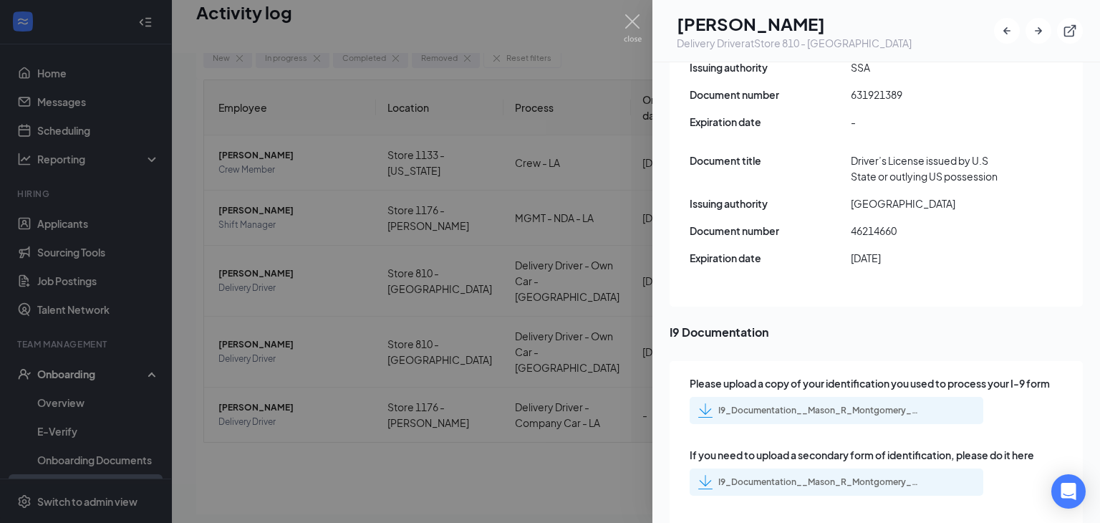
scroll to position [2364, 0]
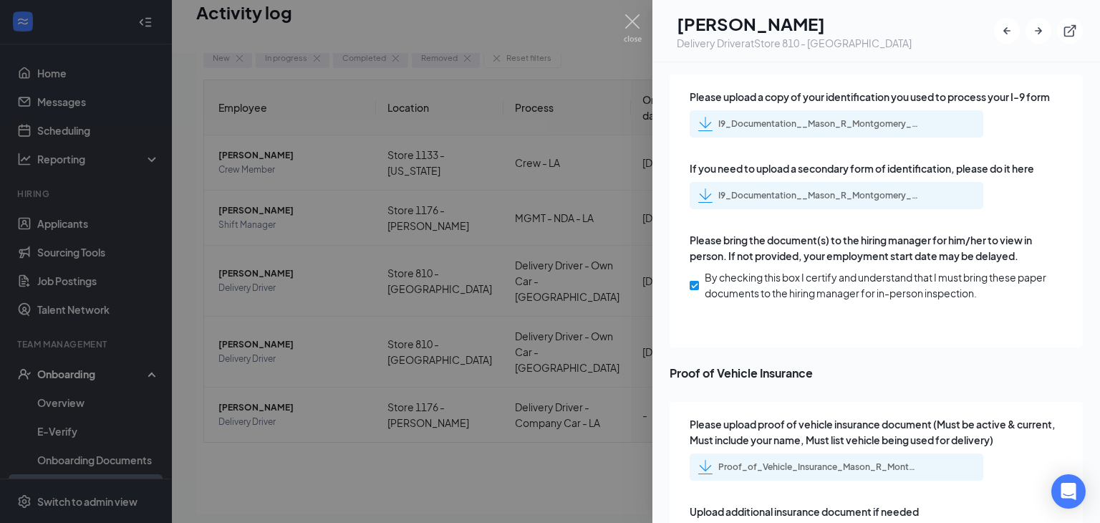
click at [799, 461] on div "Proof_of_Vehicle_Insurance_Mason_R_Montgomery_uploadedfile_20250411.pdf.pdf" at bounding box center [819, 466] width 201 height 11
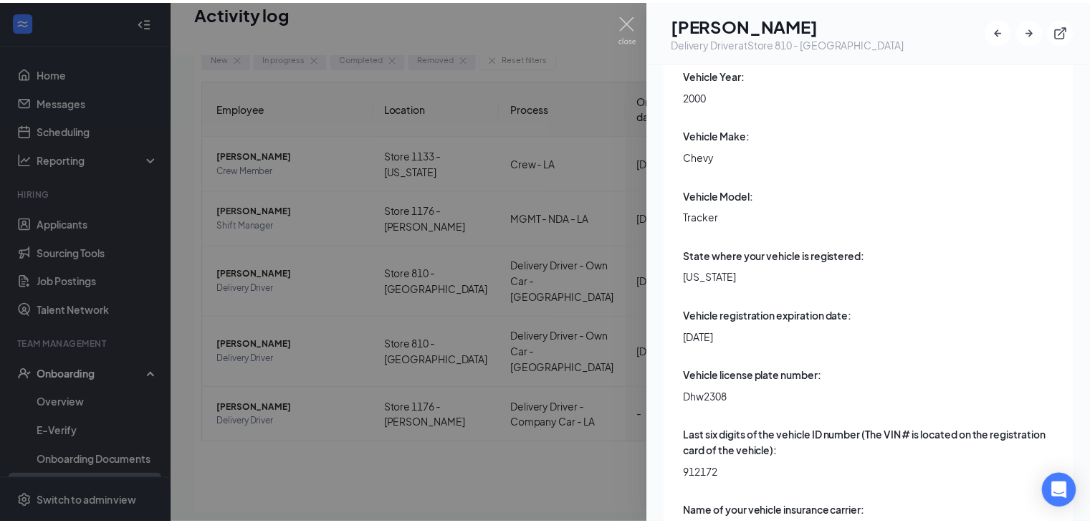
scroll to position [4298, 0]
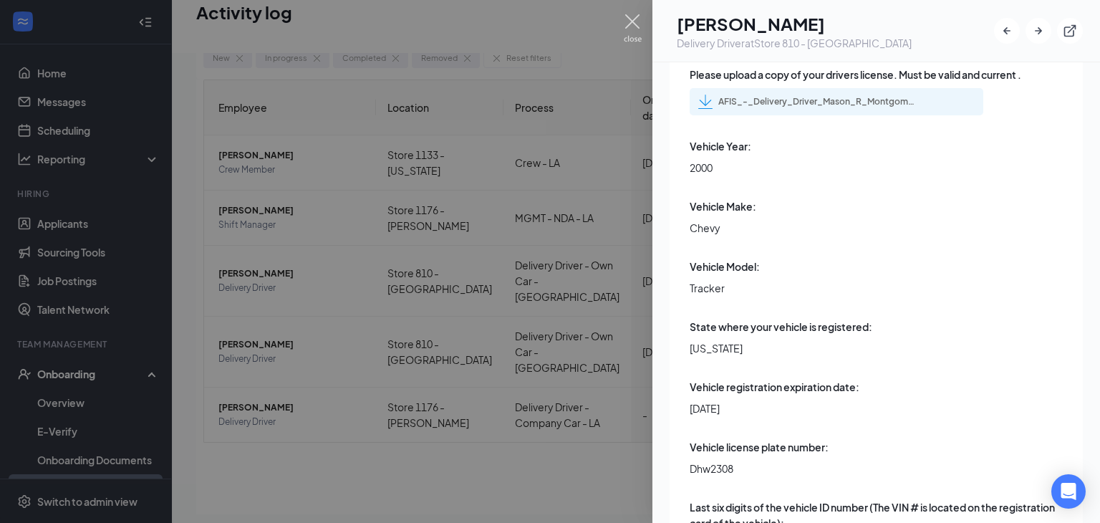
click at [628, 21] on img at bounding box center [633, 28] width 18 height 28
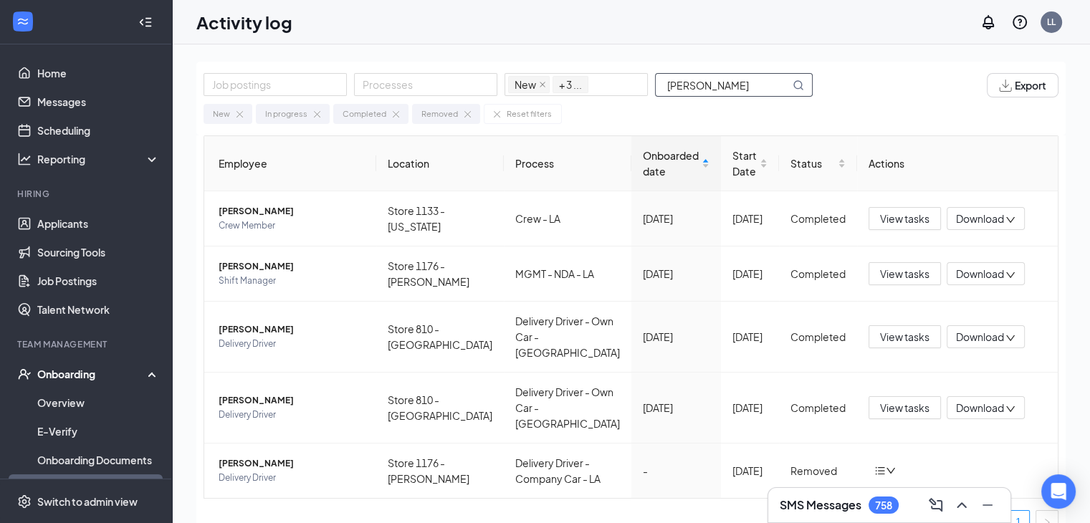
click at [744, 81] on input "MONTGOMERY" at bounding box center [723, 85] width 134 height 22
drag, startPoint x: 744, startPoint y: 81, endPoint x: 559, endPoint y: 104, distance: 187.0
click at [565, 102] on div "Job postings Processes New In progress Completed Removed + 3 ... MONTGOMERY Exp…" at bounding box center [630, 99] width 869 height 74
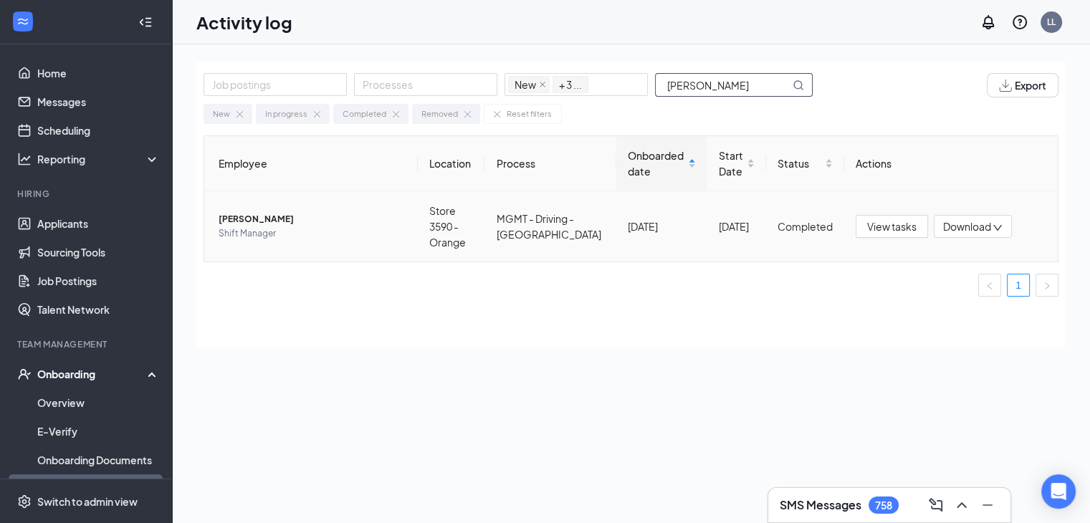
click at [249, 213] on span "Jacob Vercher" at bounding box center [313, 219] width 188 height 14
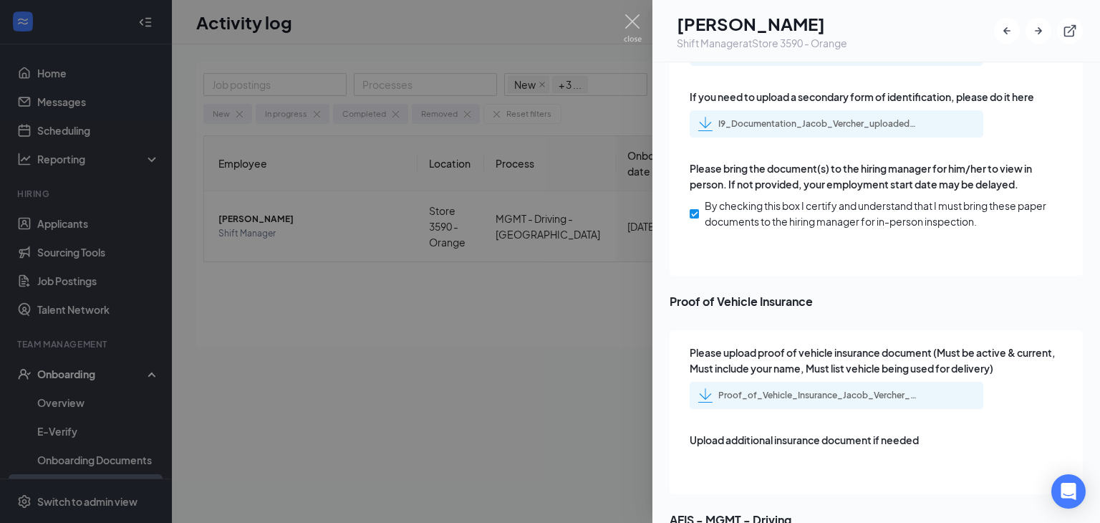
scroll to position [2507, 0]
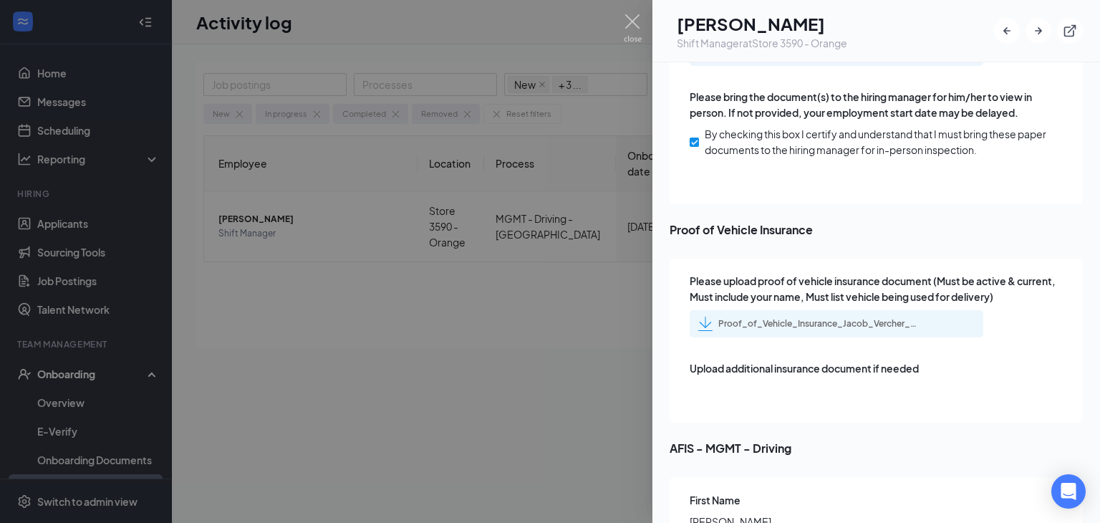
click at [791, 318] on div "Proof_of_Vehicle_Insurance_Jacob_Vercher_uploadedfile_20250731.pdf.pdf" at bounding box center [819, 323] width 201 height 11
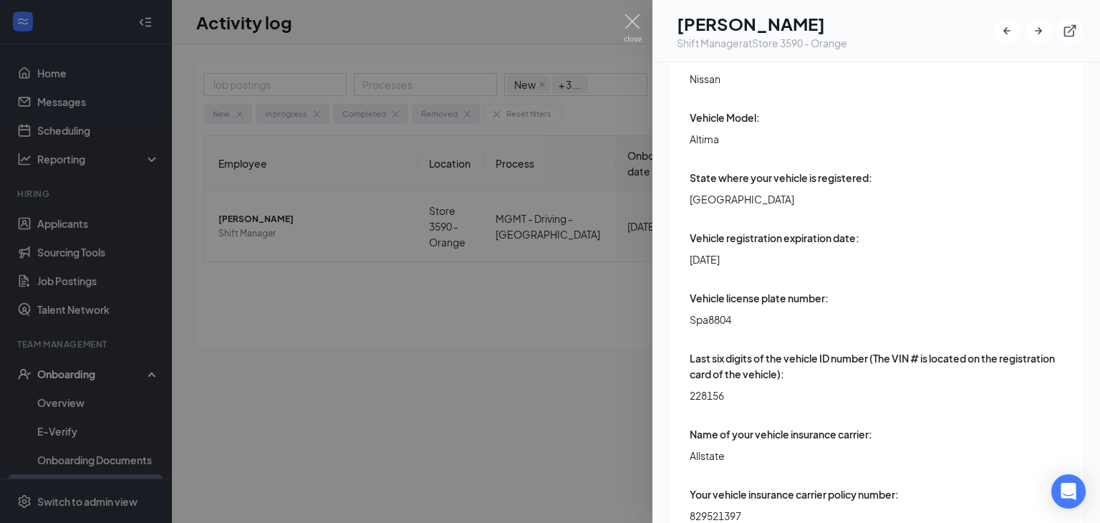
scroll to position [4513, 0]
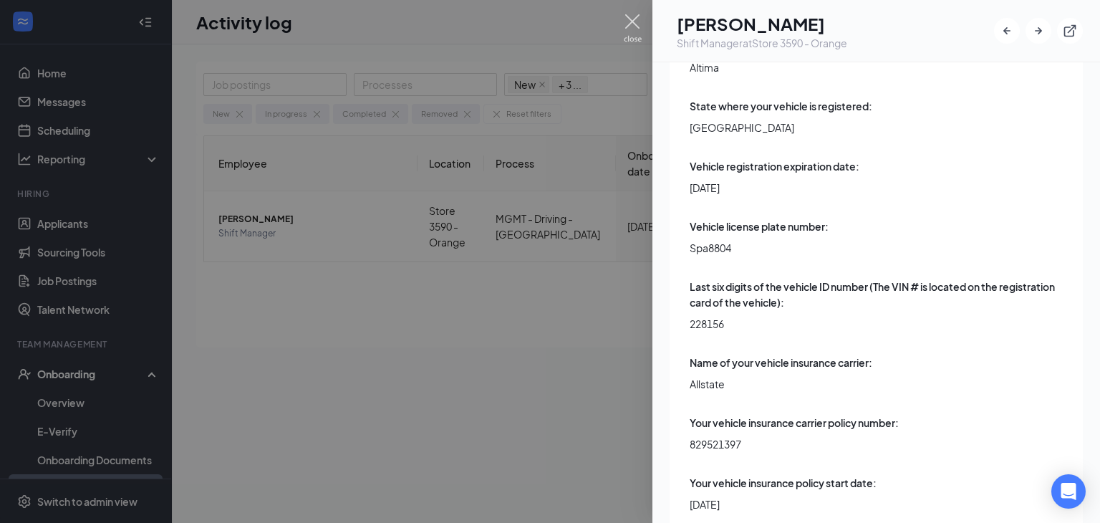
drag, startPoint x: 635, startPoint y: 15, endPoint x: 627, endPoint y: 17, distance: 8.2
click at [635, 15] on img at bounding box center [633, 28] width 18 height 28
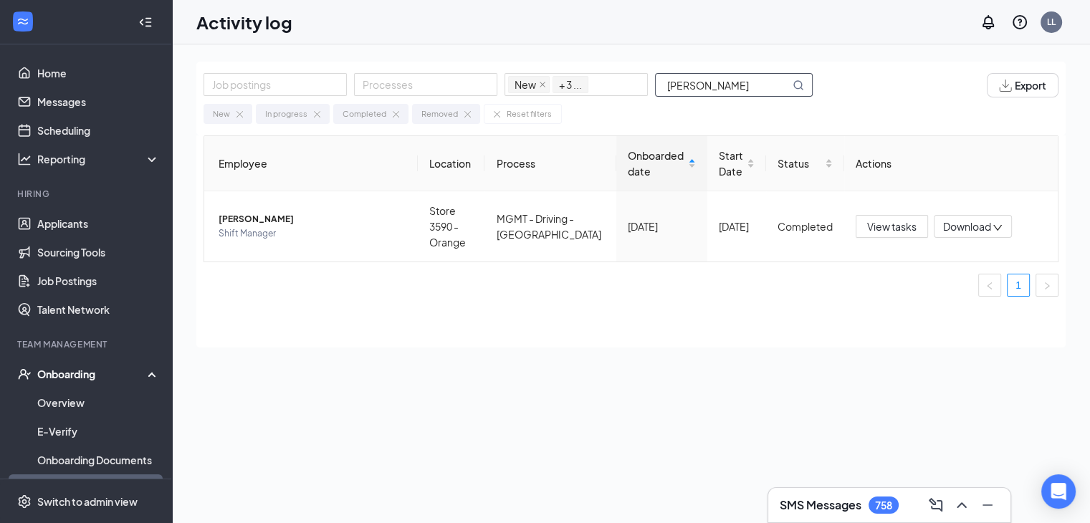
drag, startPoint x: 719, startPoint y: 80, endPoint x: 531, endPoint y: 98, distance: 189.3
click at [531, 98] on div "Job postings Processes New In progress Completed Removed + 3 ... VERCHER Export…" at bounding box center [630, 99] width 869 height 74
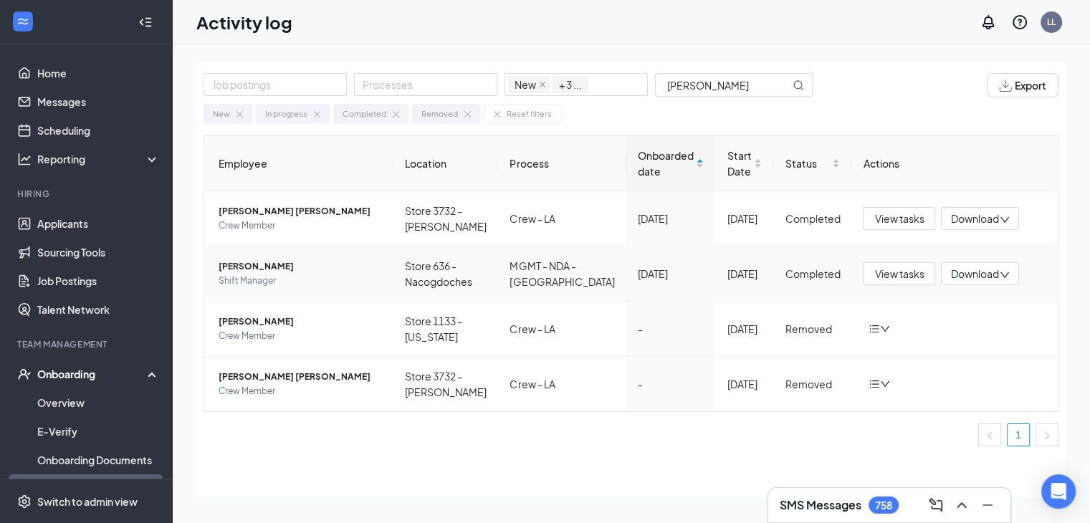
click at [247, 274] on span "Shift Manager" at bounding box center [300, 281] width 163 height 14
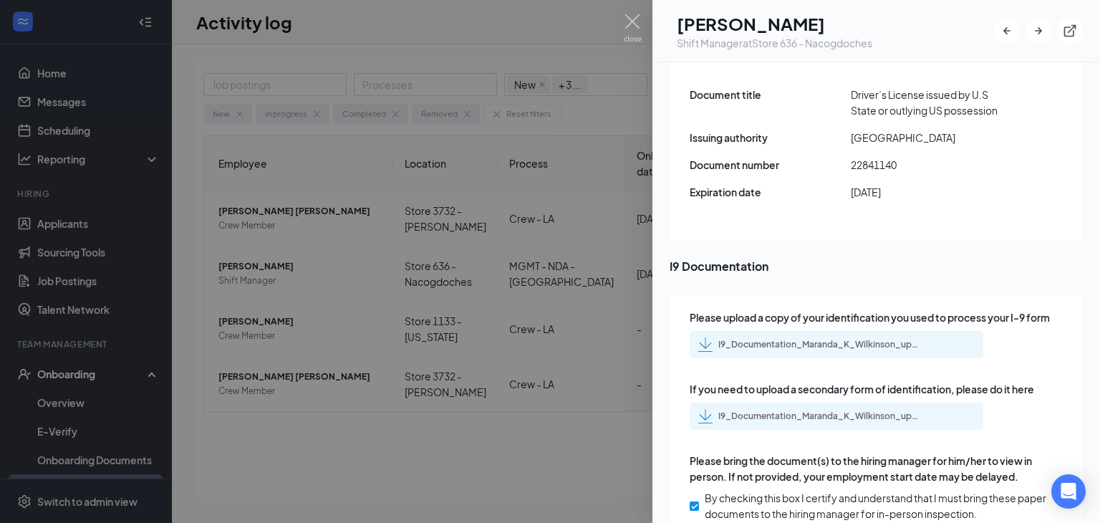
scroll to position [2215, 0]
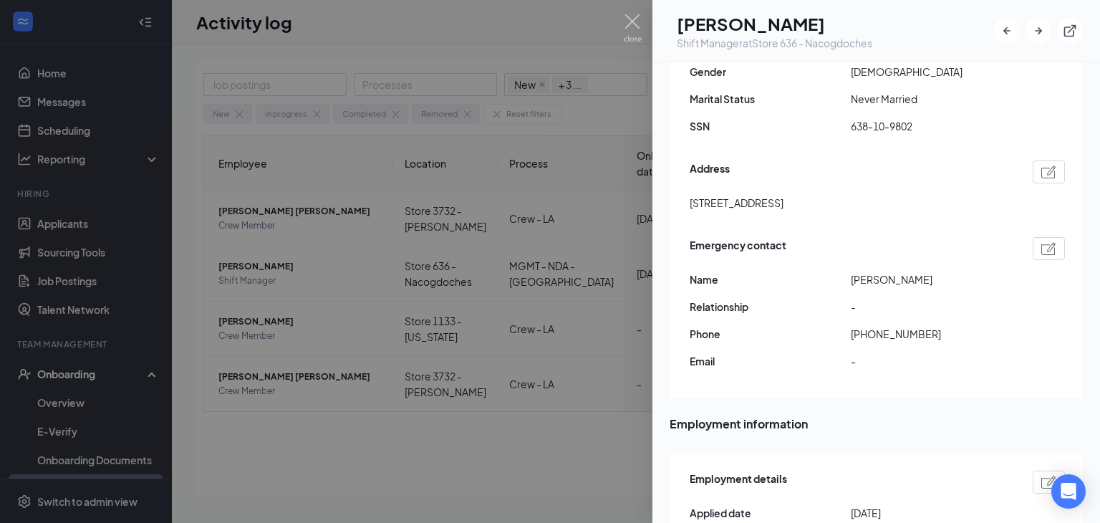
scroll to position [0, 0]
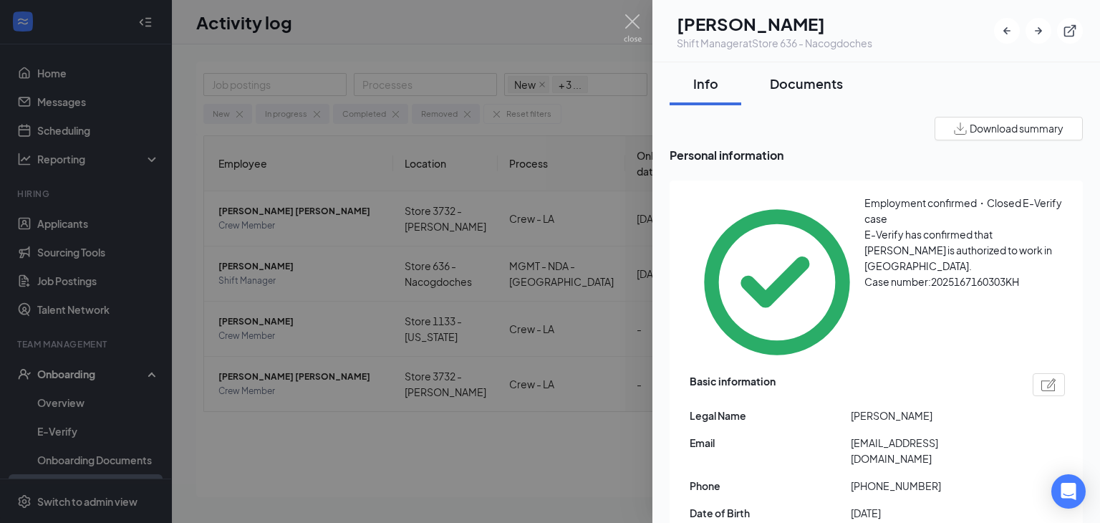
click at [814, 82] on div "Documents" at bounding box center [806, 84] width 73 height 18
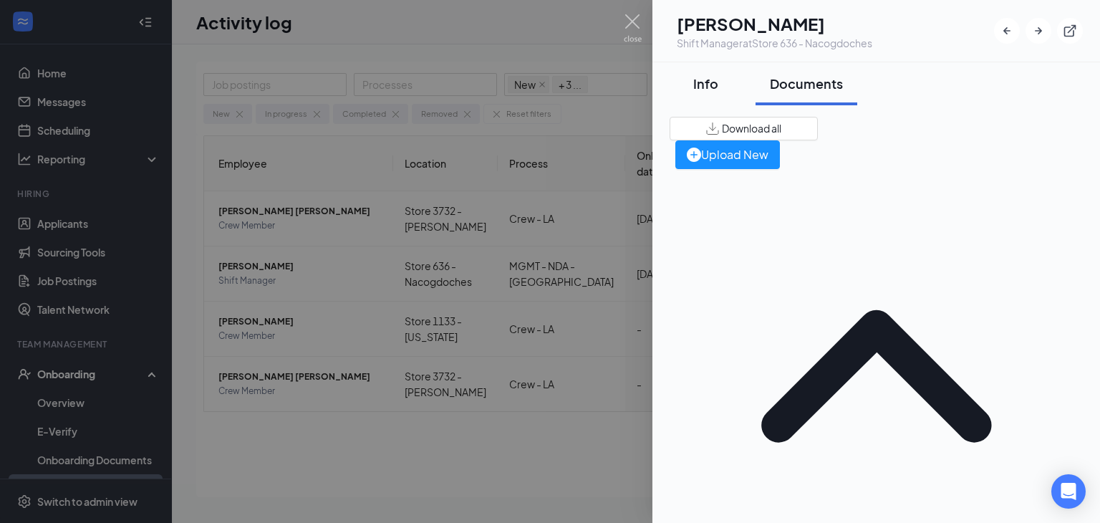
click at [705, 81] on div "Info" at bounding box center [705, 84] width 43 height 18
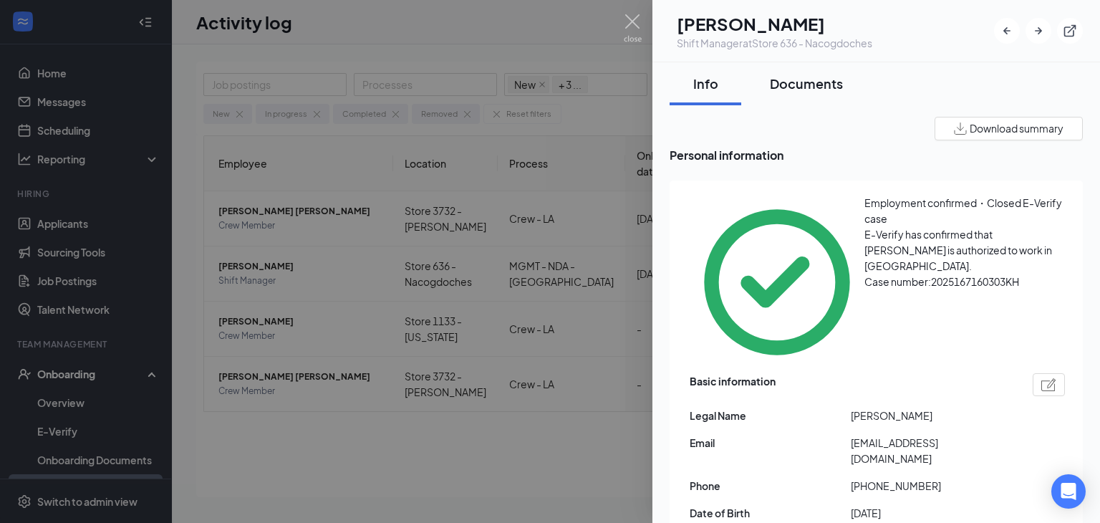
click at [810, 79] on div "Documents" at bounding box center [806, 84] width 73 height 18
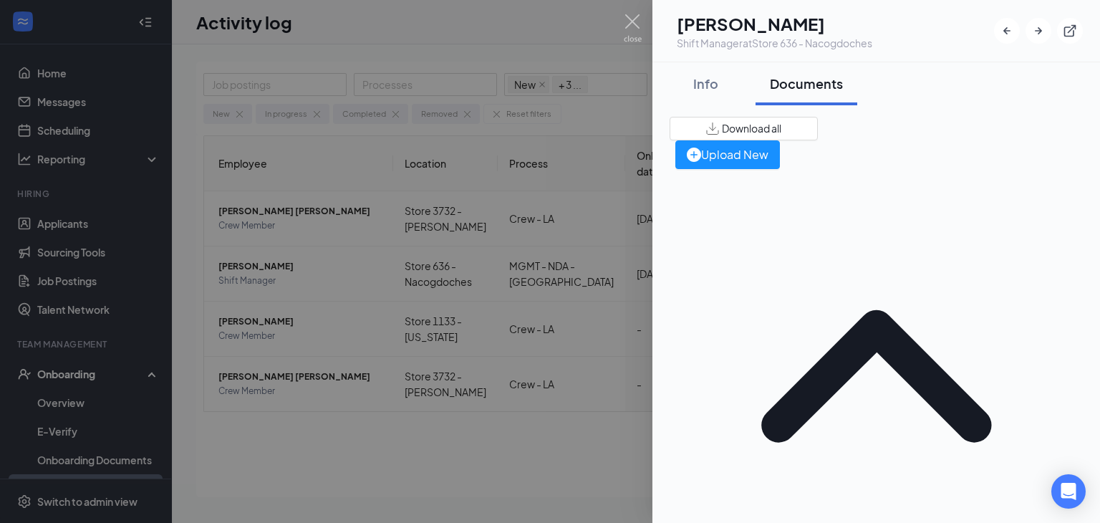
scroll to position [501, 0]
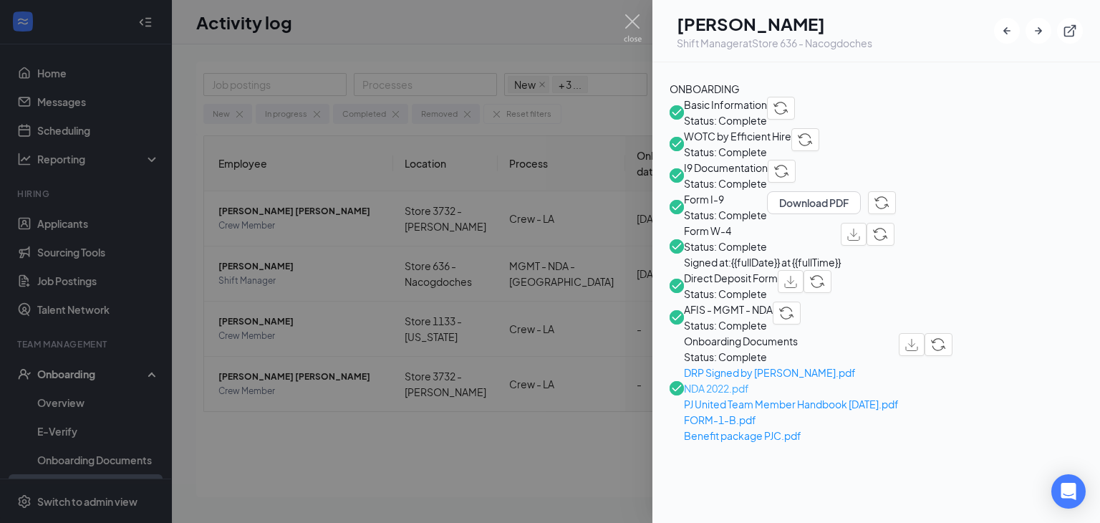
click at [739, 380] on span "NDA 2022.pdf" at bounding box center [791, 388] width 215 height 16
click at [631, 16] on img at bounding box center [633, 28] width 18 height 28
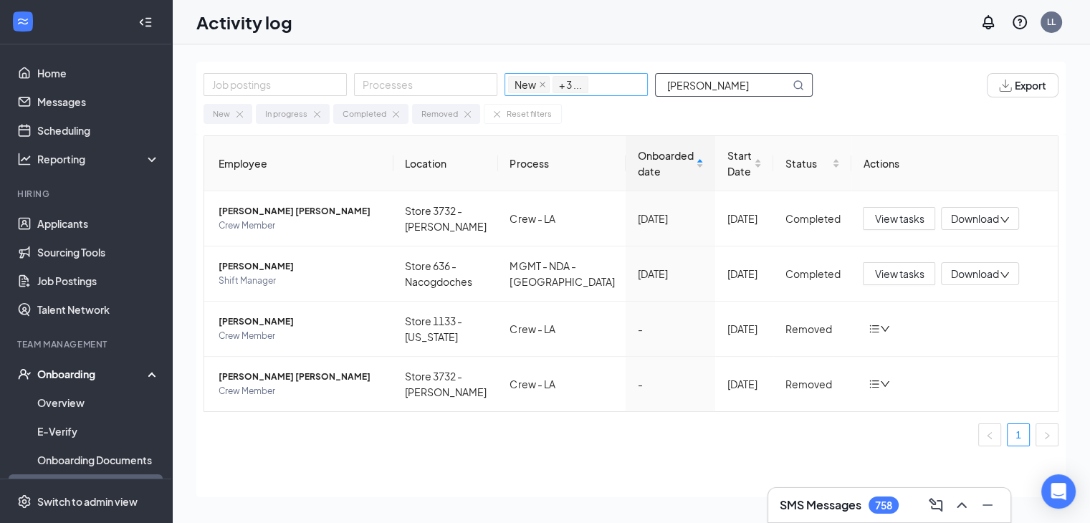
drag, startPoint x: 673, startPoint y: 81, endPoint x: 532, endPoint y: 94, distance: 141.7
click at [536, 93] on div "Job postings Processes New In progress Completed Removed + 3 ... WILKINSON" at bounding box center [514, 85] width 623 height 24
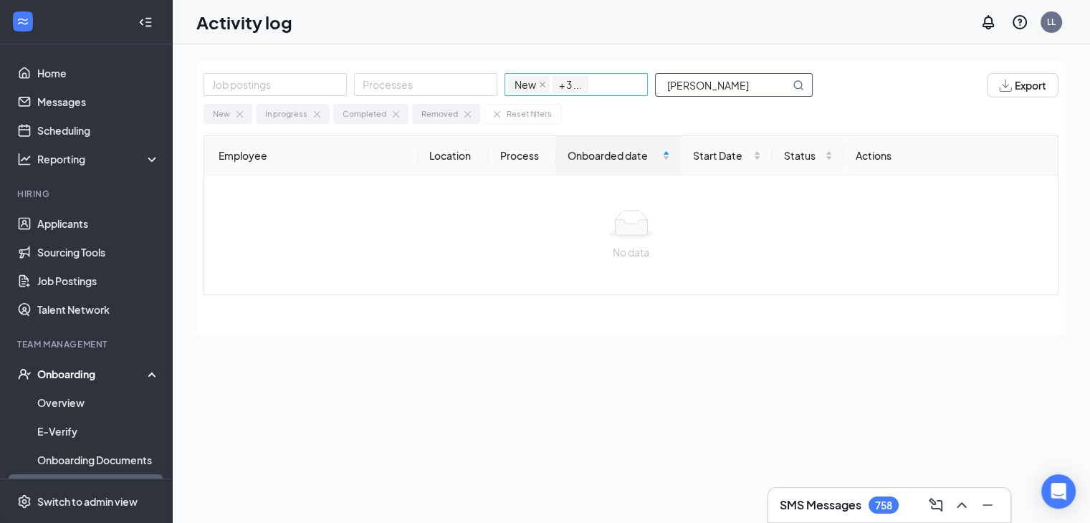
type input "[PERSON_NAME]"
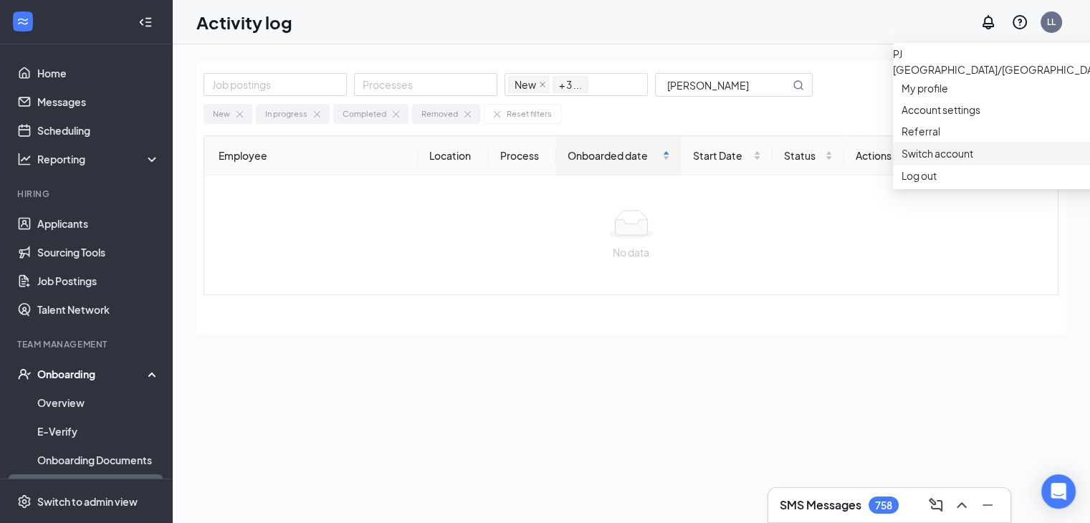
click at [953, 160] on link "Switch account" at bounding box center [937, 153] width 72 height 13
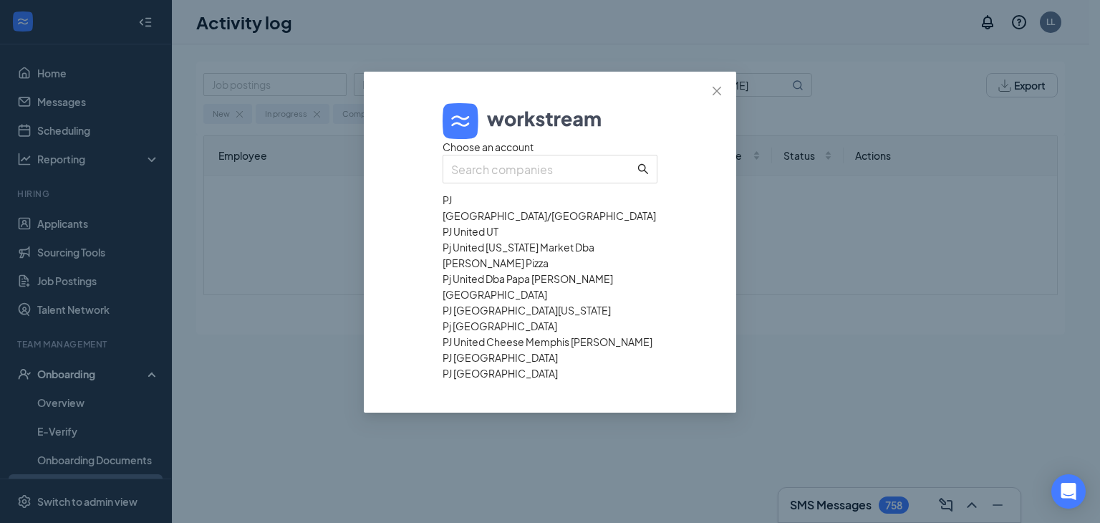
click at [531, 239] on div "PJ United UT" at bounding box center [550, 232] width 215 height 16
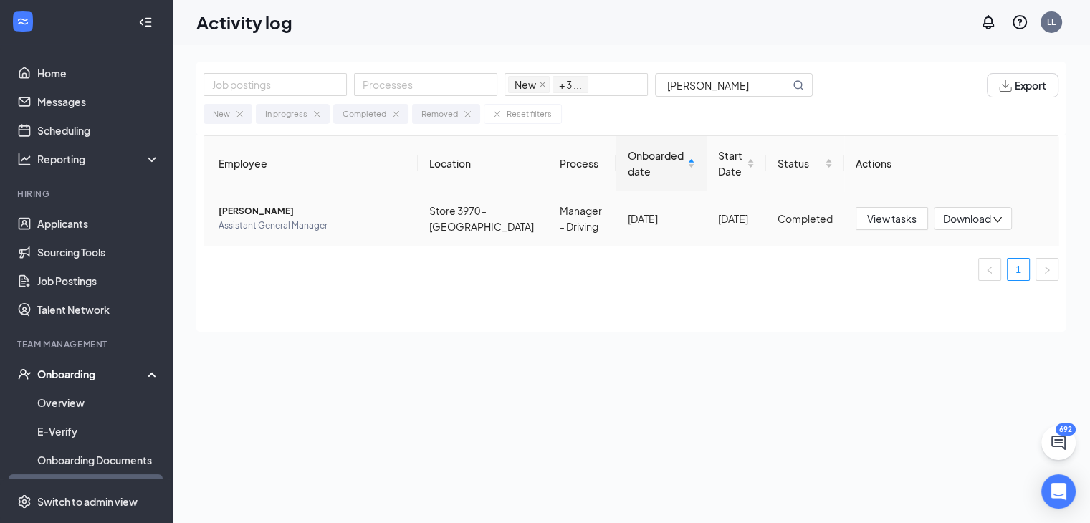
click at [257, 213] on span "[PERSON_NAME]" at bounding box center [313, 211] width 188 height 14
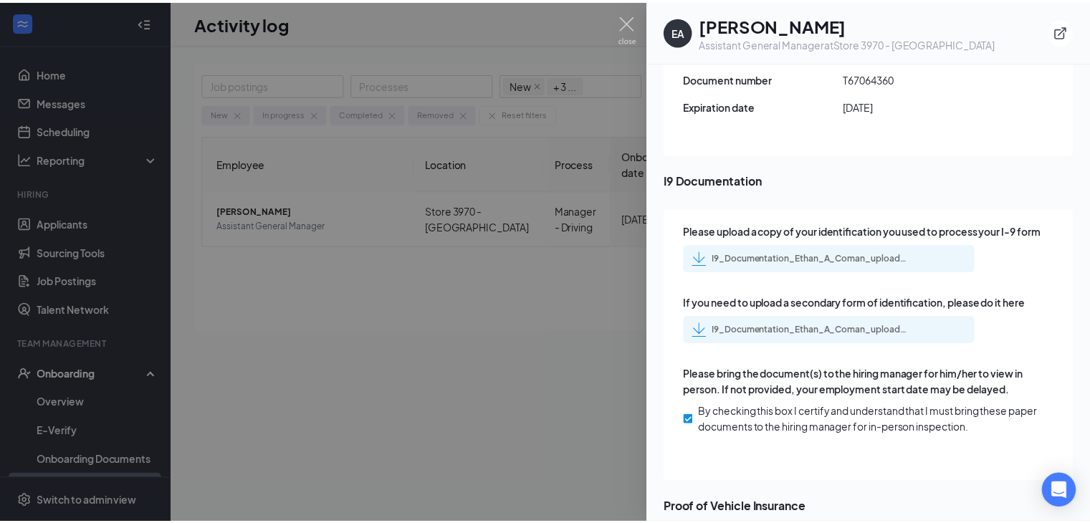
scroll to position [2507, 0]
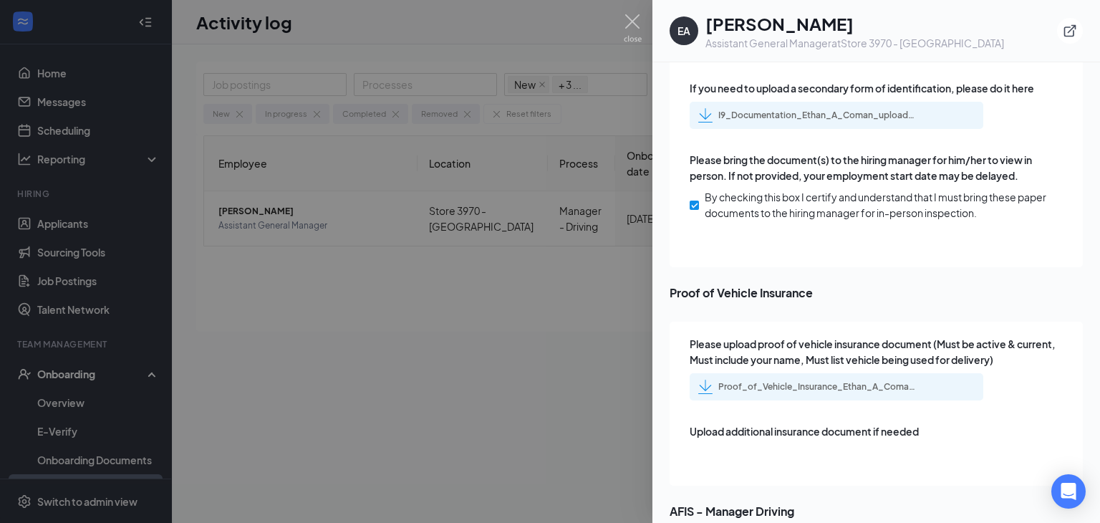
click at [817, 381] on div "Proof_of_Vehicle_Insurance_Ethan_A_Coman_uploadedfile_20250728.pdf.pdf" at bounding box center [819, 386] width 201 height 11
click at [630, 17] on img at bounding box center [633, 28] width 18 height 28
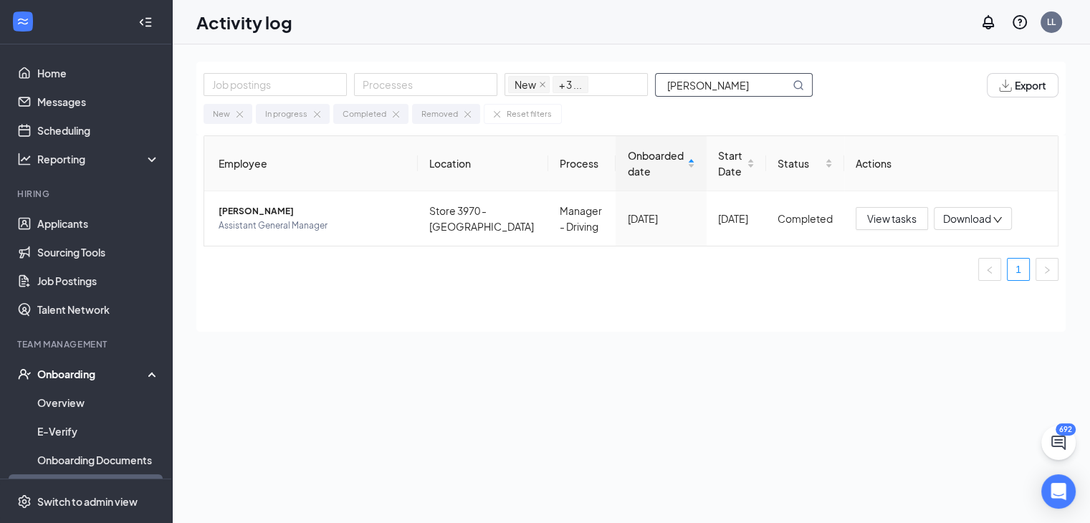
click at [736, 78] on input "[PERSON_NAME]" at bounding box center [723, 85] width 134 height 22
drag, startPoint x: 736, startPoint y: 78, endPoint x: 497, endPoint y: 115, distance: 242.0
click at [501, 115] on div "Job postings Processes New In progress Completed Removed + 3 ... [PERSON_NAME] …" at bounding box center [630, 99] width 869 height 74
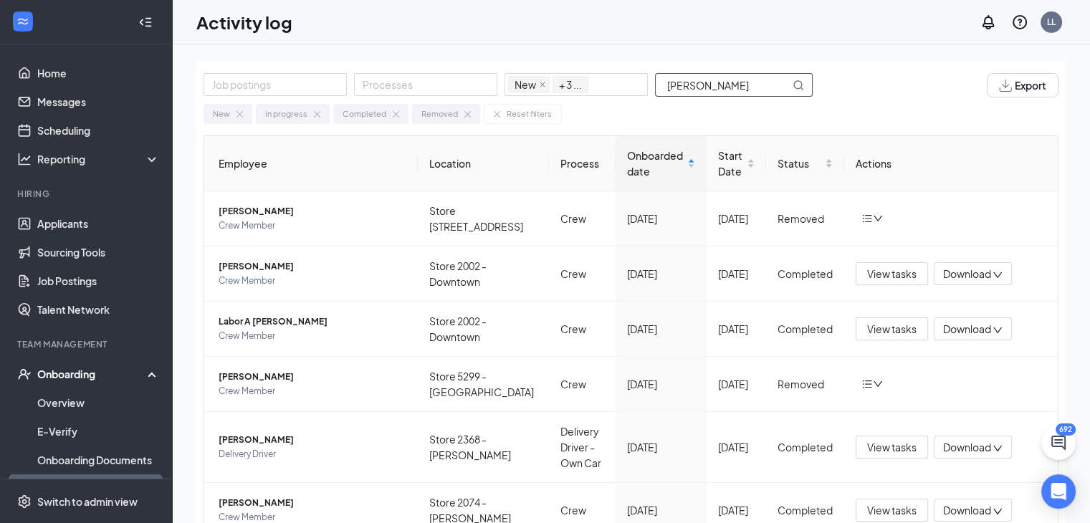
type input "[PERSON_NAME]"
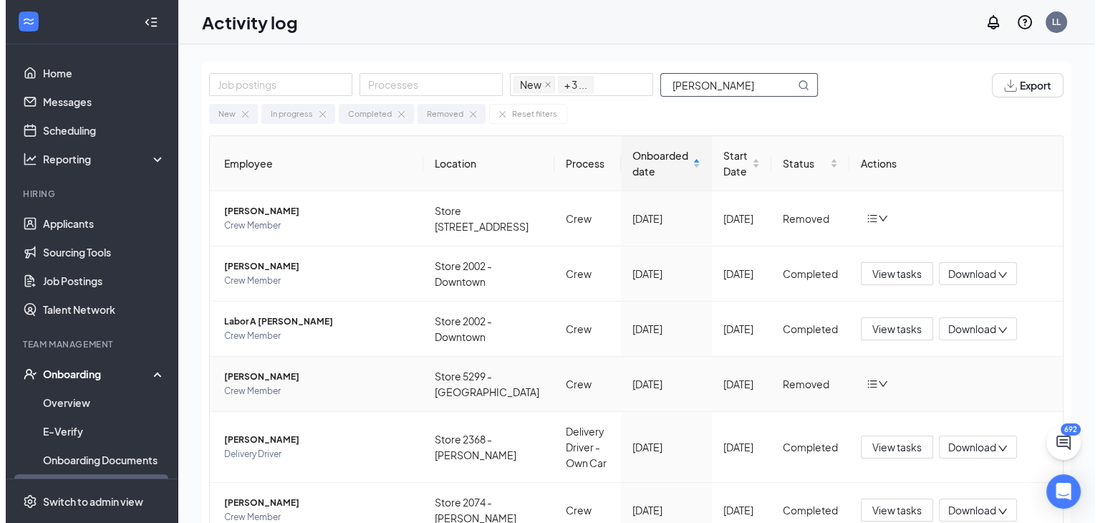
scroll to position [123, 0]
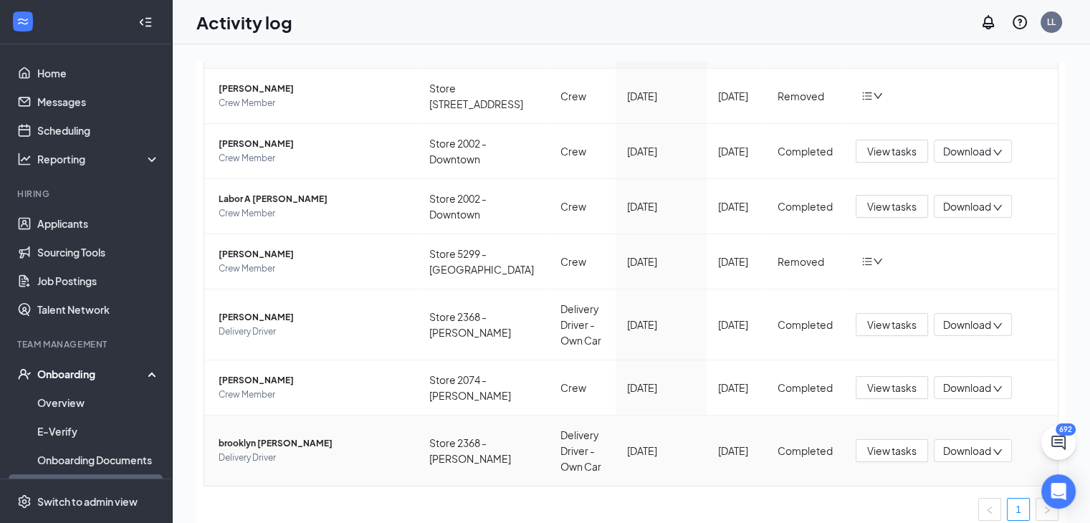
click at [248, 439] on span "brooklyn [PERSON_NAME]" at bounding box center [313, 443] width 188 height 14
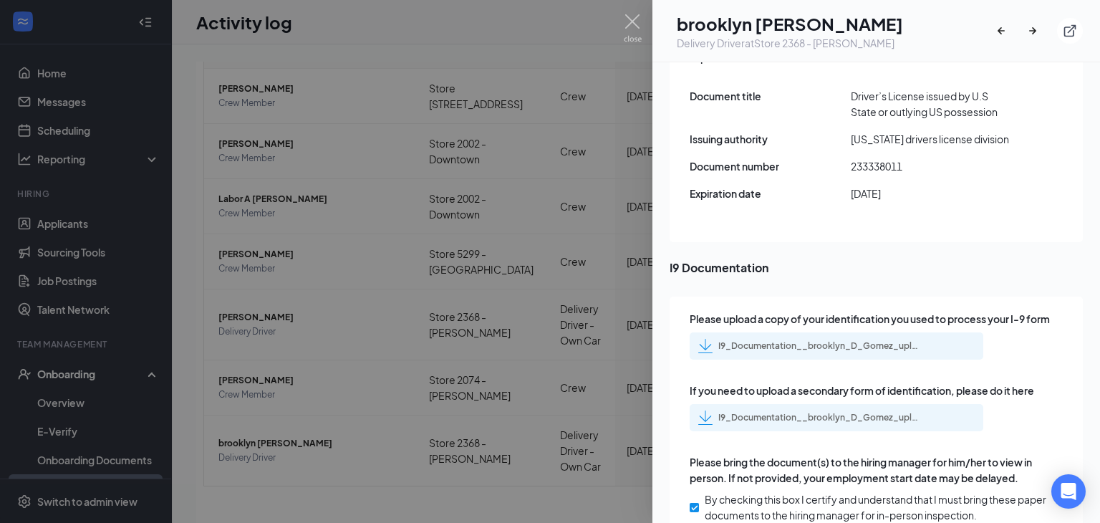
scroll to position [2579, 0]
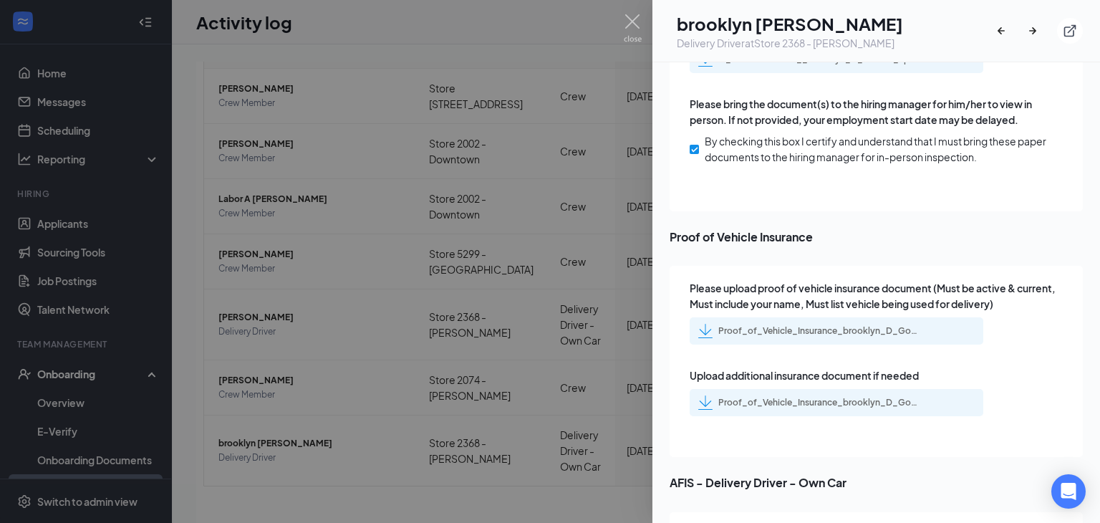
click at [810, 325] on div "Proof_of_Vehicle_Insurance_brooklyn_D_Gomez_uploadedfile_20250516.pdf.pdf" at bounding box center [819, 330] width 201 height 11
click at [811, 325] on div "Proof_of_Vehicle_Insurance_brooklyn_D_Gomez_uploadedfile_20250516.pdf.pdf" at bounding box center [819, 330] width 201 height 11
click at [774, 397] on div "Proof_of_Vehicle_Insurance_brooklyn_D_Gomez_uploadedfile_20250516.pdf.pdf" at bounding box center [819, 402] width 201 height 11
